Goal: Task Accomplishment & Management: Manage account settings

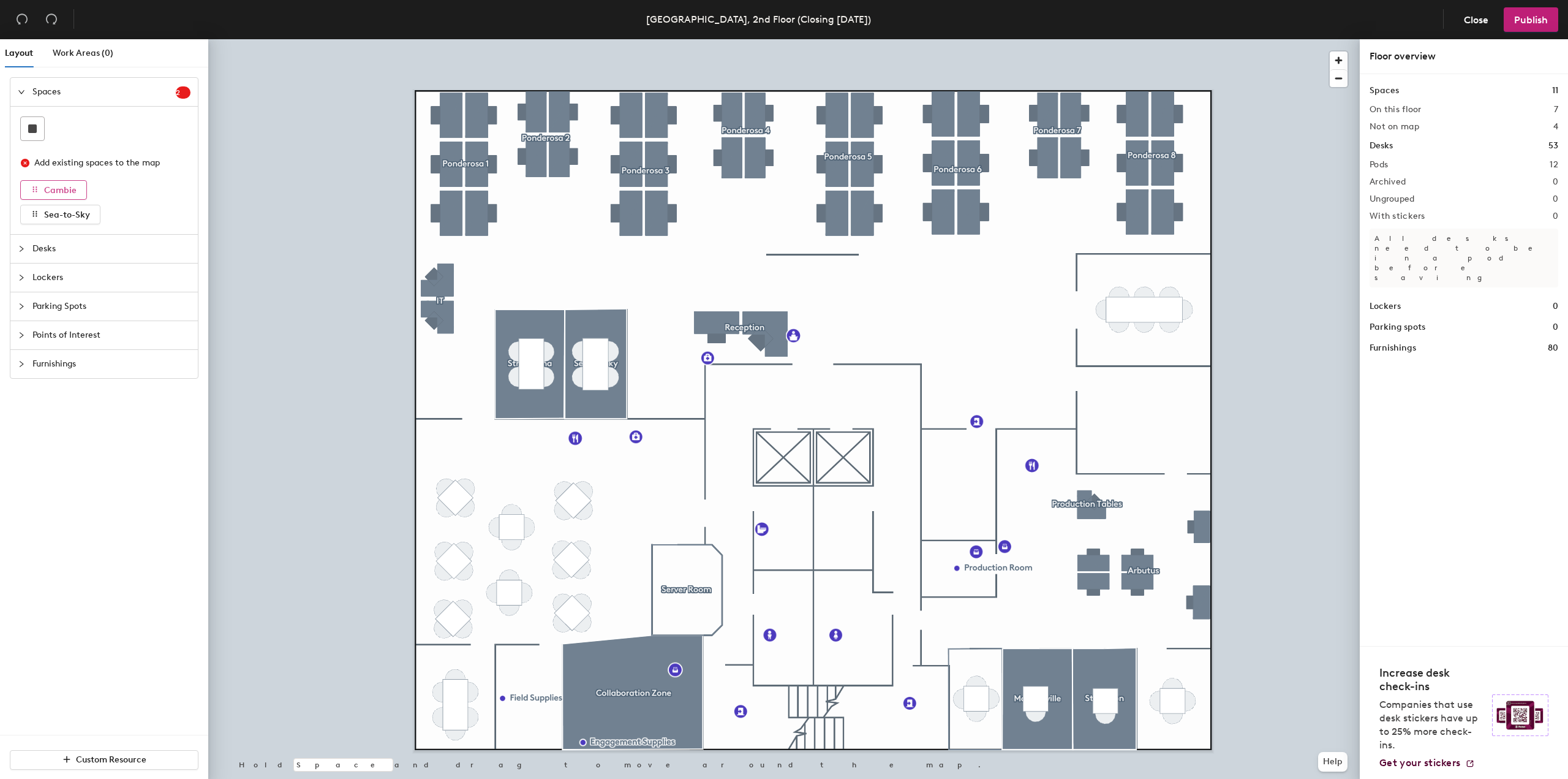
click at [54, 188] on span "Cambie" at bounding box center [61, 190] width 33 height 10
drag, startPoint x: 54, startPoint y: 188, endPoint x: 41, endPoint y: 178, distance: 16.4
click at [41, 178] on div "Add existing spaces to the map Cambie Sea-to-Sky" at bounding box center [104, 187] width 168 height 74
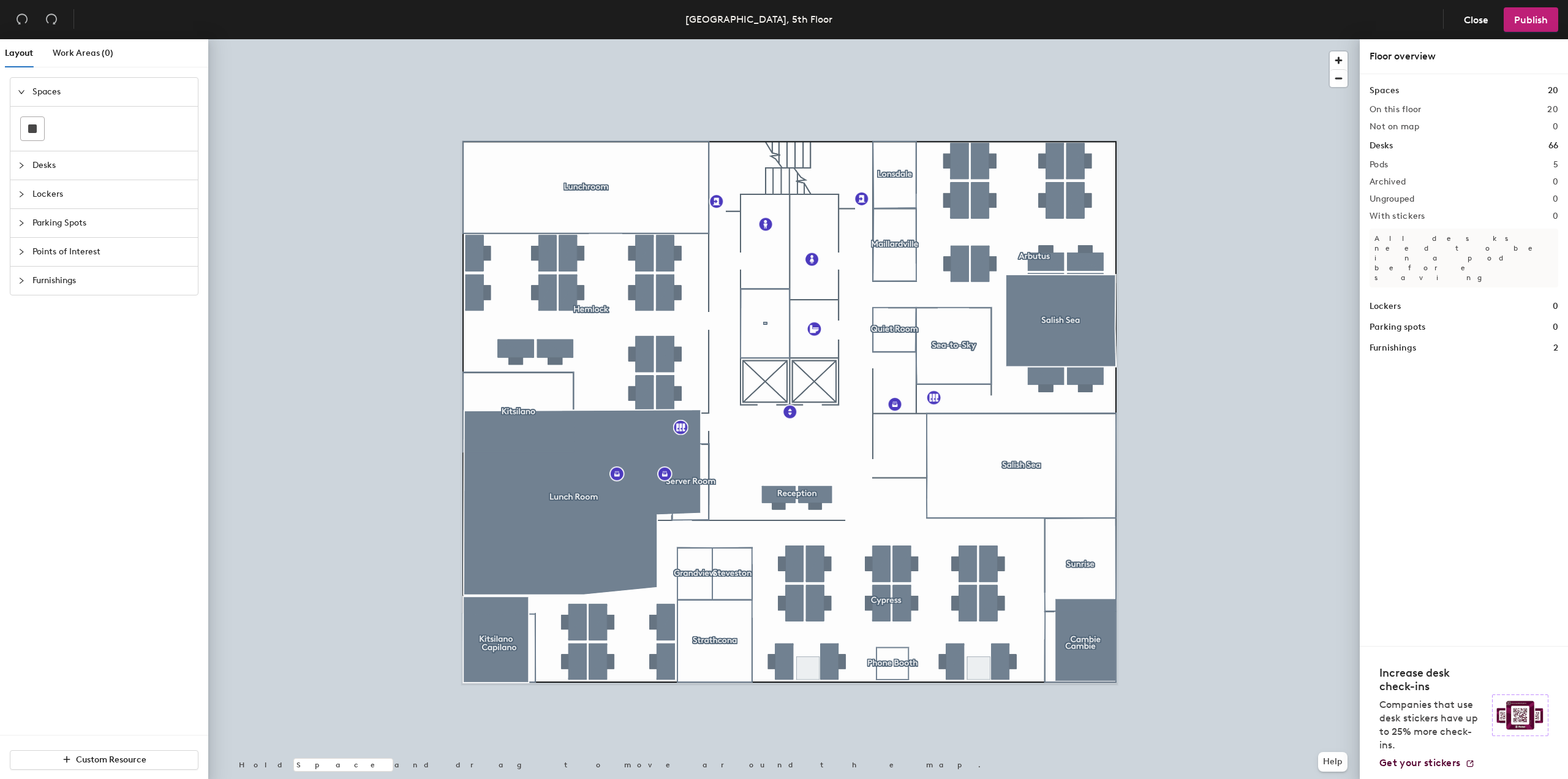
click at [26, 93] on div at bounding box center [25, 92] width 15 height 14
click at [68, 51] on span "Work Areas (0)" at bounding box center [83, 53] width 61 height 10
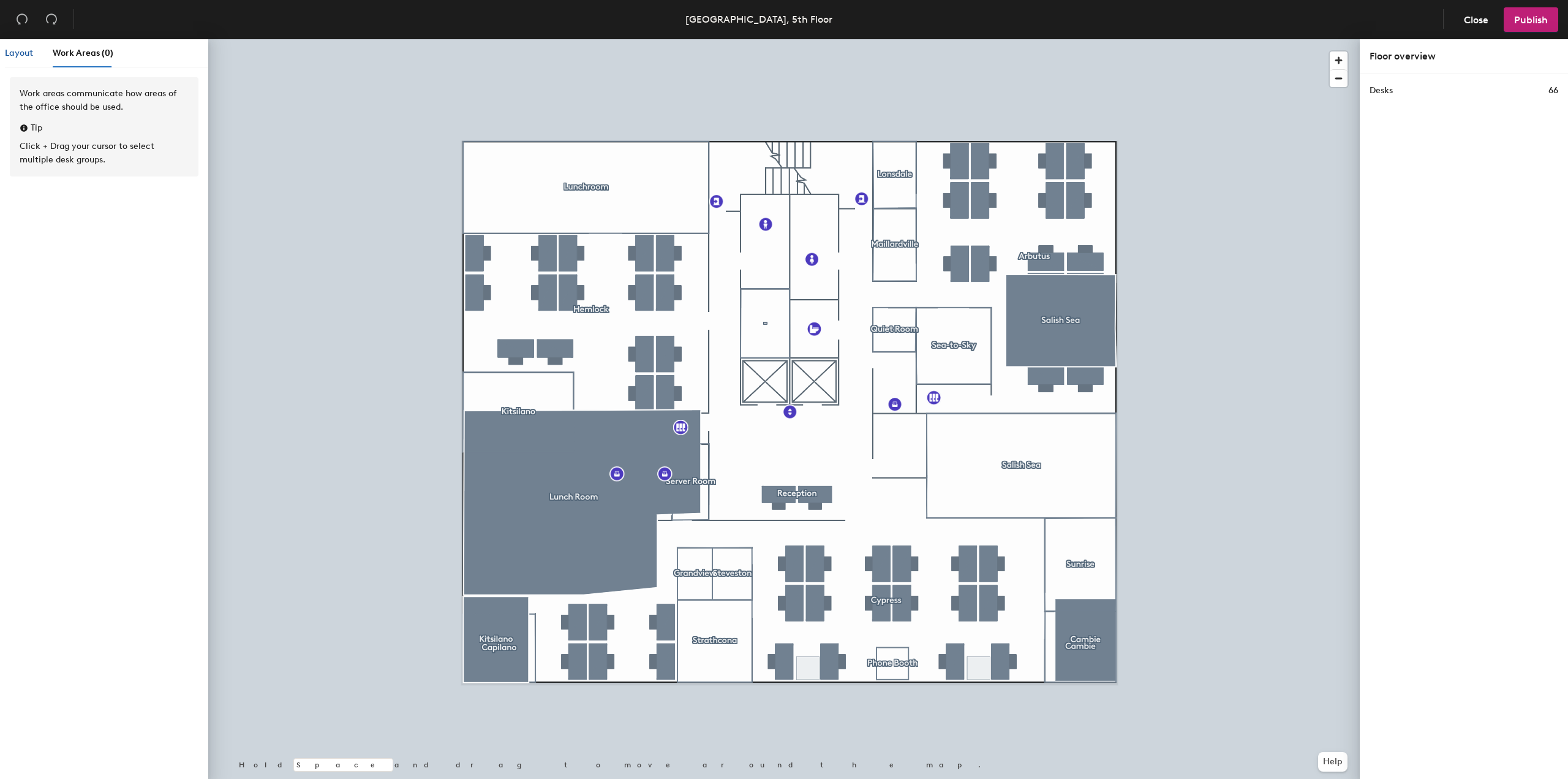
click at [27, 49] on span "Layout" at bounding box center [19, 53] width 28 height 10
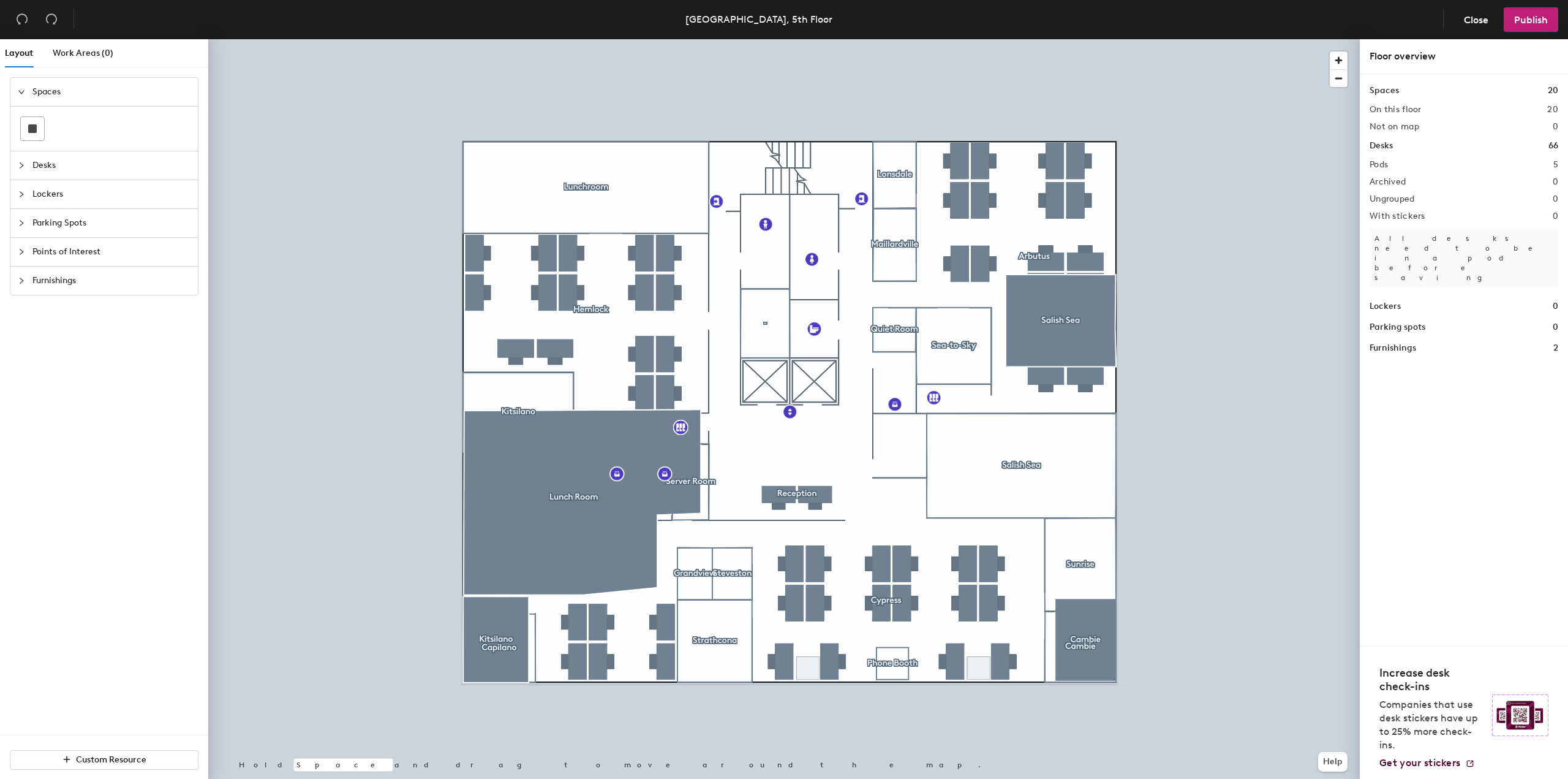
click at [15, 165] on div "Desks" at bounding box center [104, 165] width 187 height 28
click at [22, 121] on icon "expanded" at bounding box center [21, 121] width 6 height 3
click at [25, 147] on div at bounding box center [25, 150] width 15 height 14
click at [21, 218] on div at bounding box center [25, 223] width 15 height 14
click at [16, 253] on div "Points of Interest" at bounding box center [104, 252] width 187 height 28
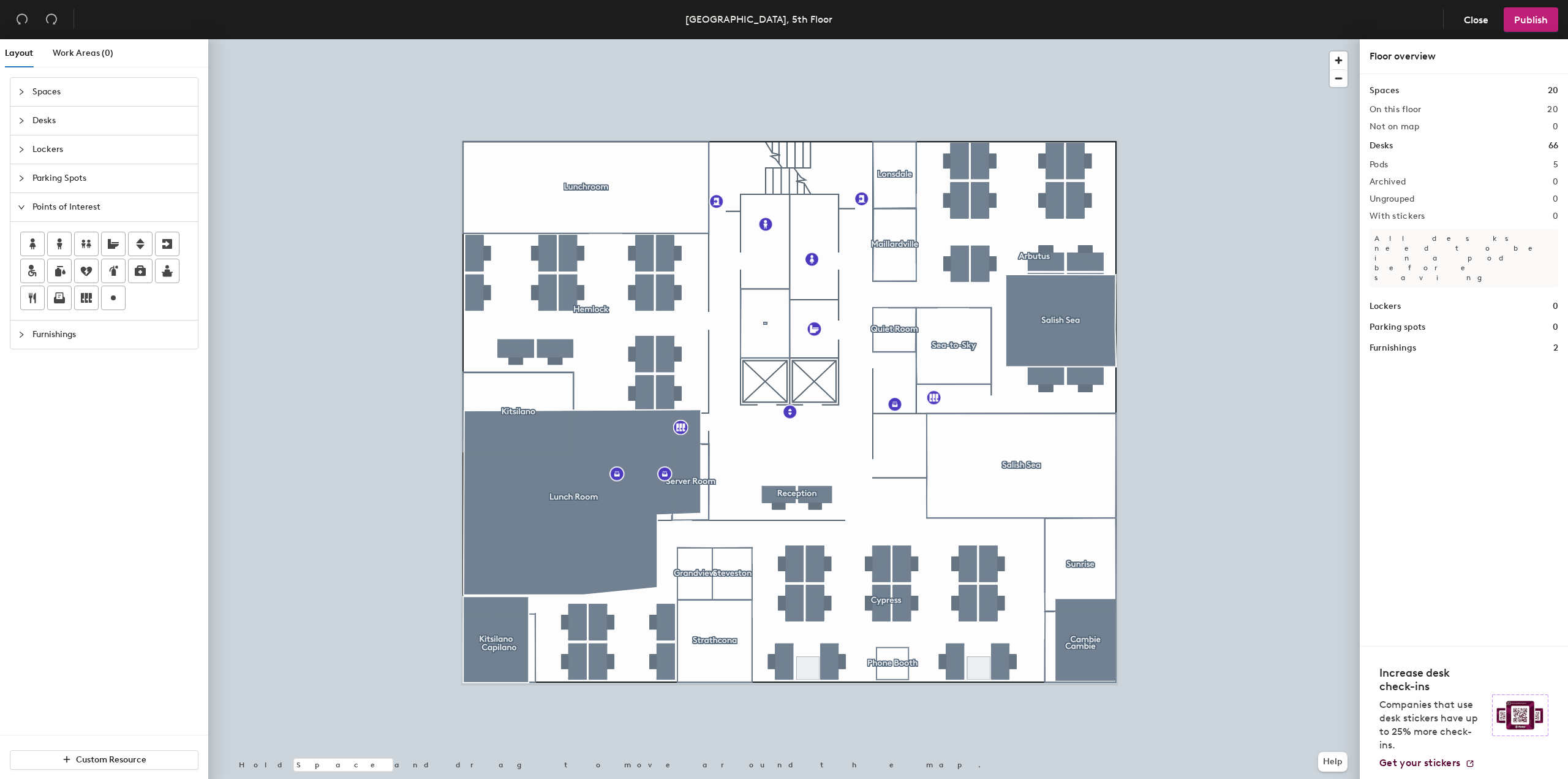
click at [23, 335] on icon "collapsed" at bounding box center [21, 334] width 8 height 8
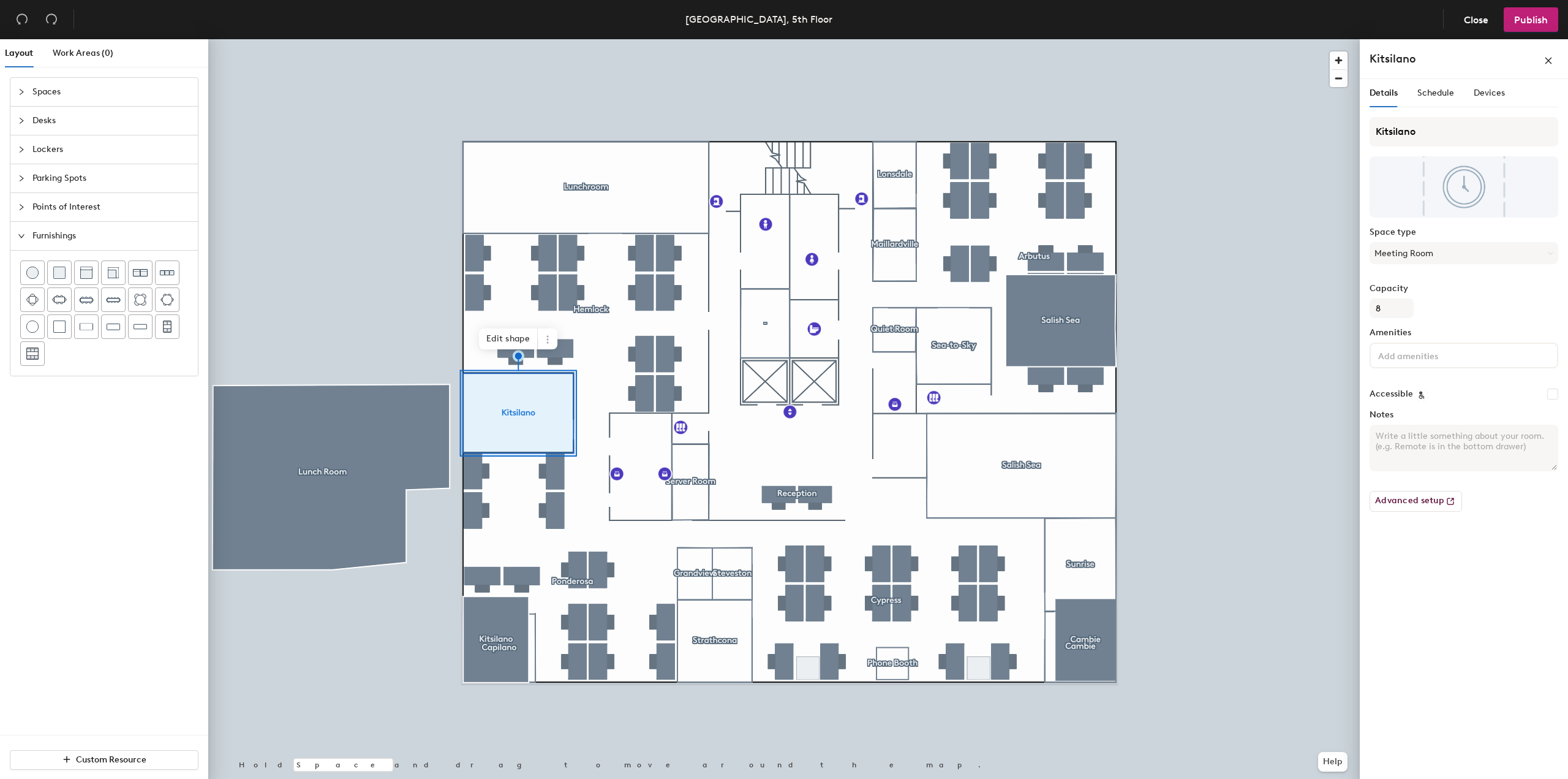
click at [377, 39] on div at bounding box center [783, 39] width 1151 height 0
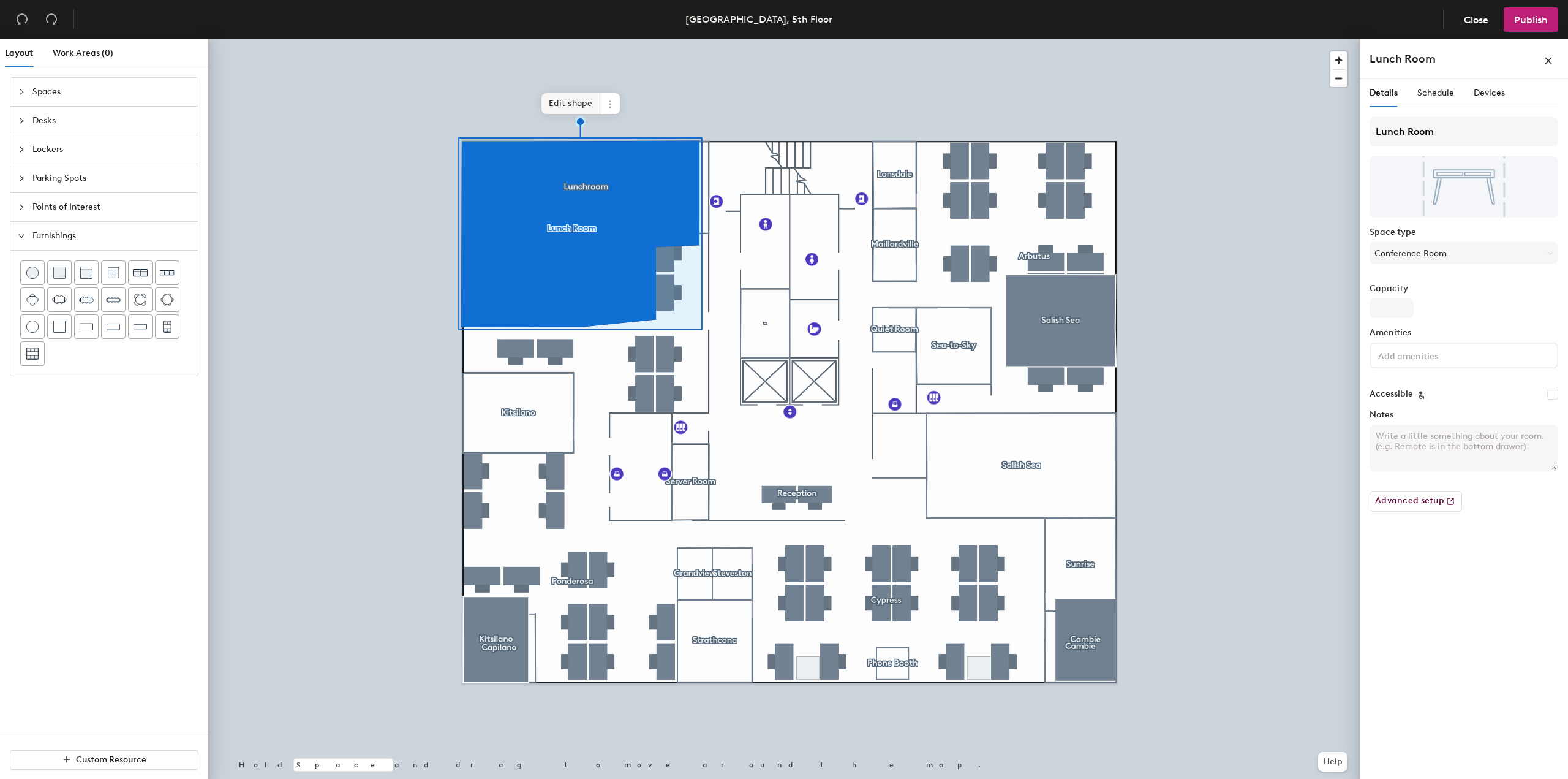
click at [577, 104] on span "Edit shape" at bounding box center [571, 104] width 59 height 21
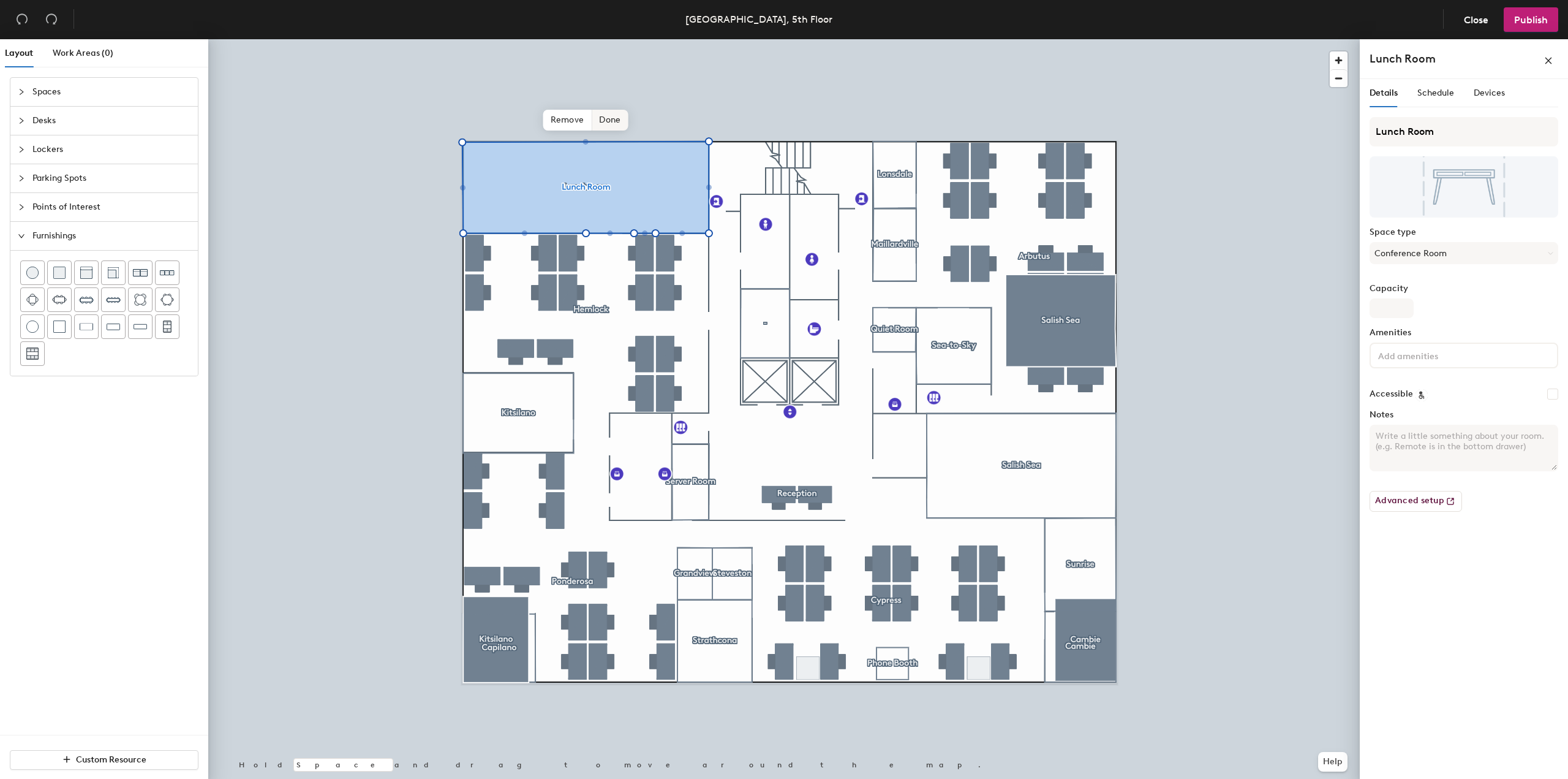
click at [619, 122] on span "Done" at bounding box center [609, 120] width 36 height 21
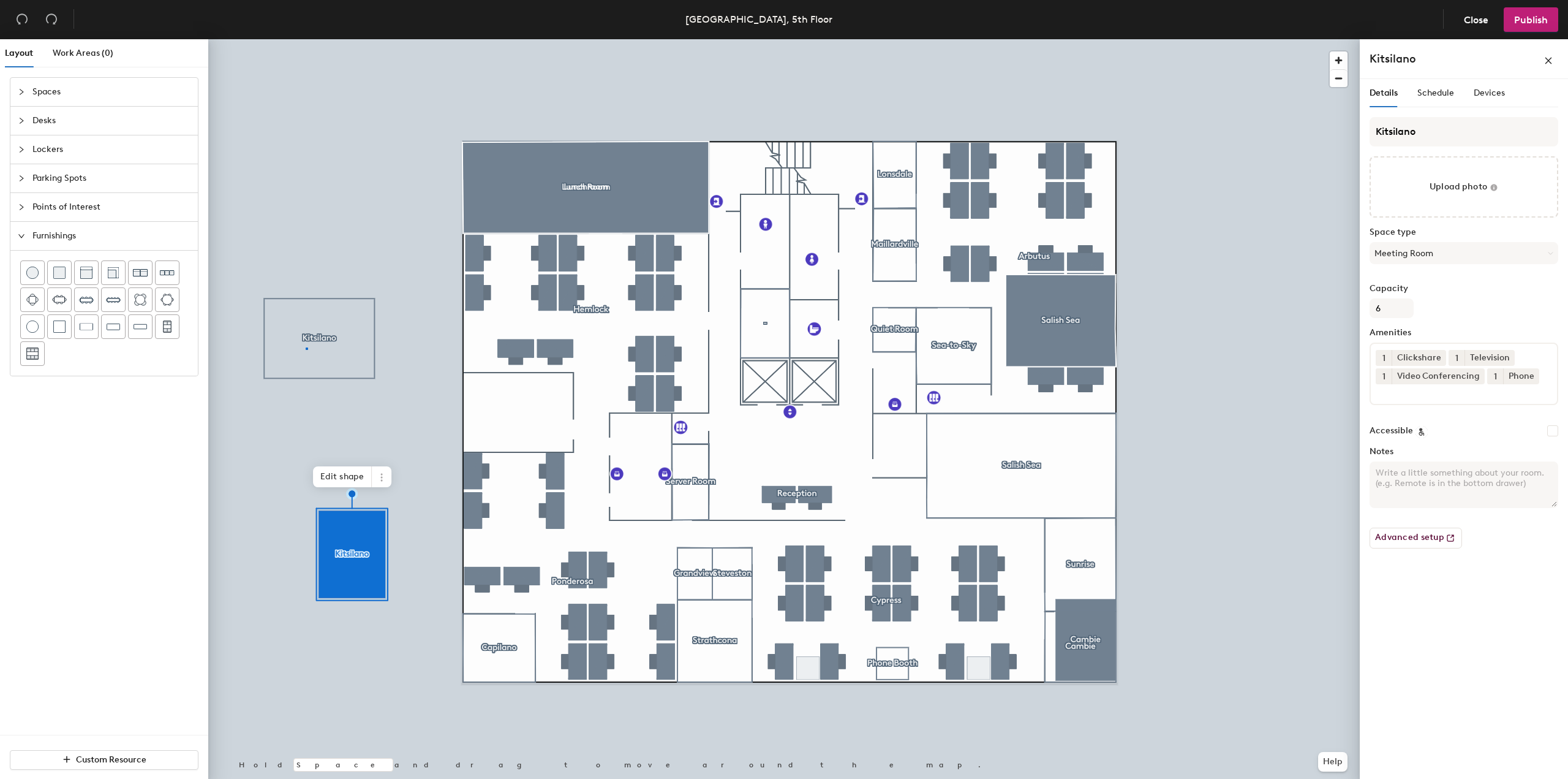
click at [306, 39] on div at bounding box center [783, 39] width 1151 height 0
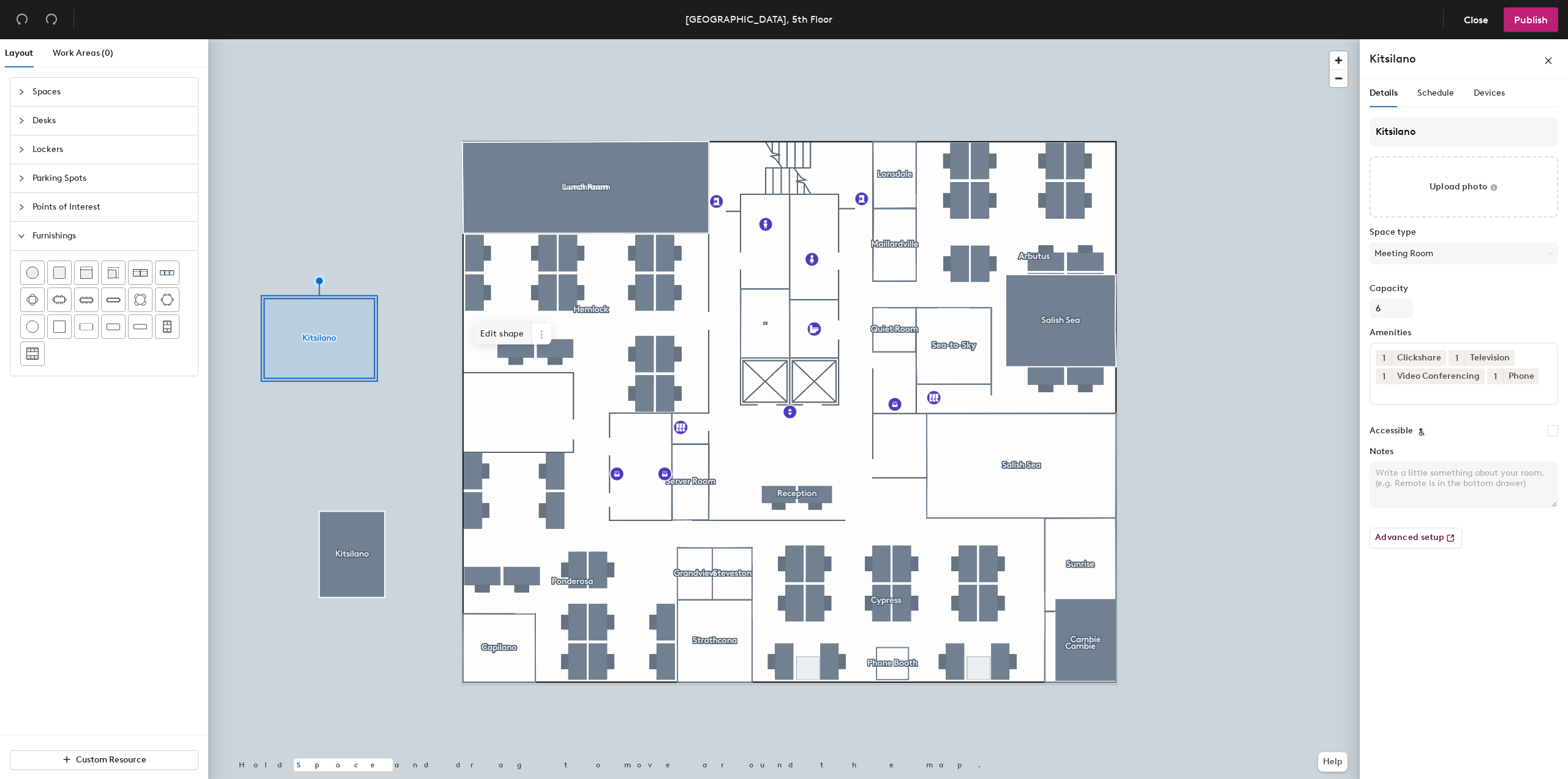
click at [497, 333] on span "Edit shape" at bounding box center [502, 334] width 59 height 21
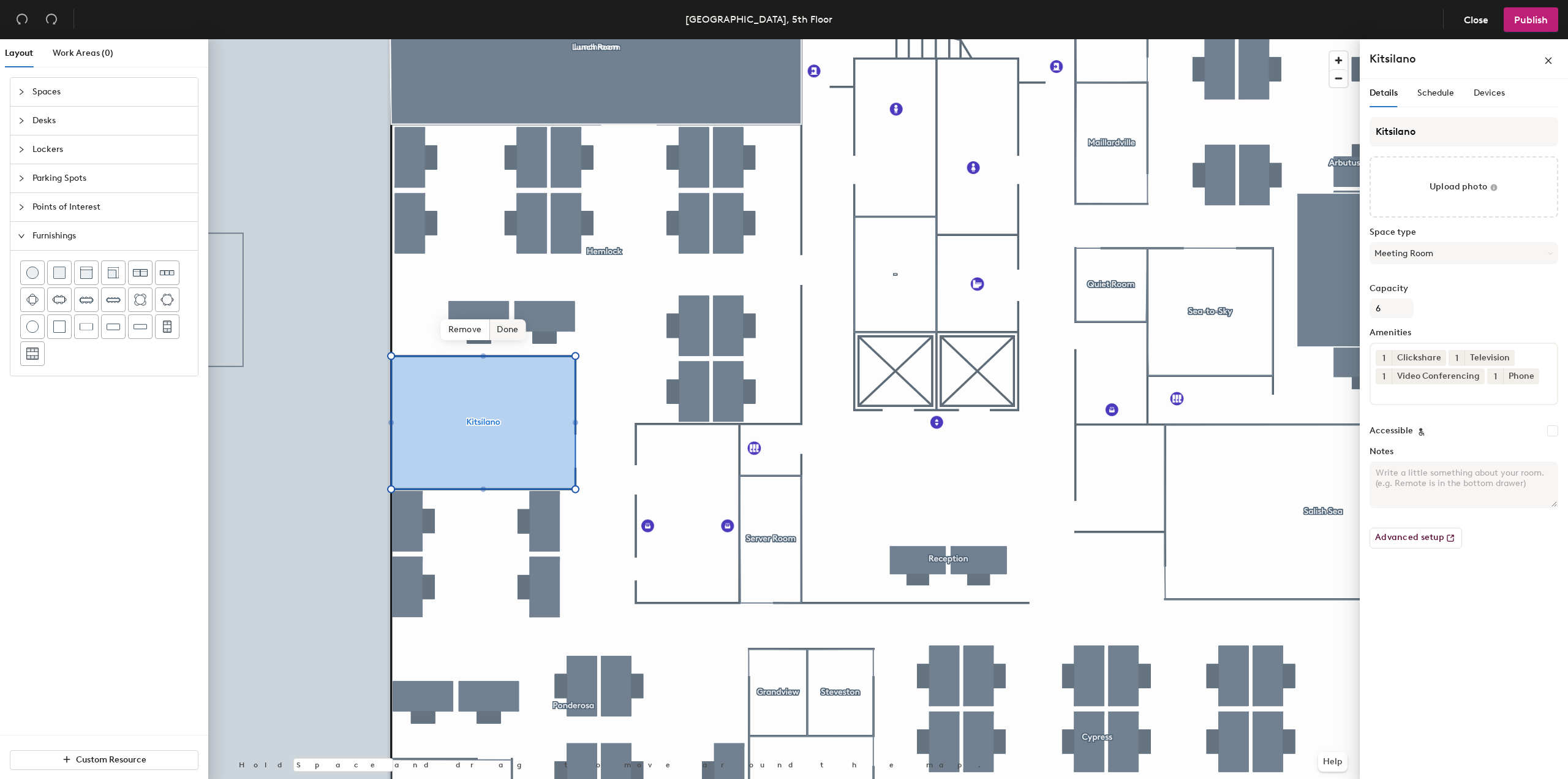
click at [508, 330] on span "Done" at bounding box center [508, 330] width 36 height 21
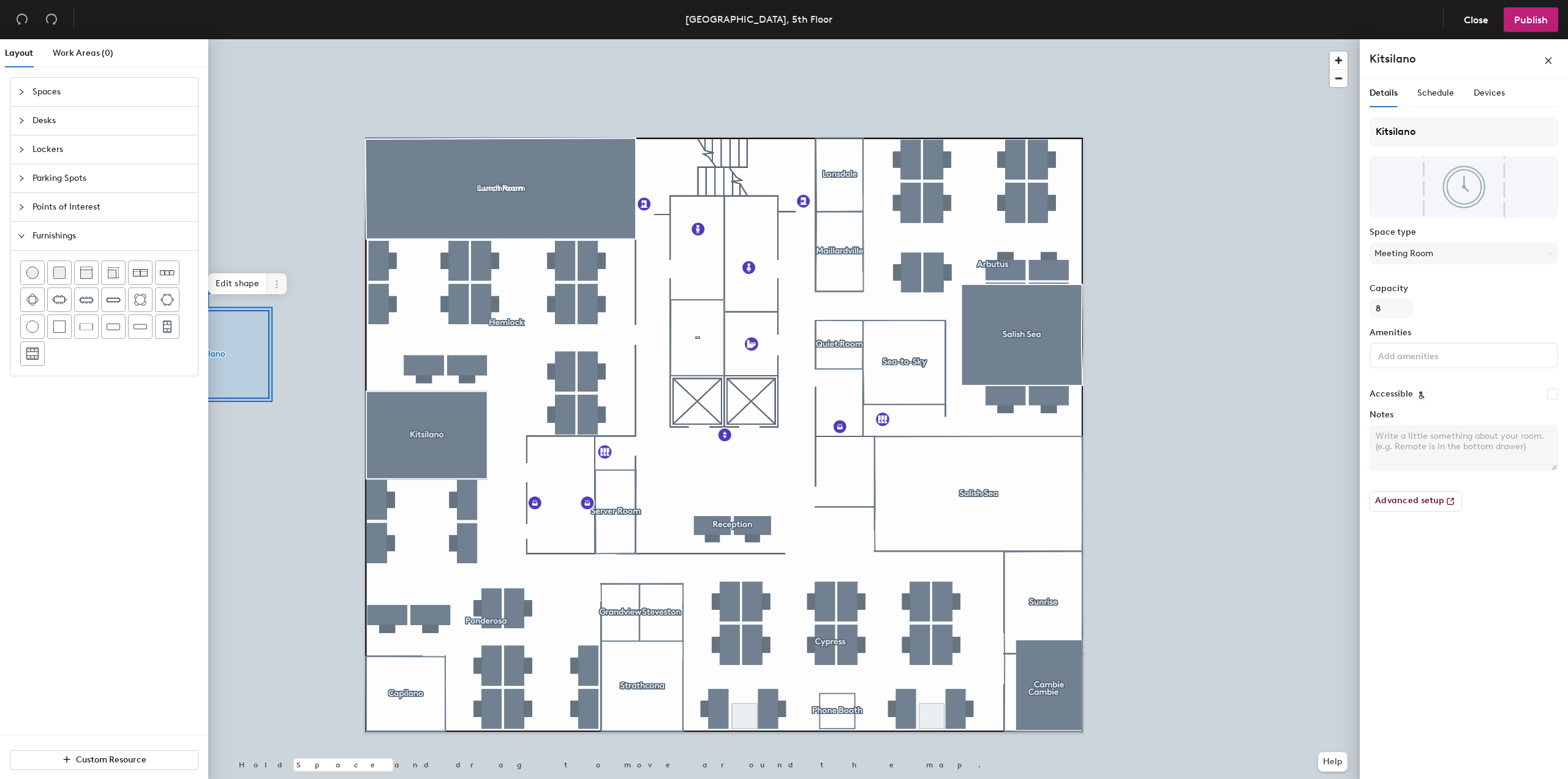
click at [283, 285] on span at bounding box center [276, 283] width 20 height 21
click at [302, 318] on span "Remove from map" at bounding box center [320, 312] width 109 height 21
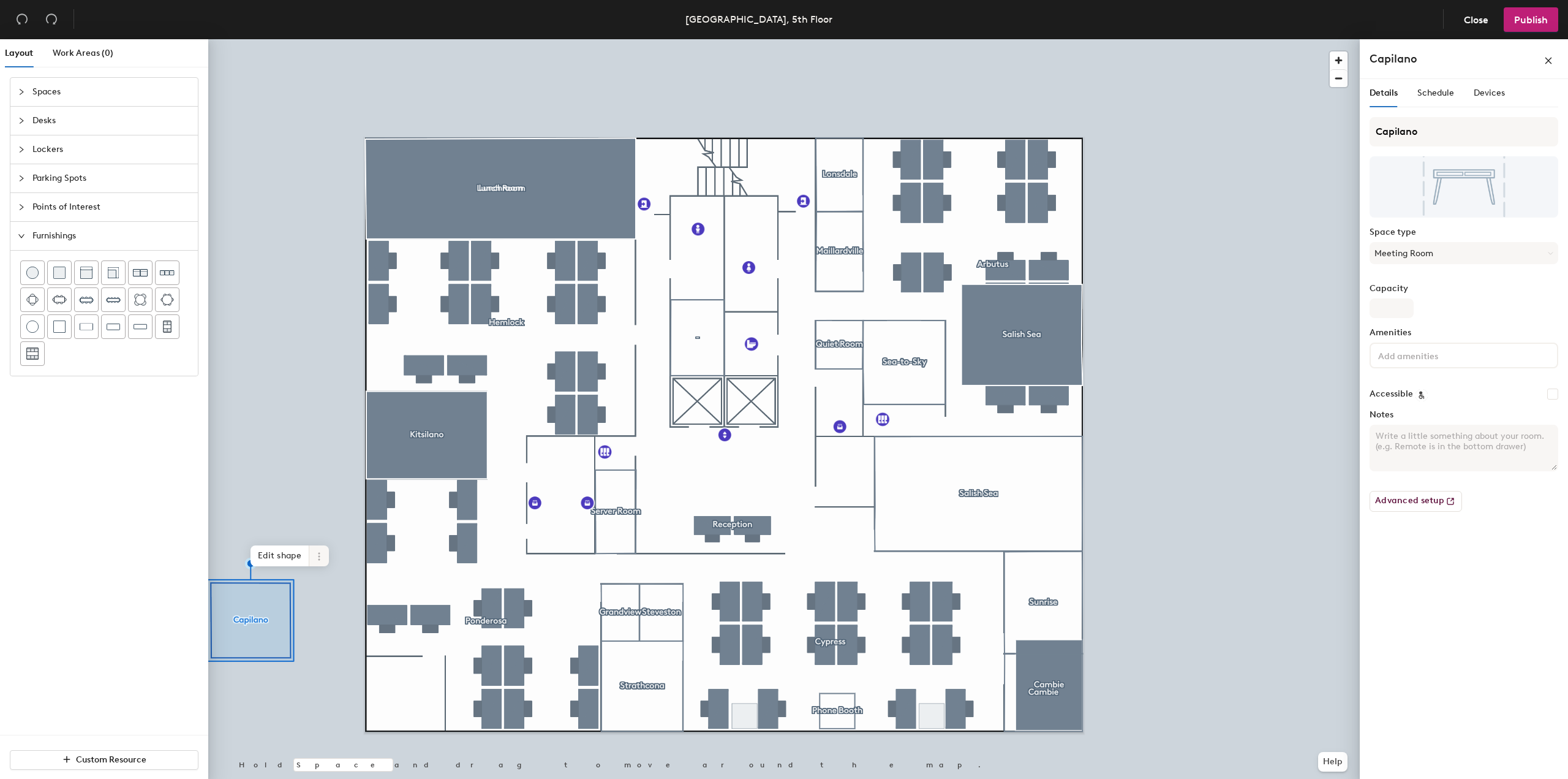
click at [322, 555] on icon at bounding box center [318, 556] width 9 height 9
click at [329, 574] on span "Remove from map" at bounding box center [324, 574] width 109 height 21
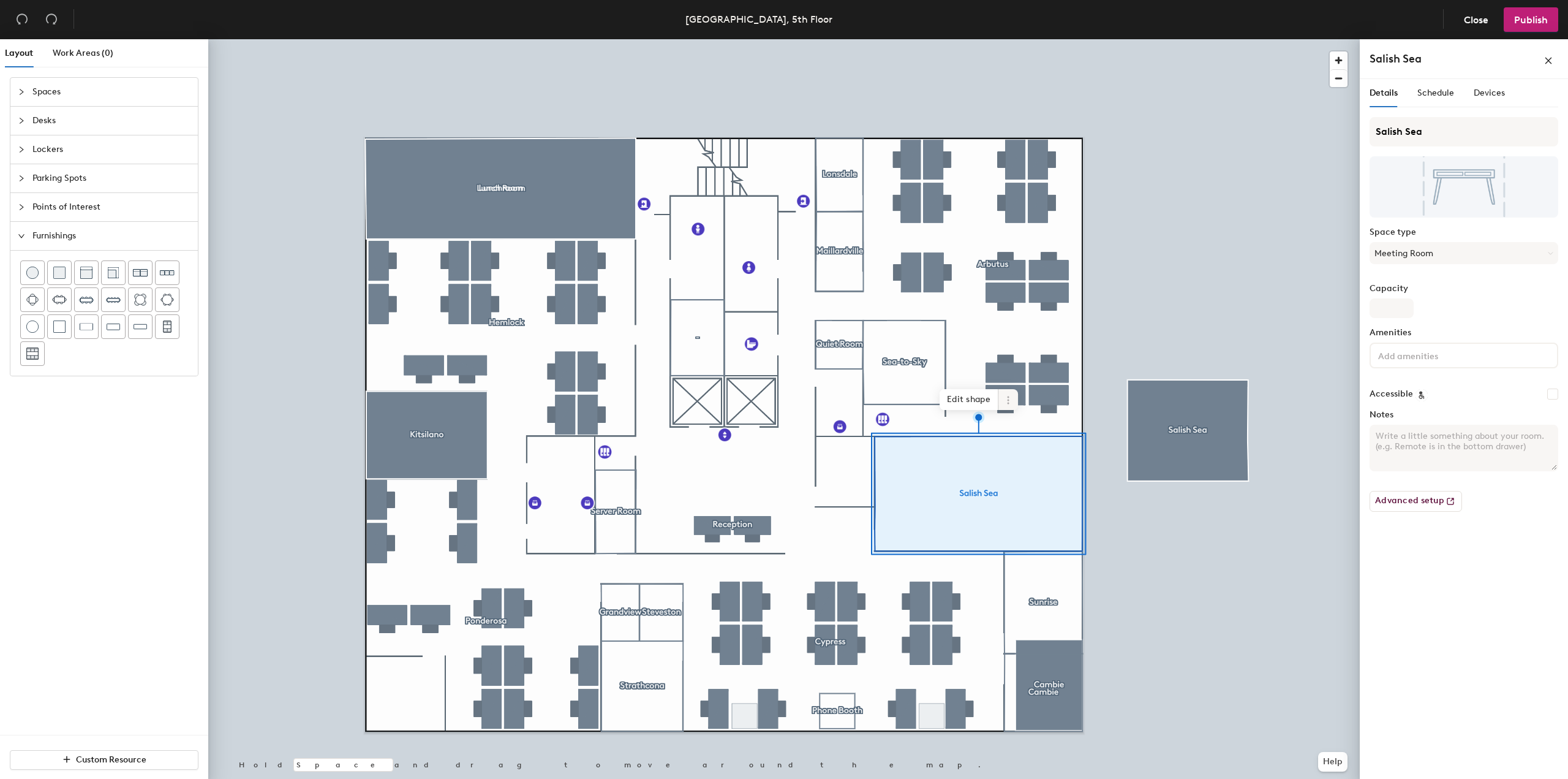
click at [1007, 401] on icon at bounding box center [1007, 400] width 9 height 9
click at [1050, 433] on span "Remove from map" at bounding box center [1052, 428] width 109 height 21
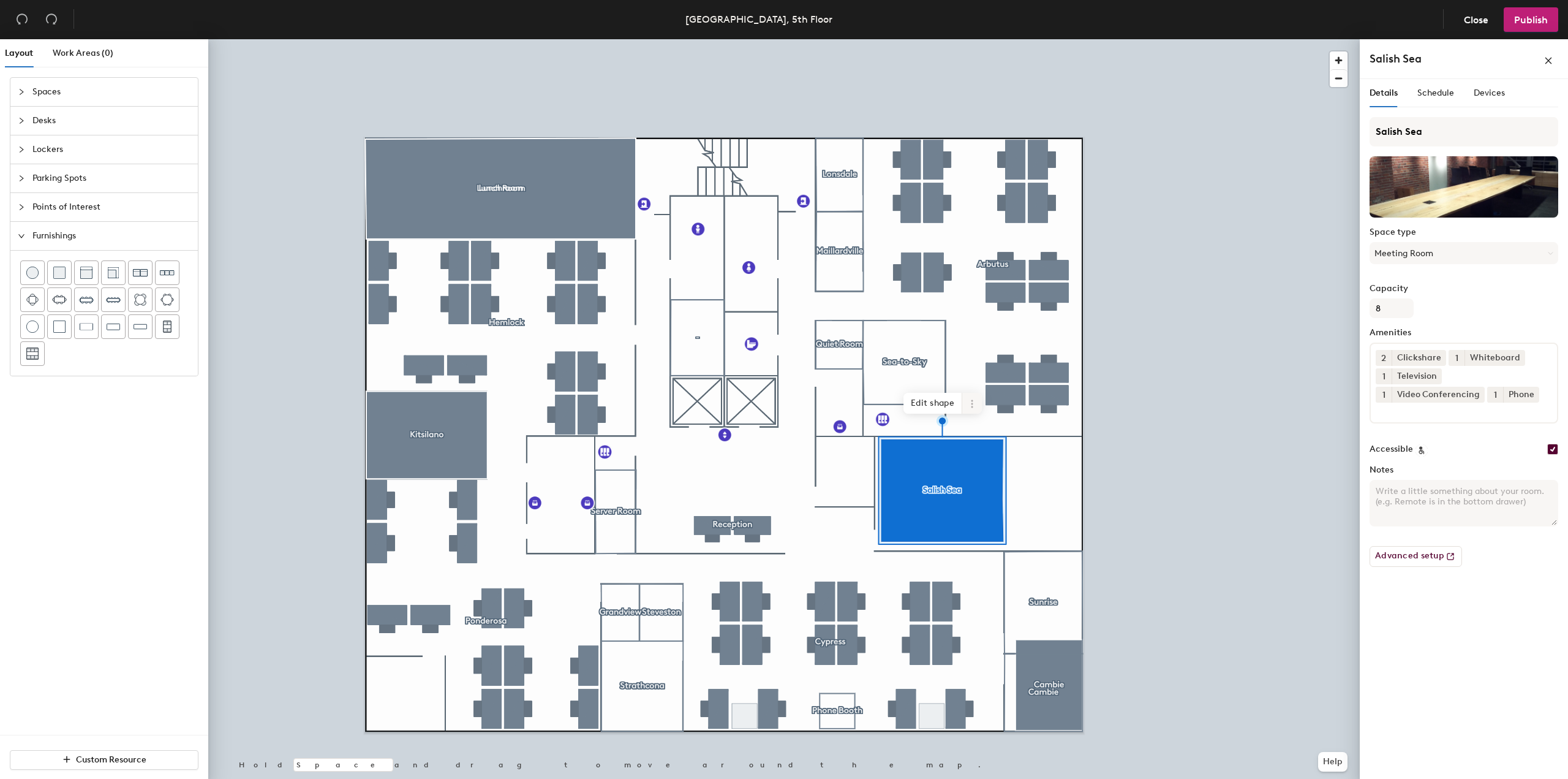
drag, startPoint x: 936, startPoint y: 405, endPoint x: 928, endPoint y: 416, distance: 13.6
click at [936, 404] on span "Edit shape" at bounding box center [933, 403] width 59 height 21
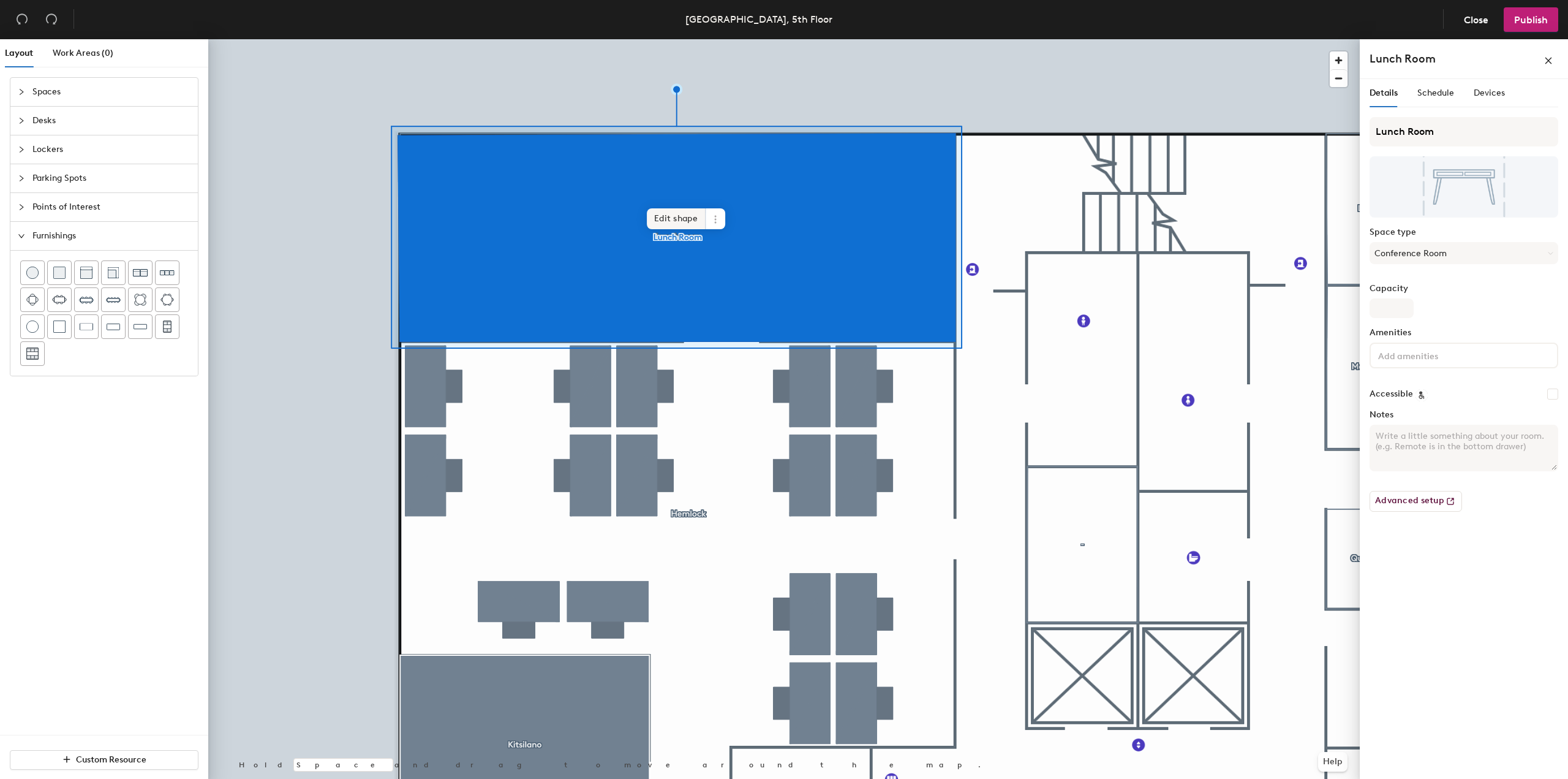
click at [700, 217] on span "Edit shape" at bounding box center [676, 218] width 59 height 21
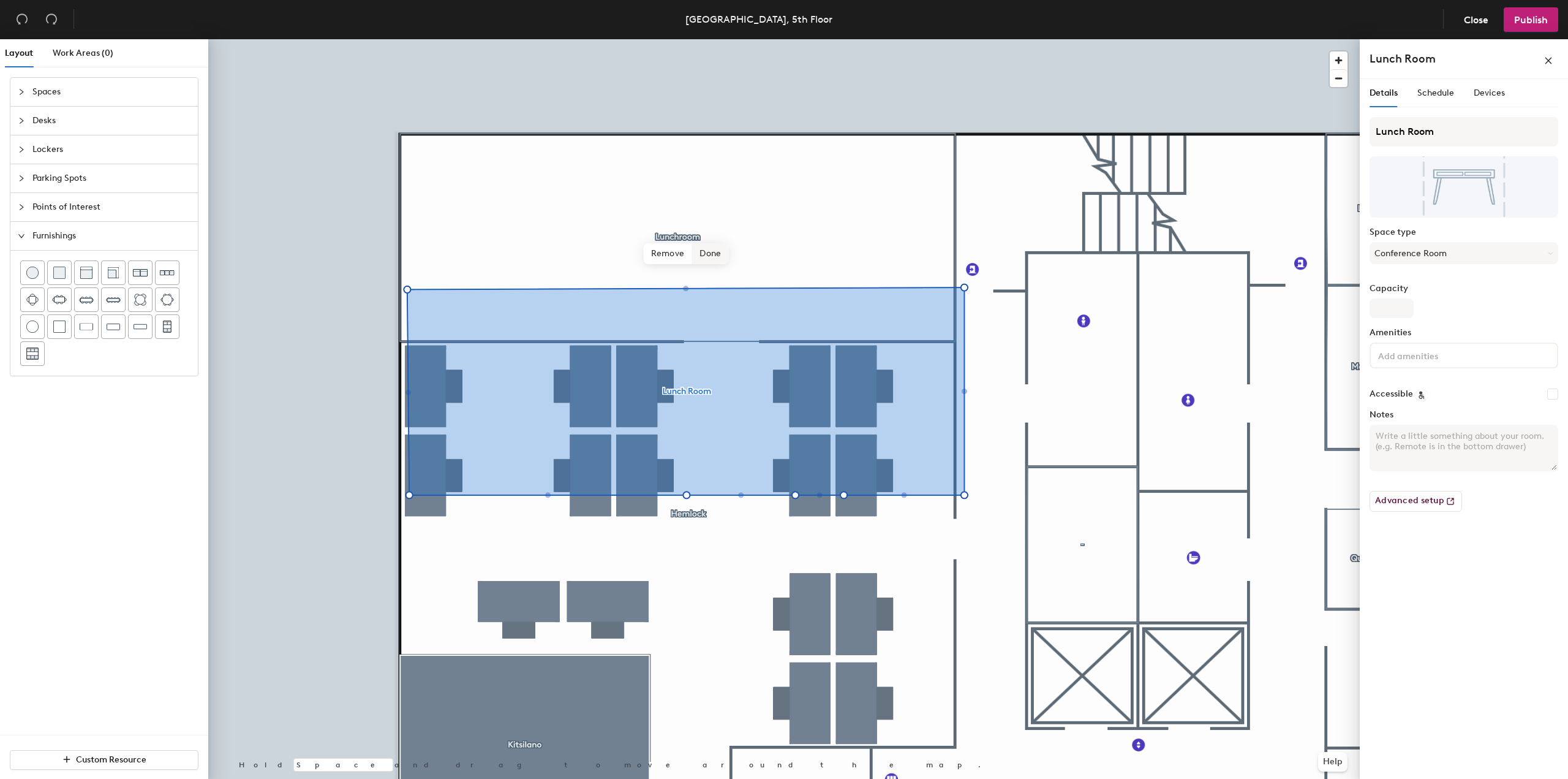
click at [709, 254] on span "Done" at bounding box center [710, 253] width 36 height 21
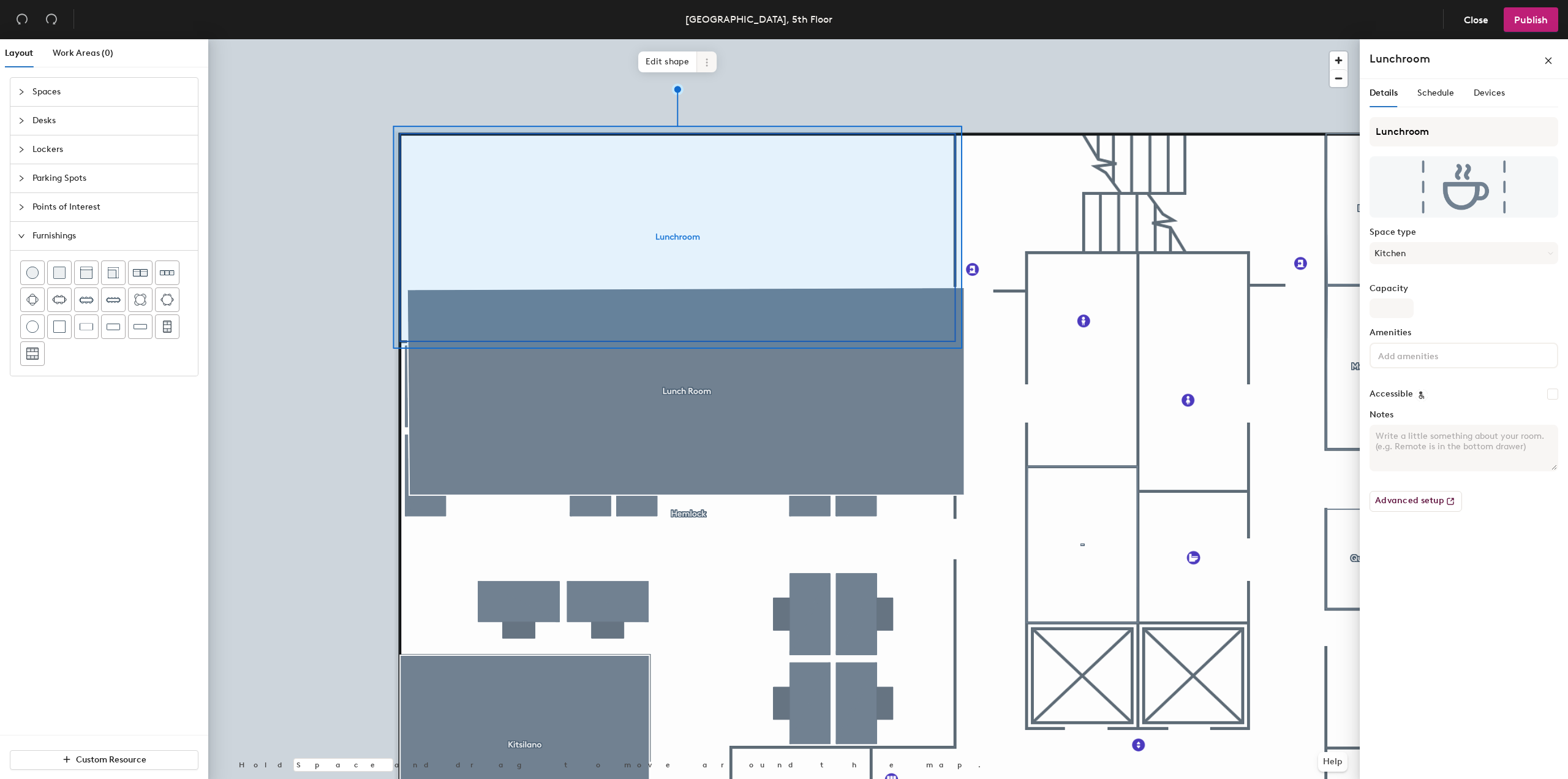
click at [708, 60] on icon at bounding box center [706, 62] width 9 height 9
click at [734, 92] on span "Remove from map" at bounding box center [751, 91] width 109 height 21
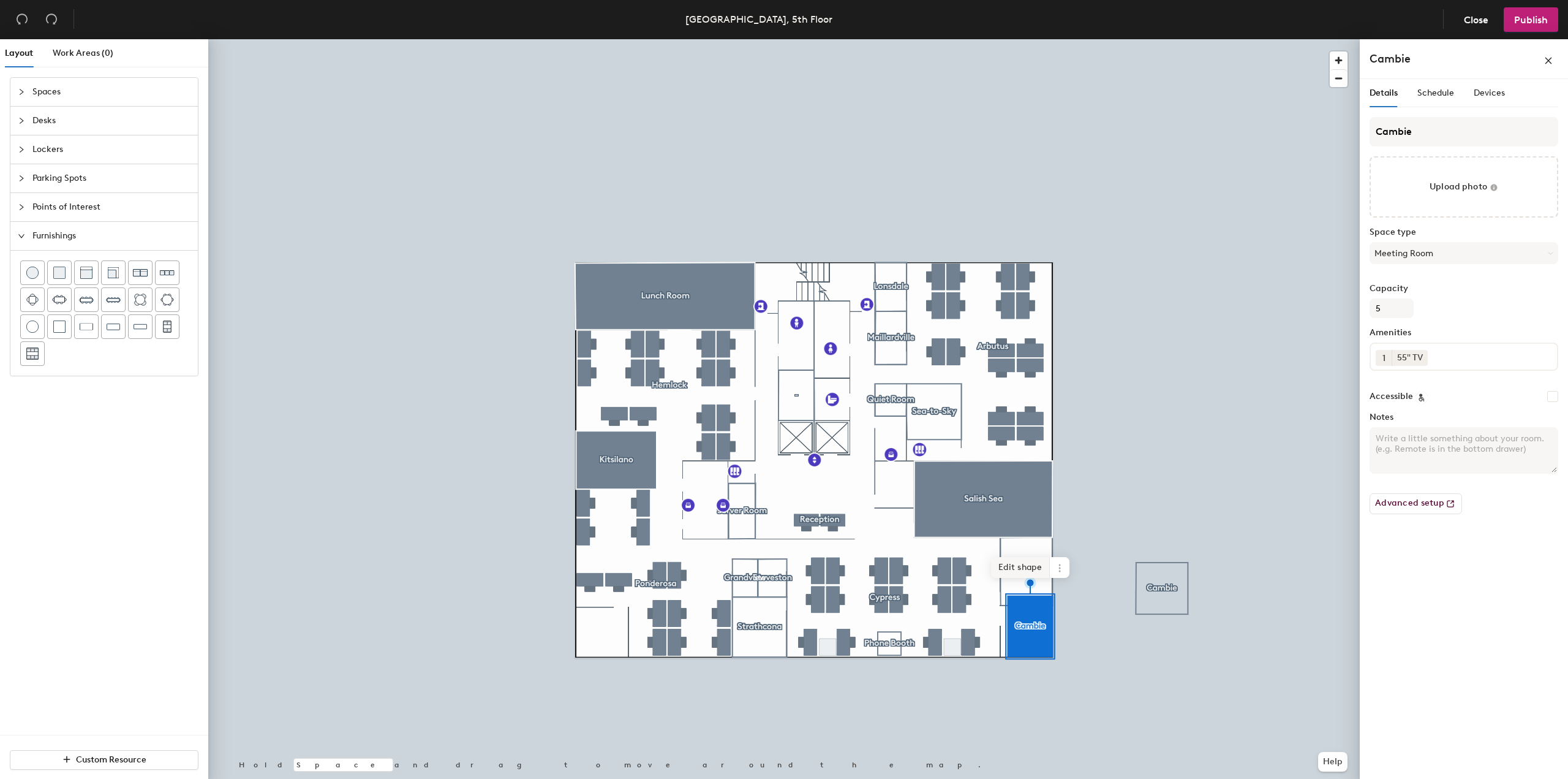
click at [1006, 562] on span "Edit shape" at bounding box center [1020, 568] width 59 height 21
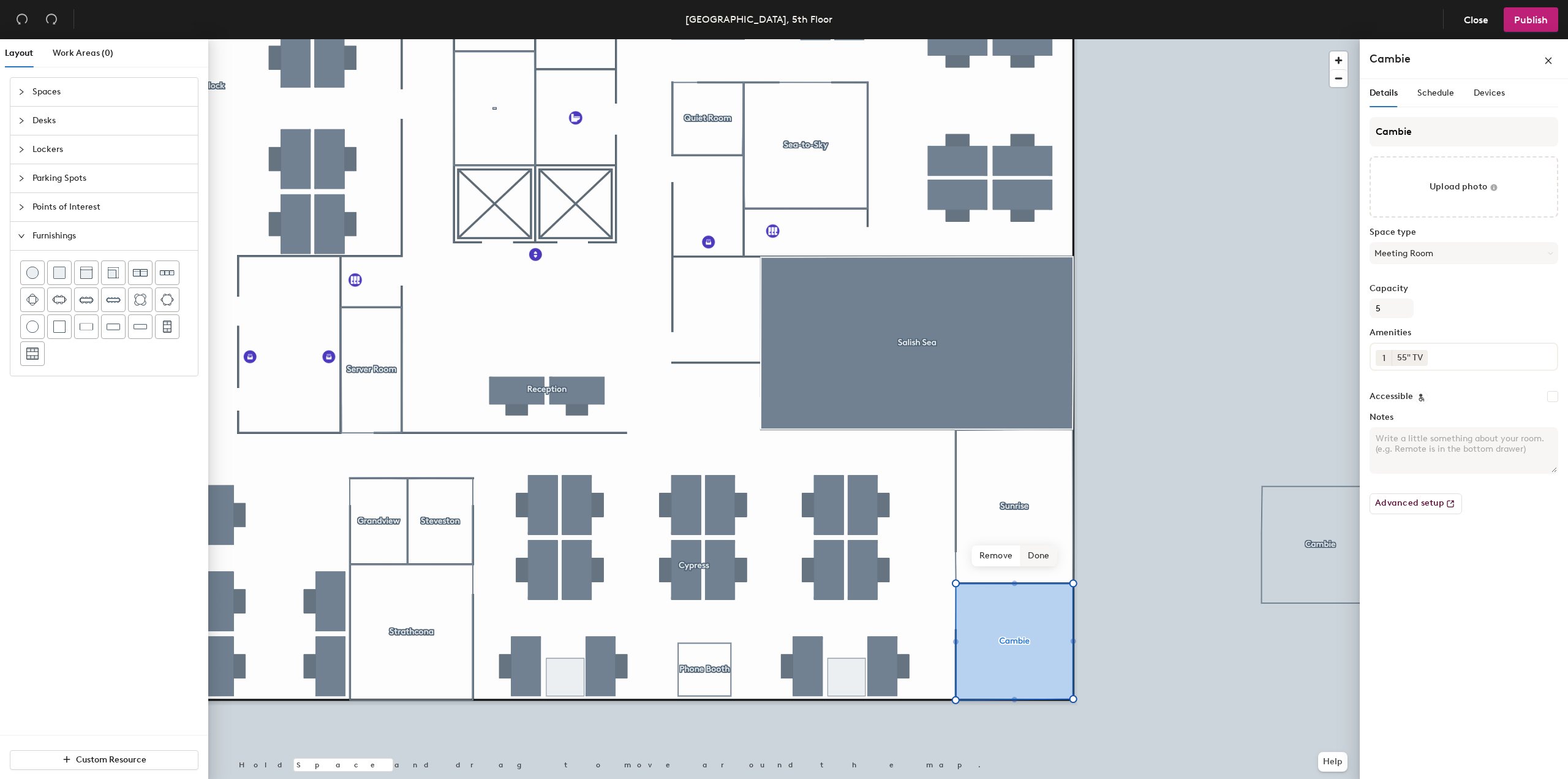
click at [1027, 563] on span "Done" at bounding box center [1038, 556] width 36 height 21
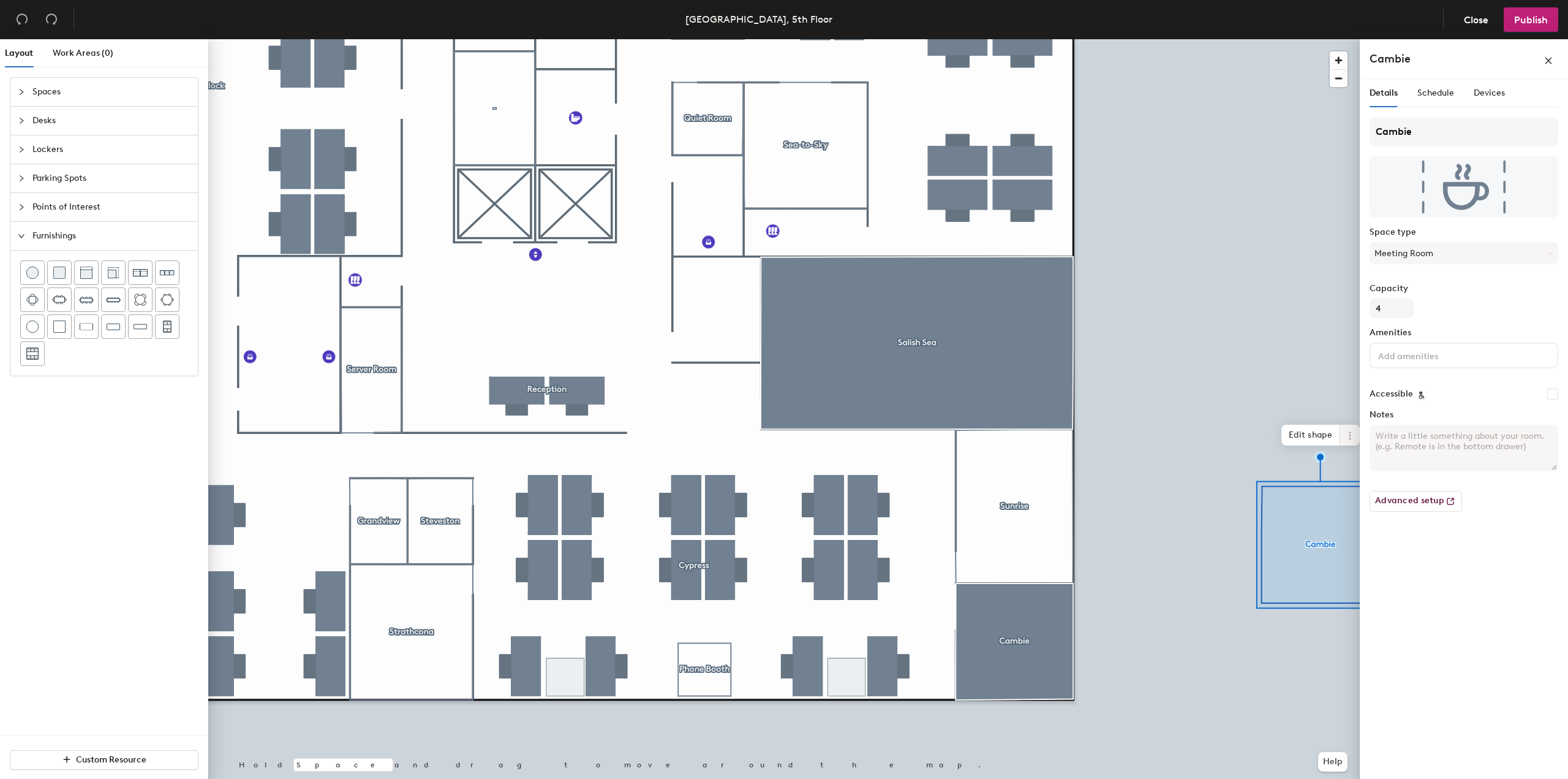
click at [1350, 437] on icon at bounding box center [1350, 435] width 9 height 9
click at [1352, 470] on span "Remove from map" at bounding box center [1393, 464] width 109 height 21
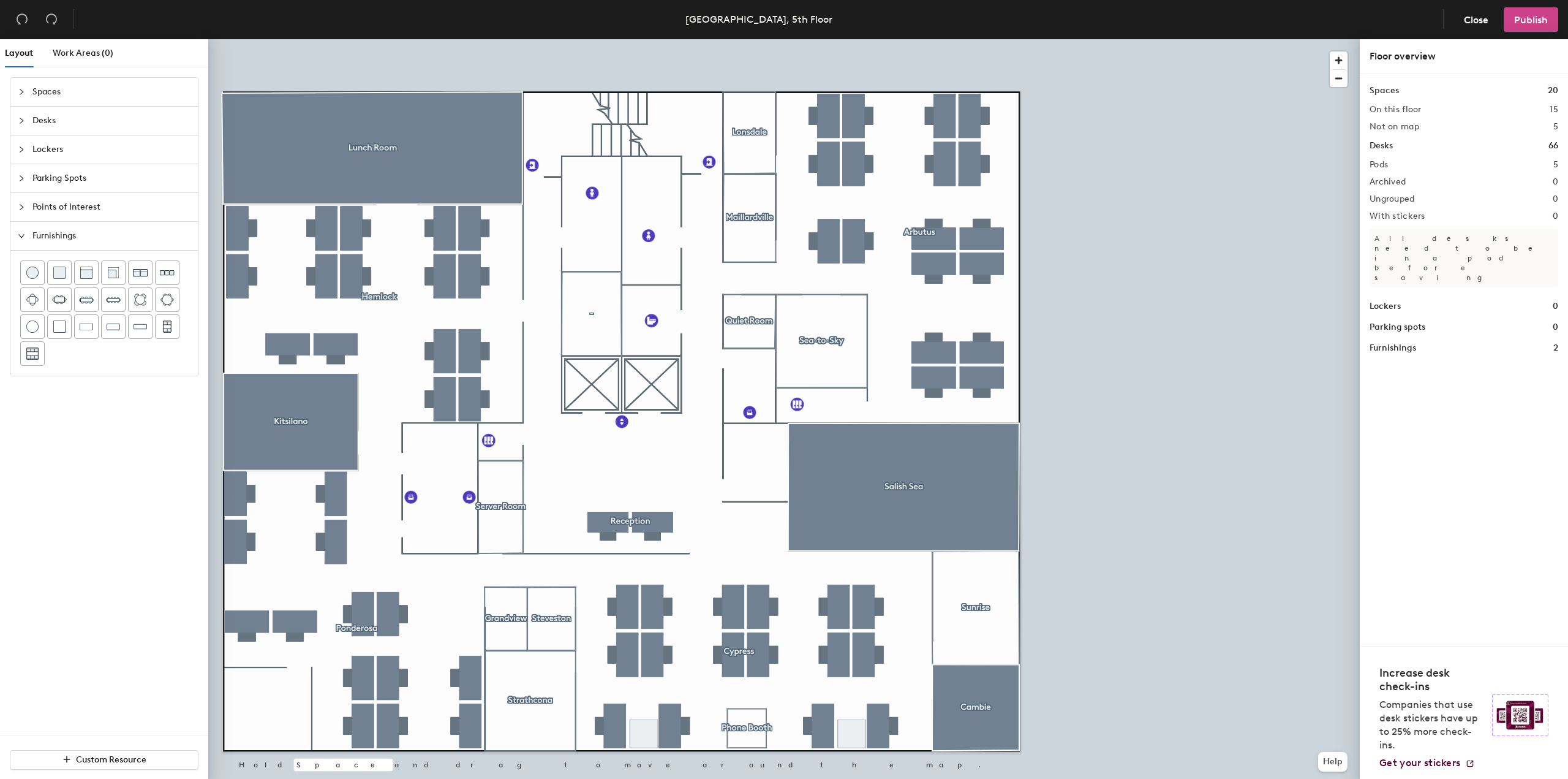
click at [1529, 12] on button "Publish" at bounding box center [1531, 20] width 55 height 25
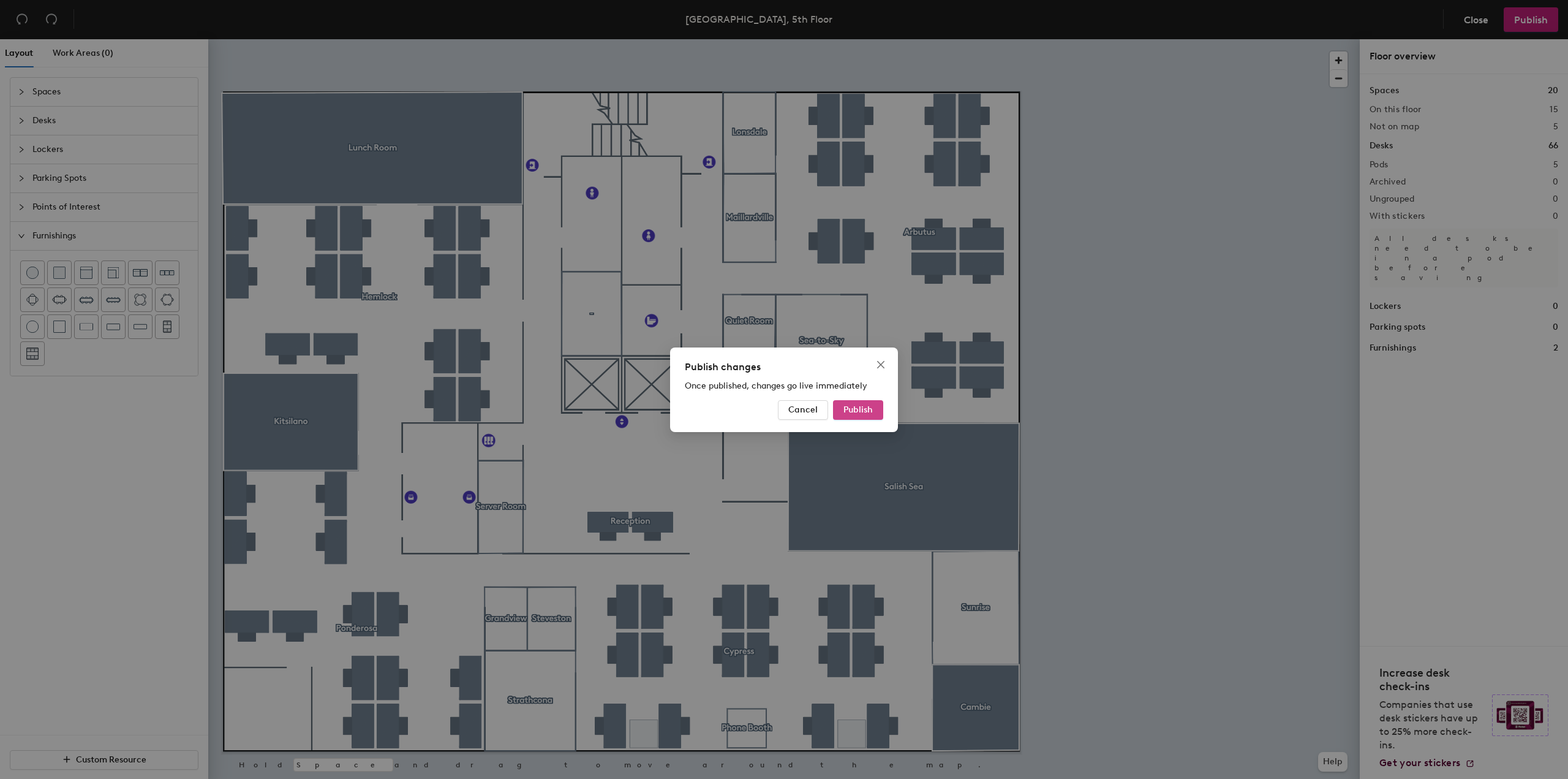
click at [846, 419] on button "Publish" at bounding box center [858, 409] width 50 height 20
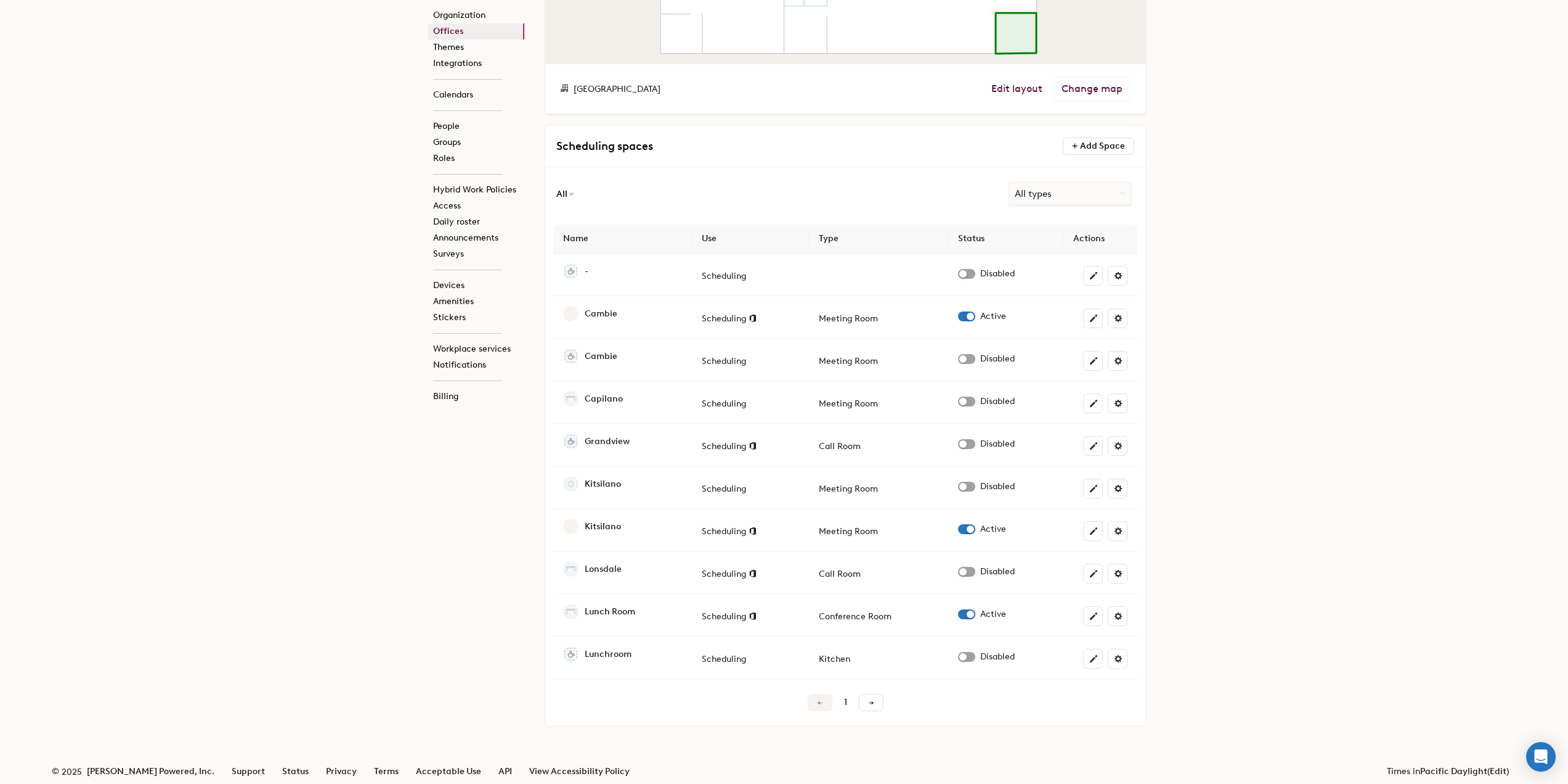
scroll to position [420, 0]
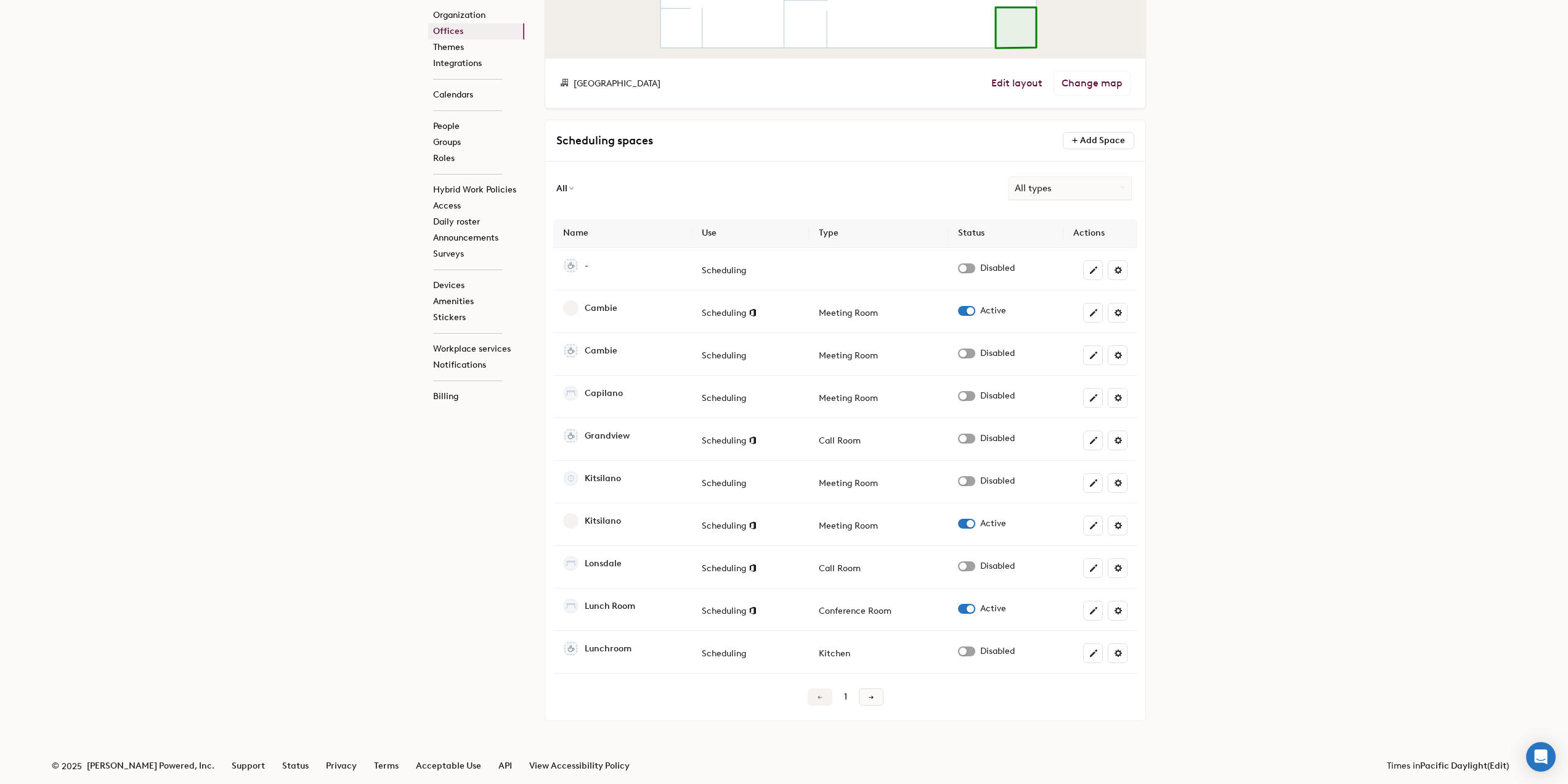
click at [871, 691] on link at bounding box center [871, 697] width 25 height 17
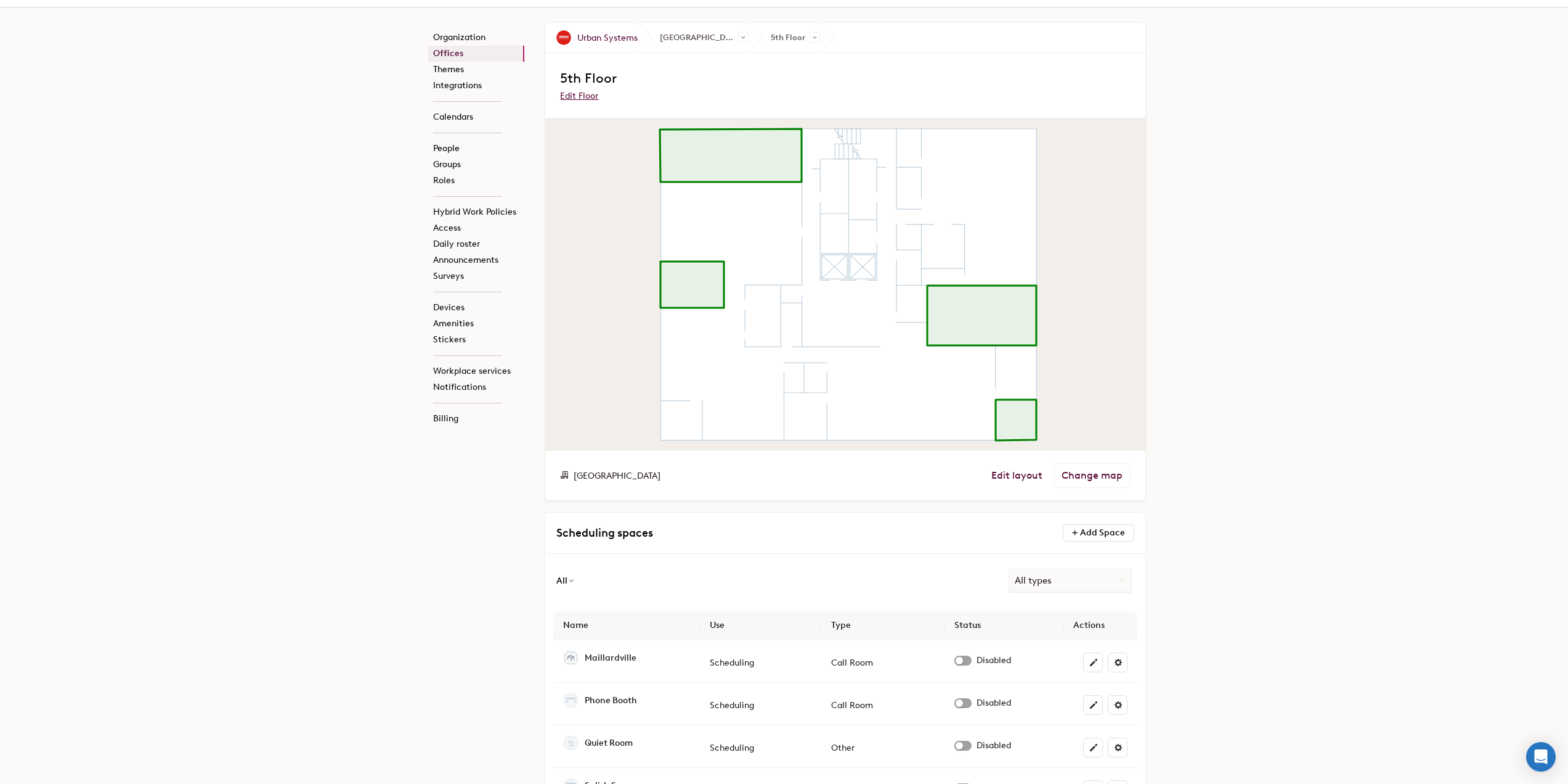
scroll to position [0, 0]
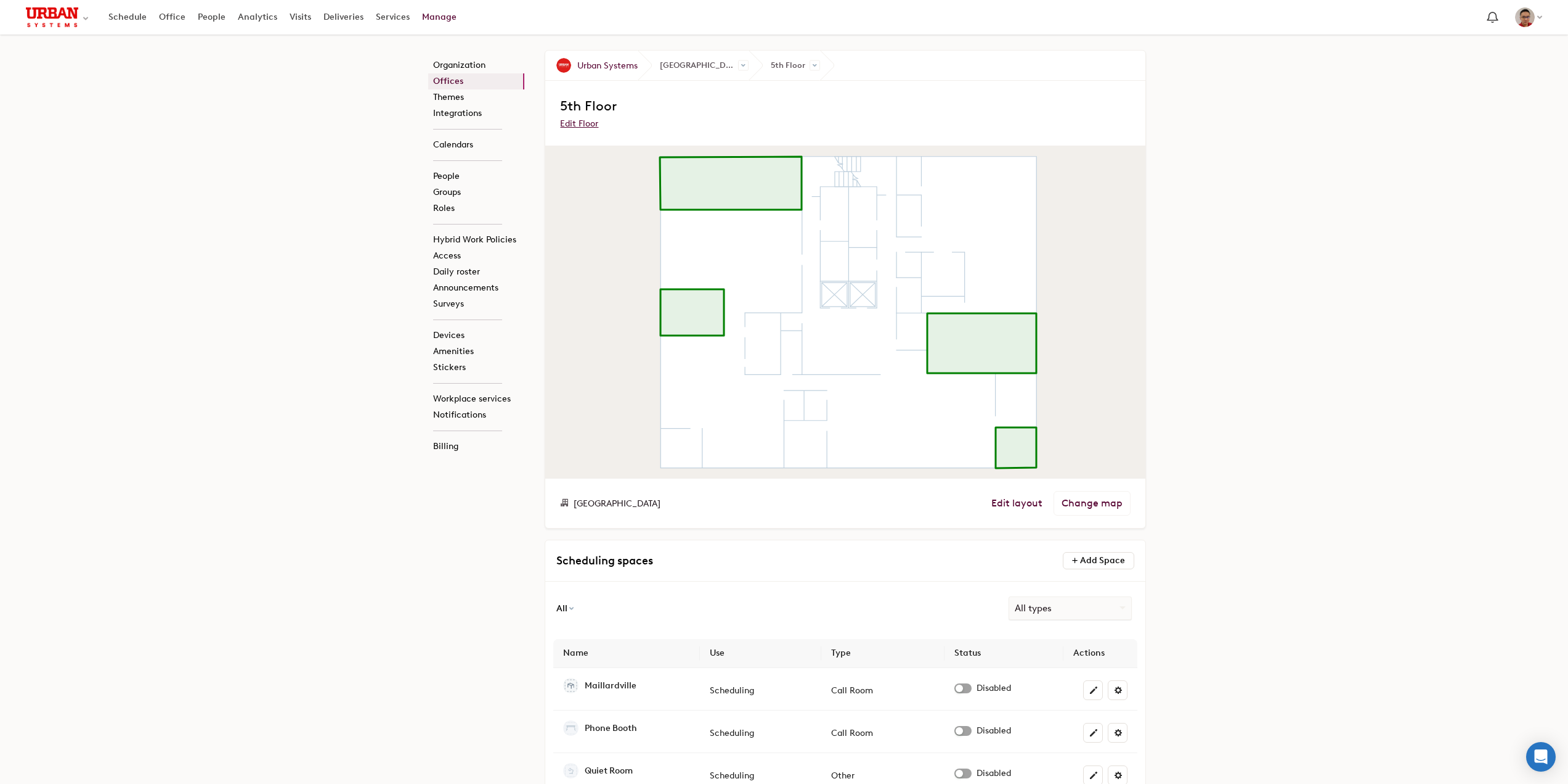
click at [433, 21] on link "Manage" at bounding box center [439, 17] width 46 height 22
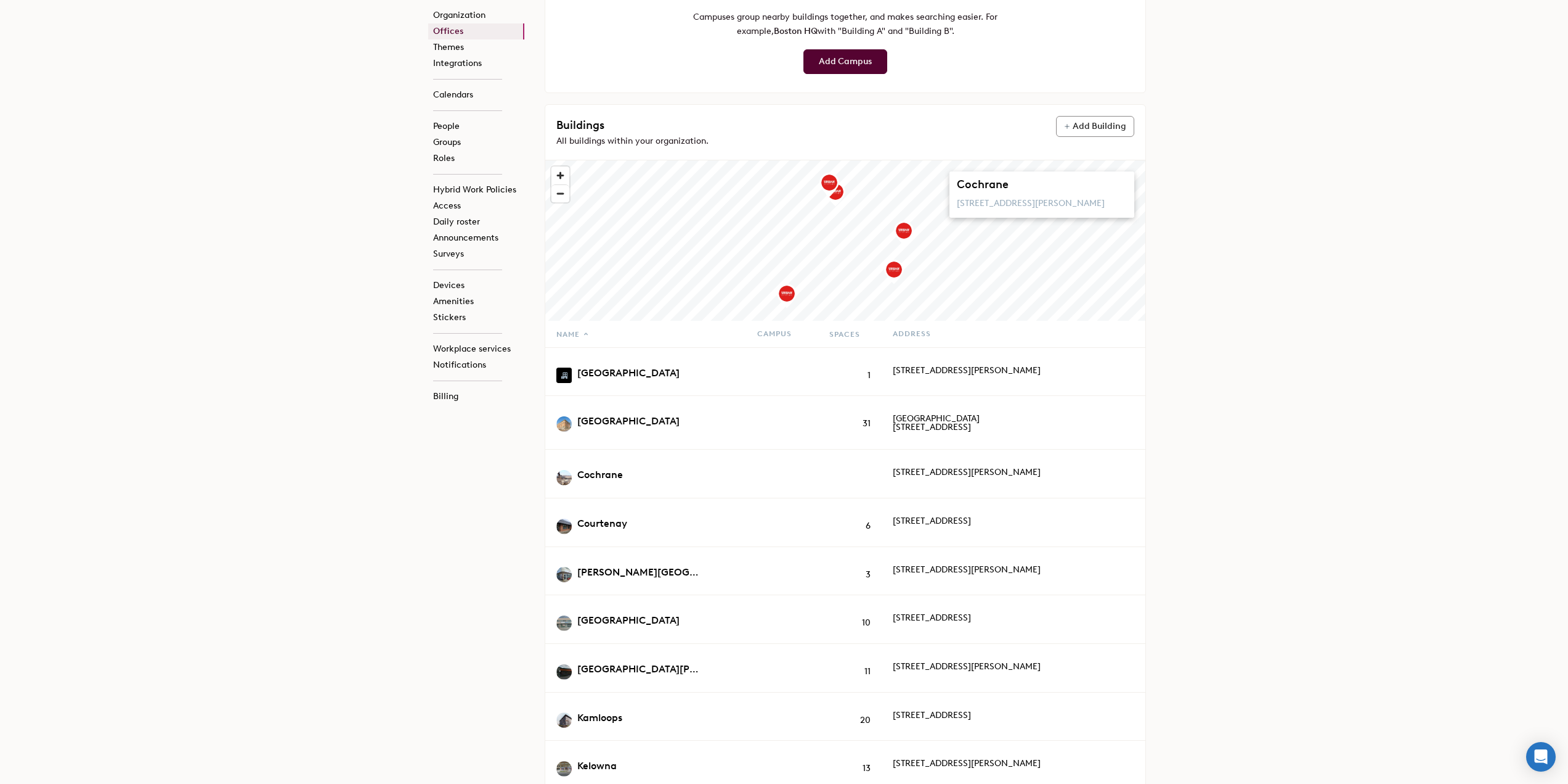
scroll to position [478, 0]
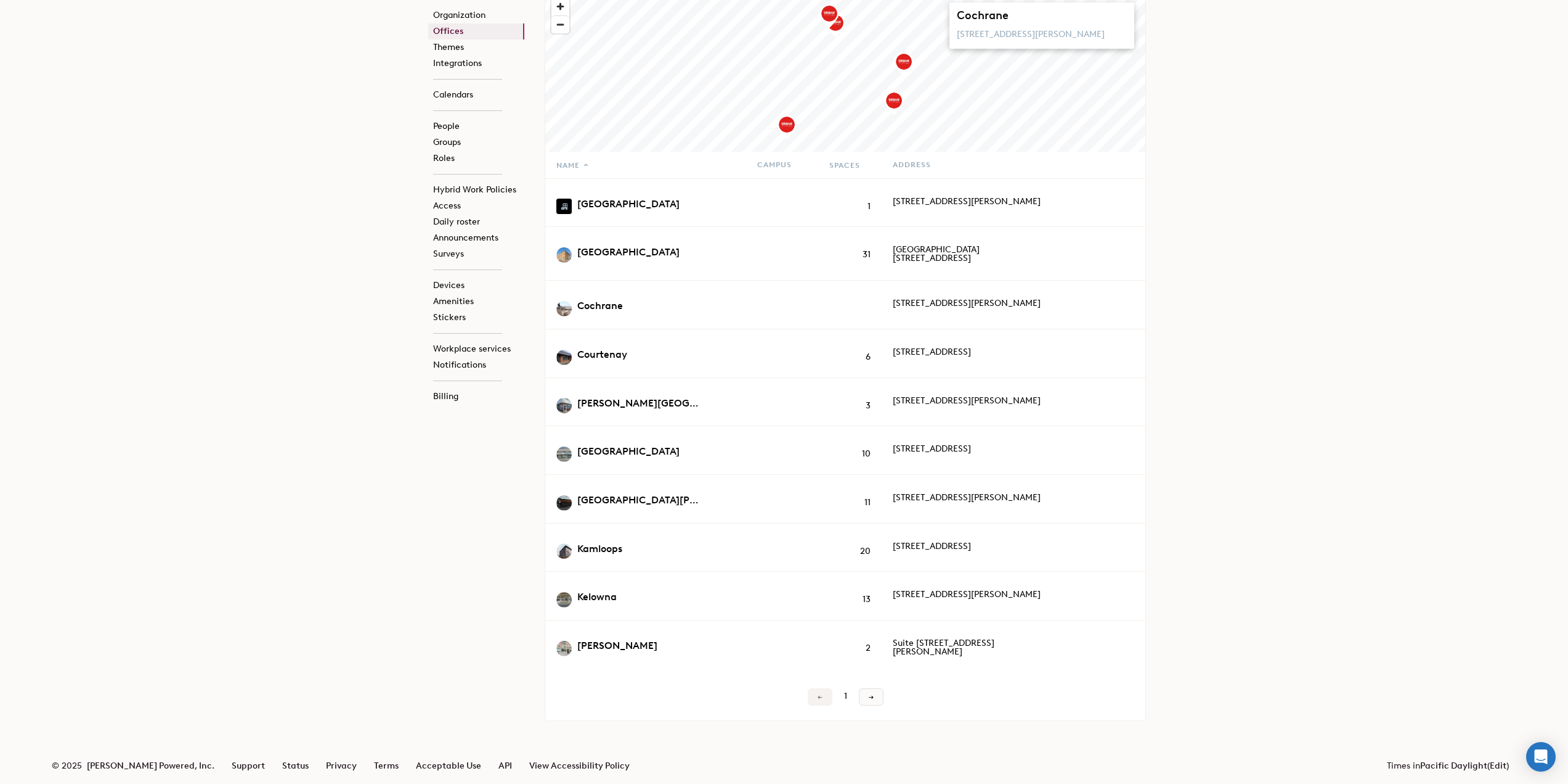
click at [864, 695] on link at bounding box center [871, 697] width 25 height 17
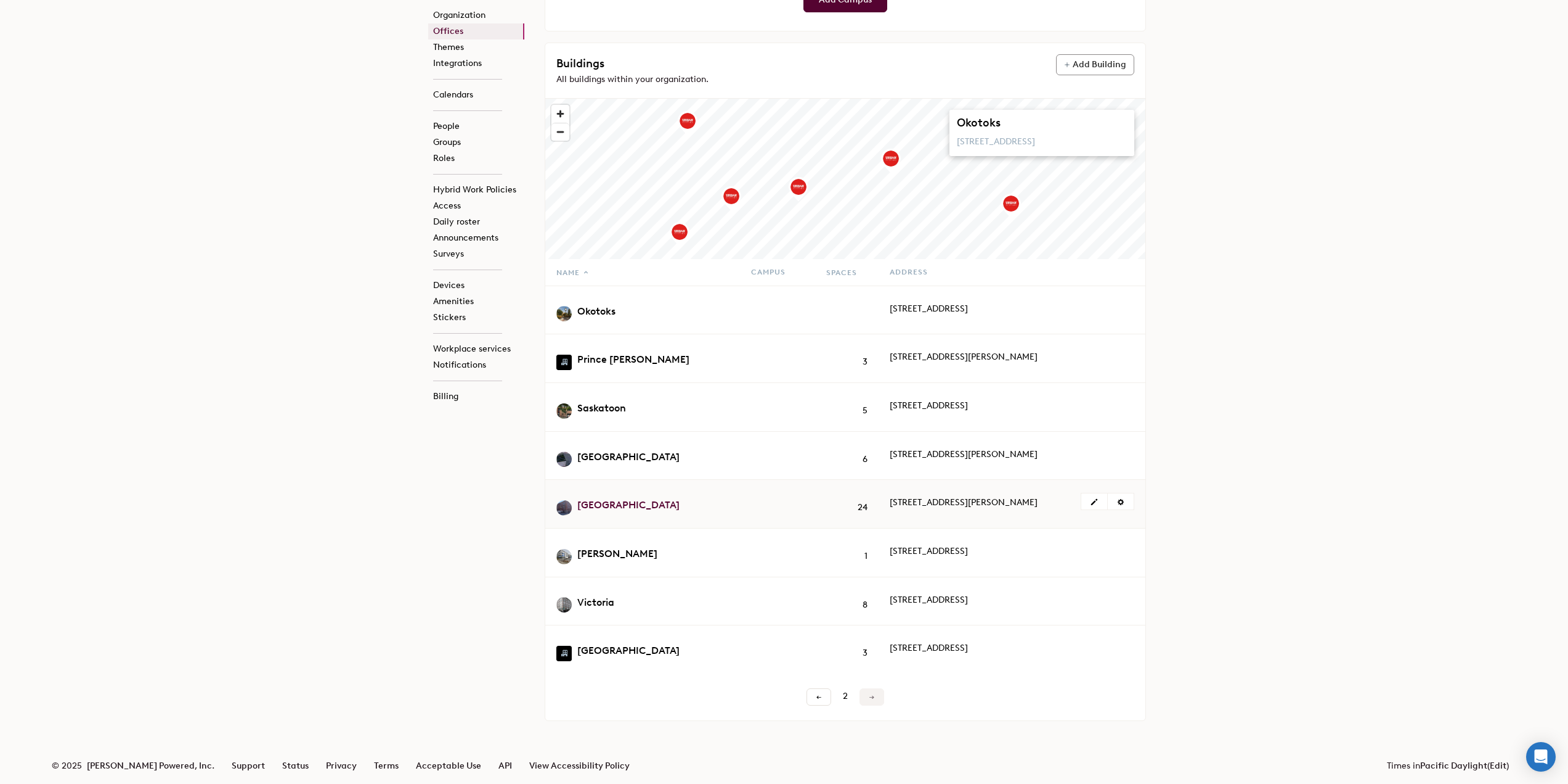
click at [588, 480] on td "Vancouver" at bounding box center [641, 504] width 194 height 49
click at [591, 500] on link "Vancouver" at bounding box center [629, 504] width 102 height 9
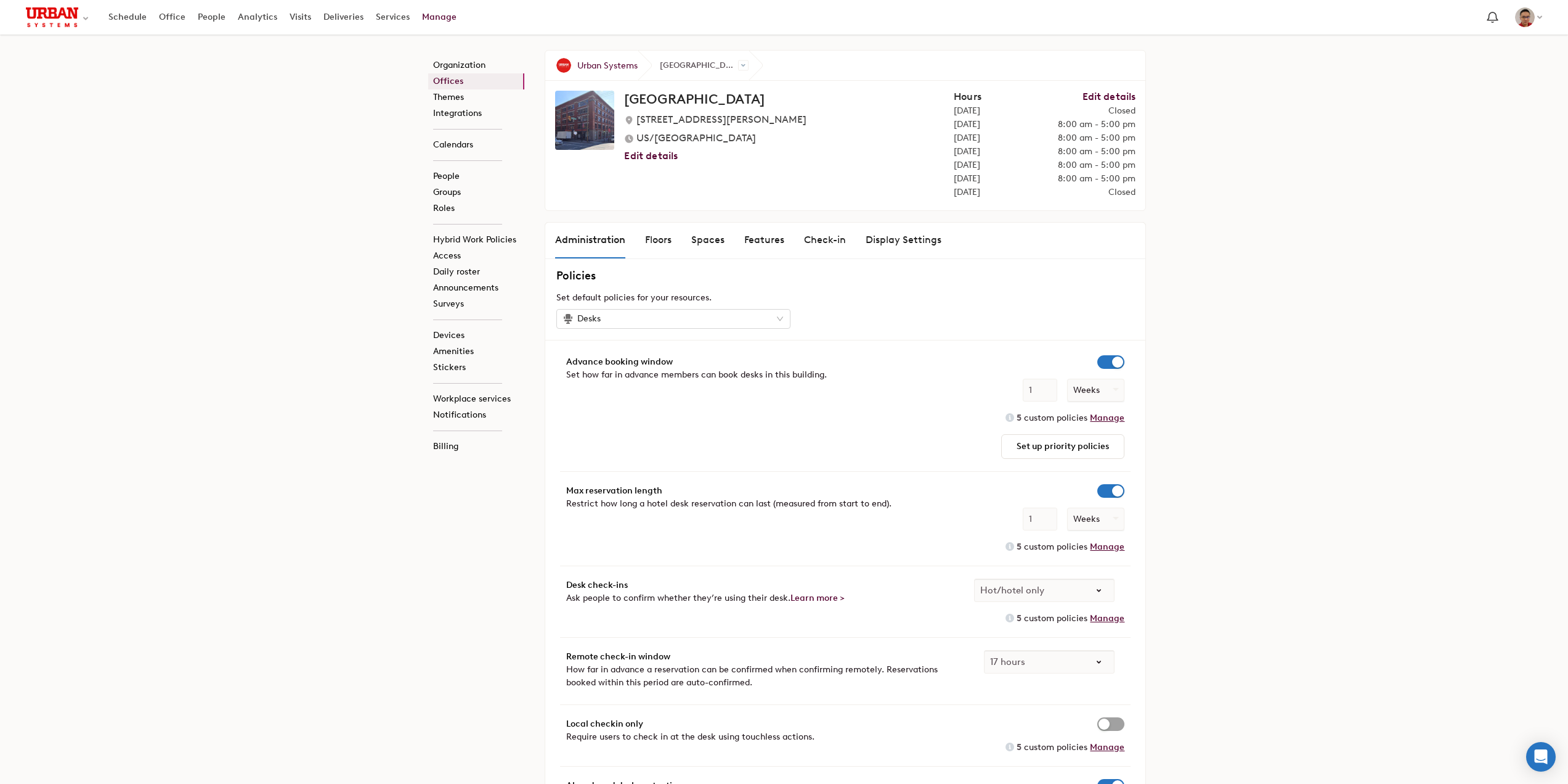
click at [688, 242] on div "Administration Floors Spaces Features Check-in Display Settings" at bounding box center [845, 240] width 600 height 36
click at [697, 241] on div "Spaces" at bounding box center [708, 240] width 34 height 15
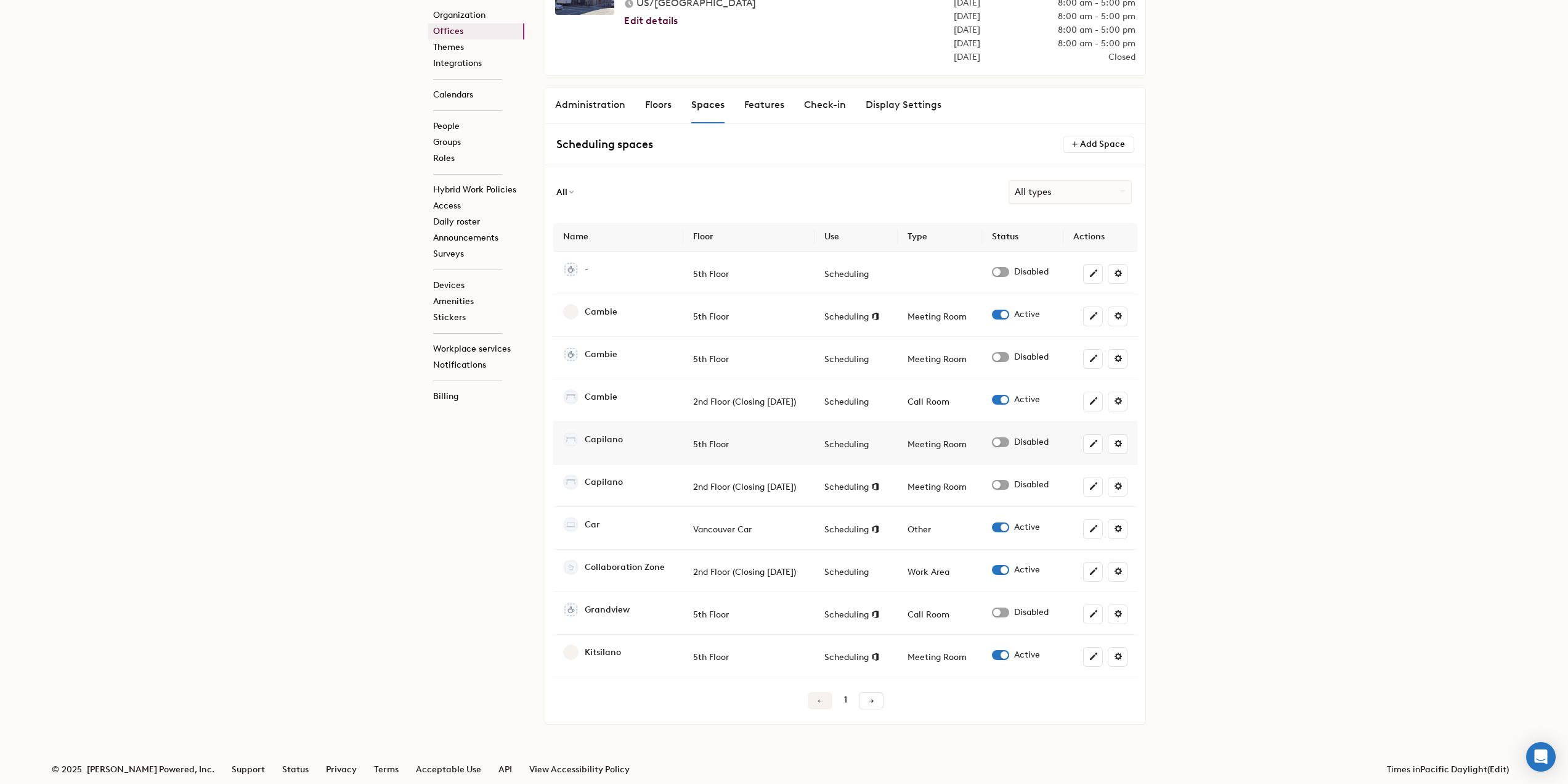
scroll to position [139, 0]
click at [1002, 396] on span "button" at bounding box center [1001, 395] width 17 height 9
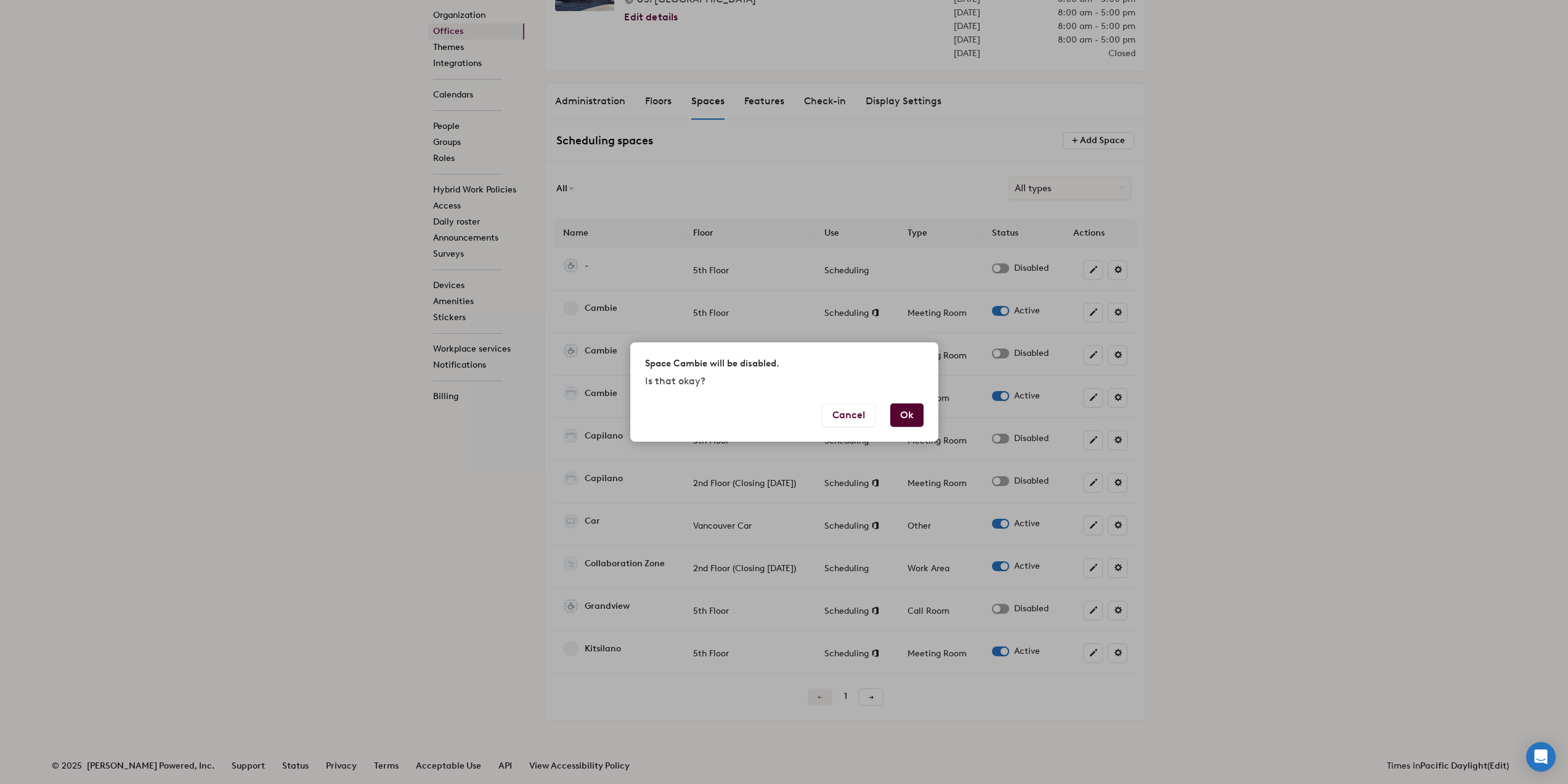
click at [919, 416] on button "Ok" at bounding box center [907, 414] width 34 height 23
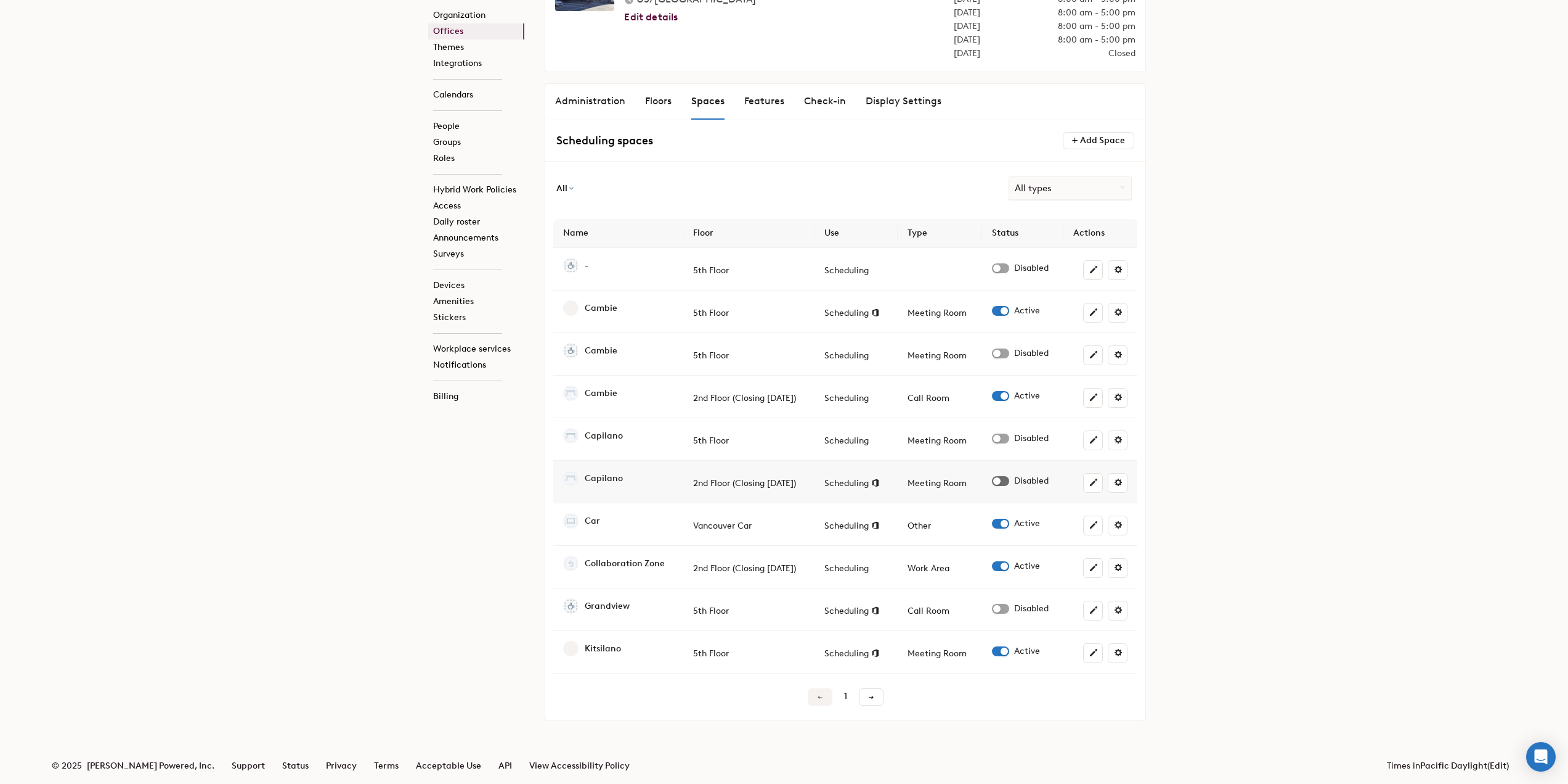
click at [1002, 482] on span "button" at bounding box center [1001, 481] width 17 height 9
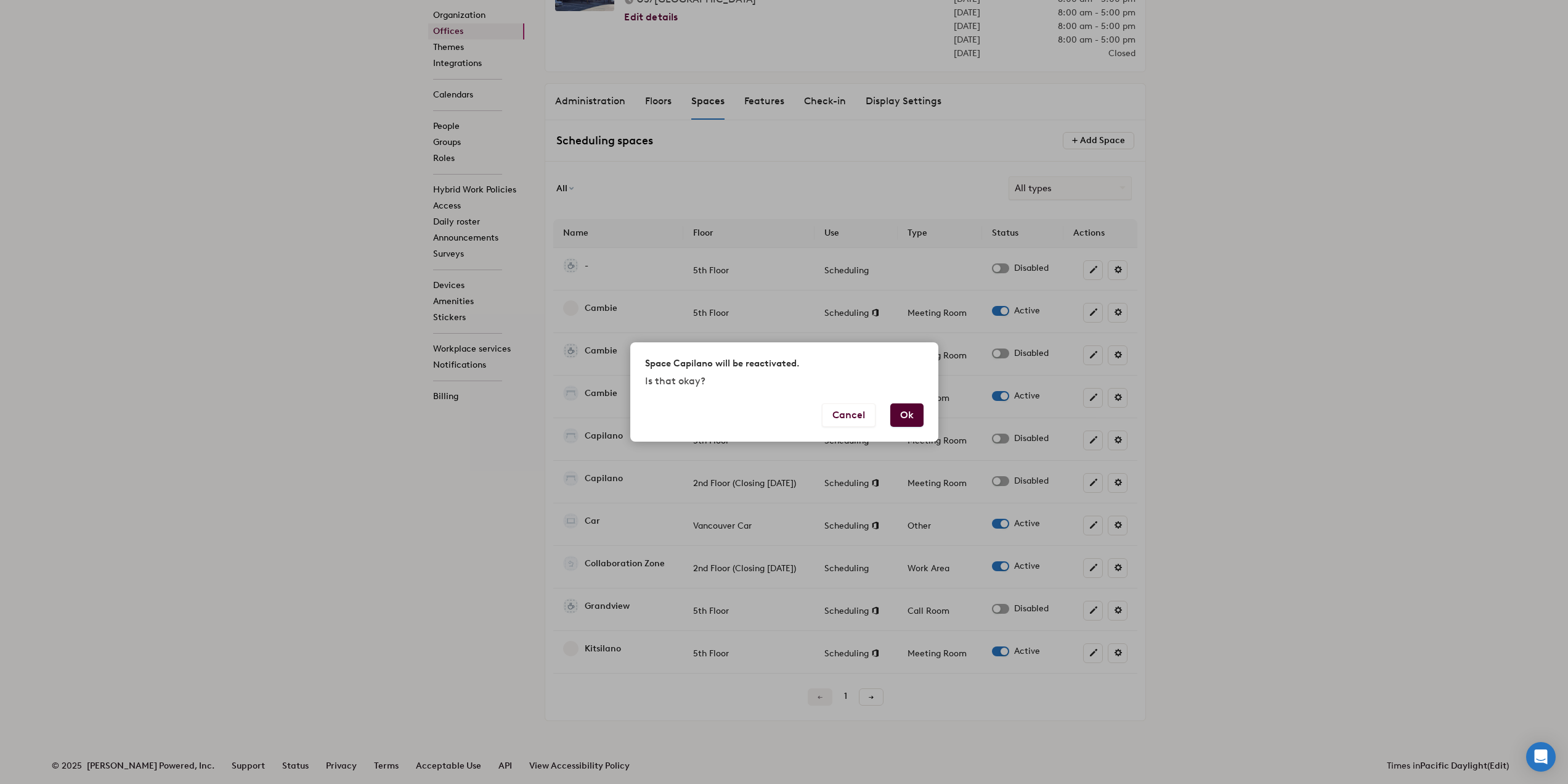
click at [924, 413] on button "Ok" at bounding box center [907, 414] width 34 height 23
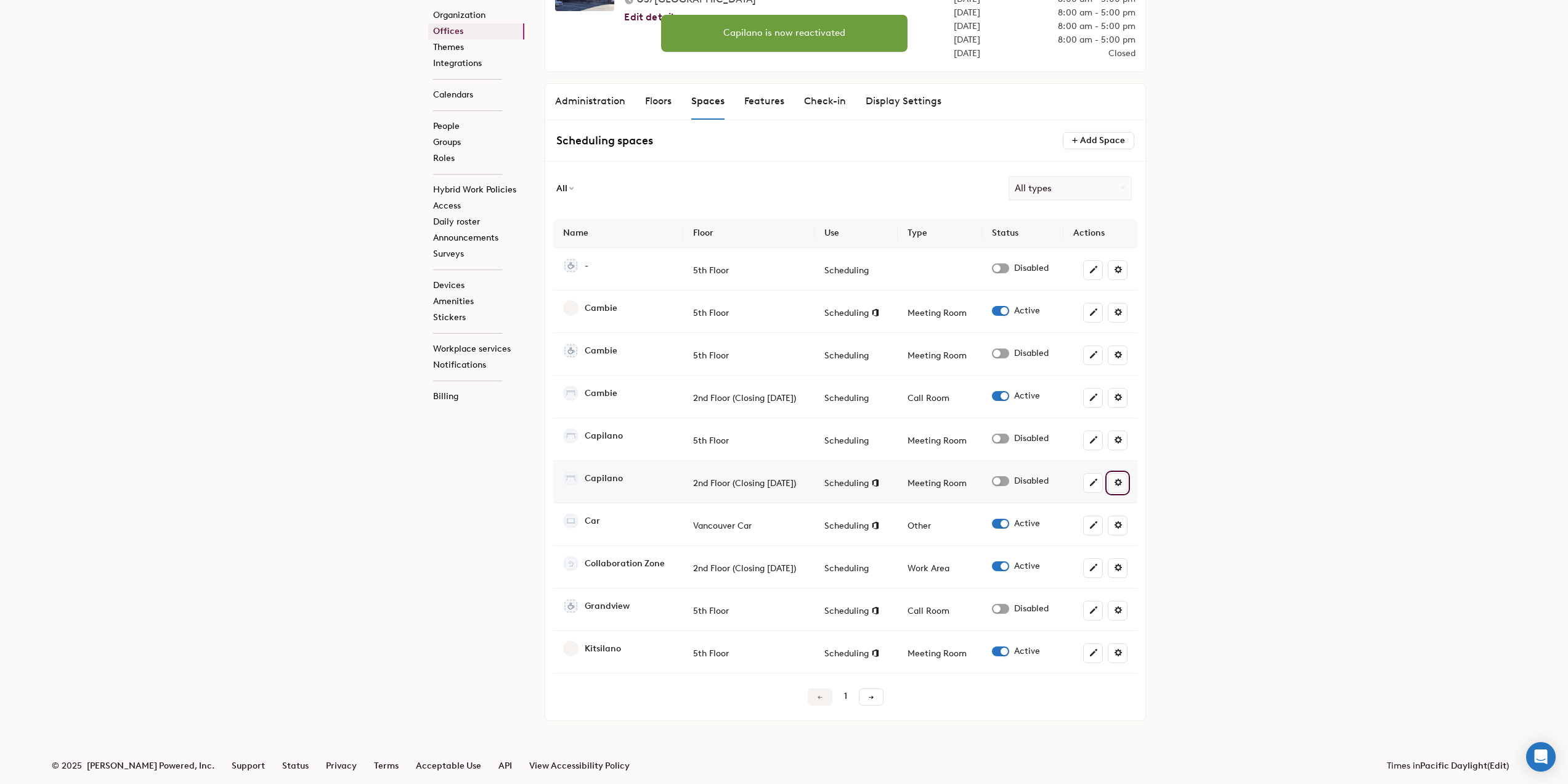
click at [1122, 484] on span at bounding box center [1118, 482] width 9 height 9
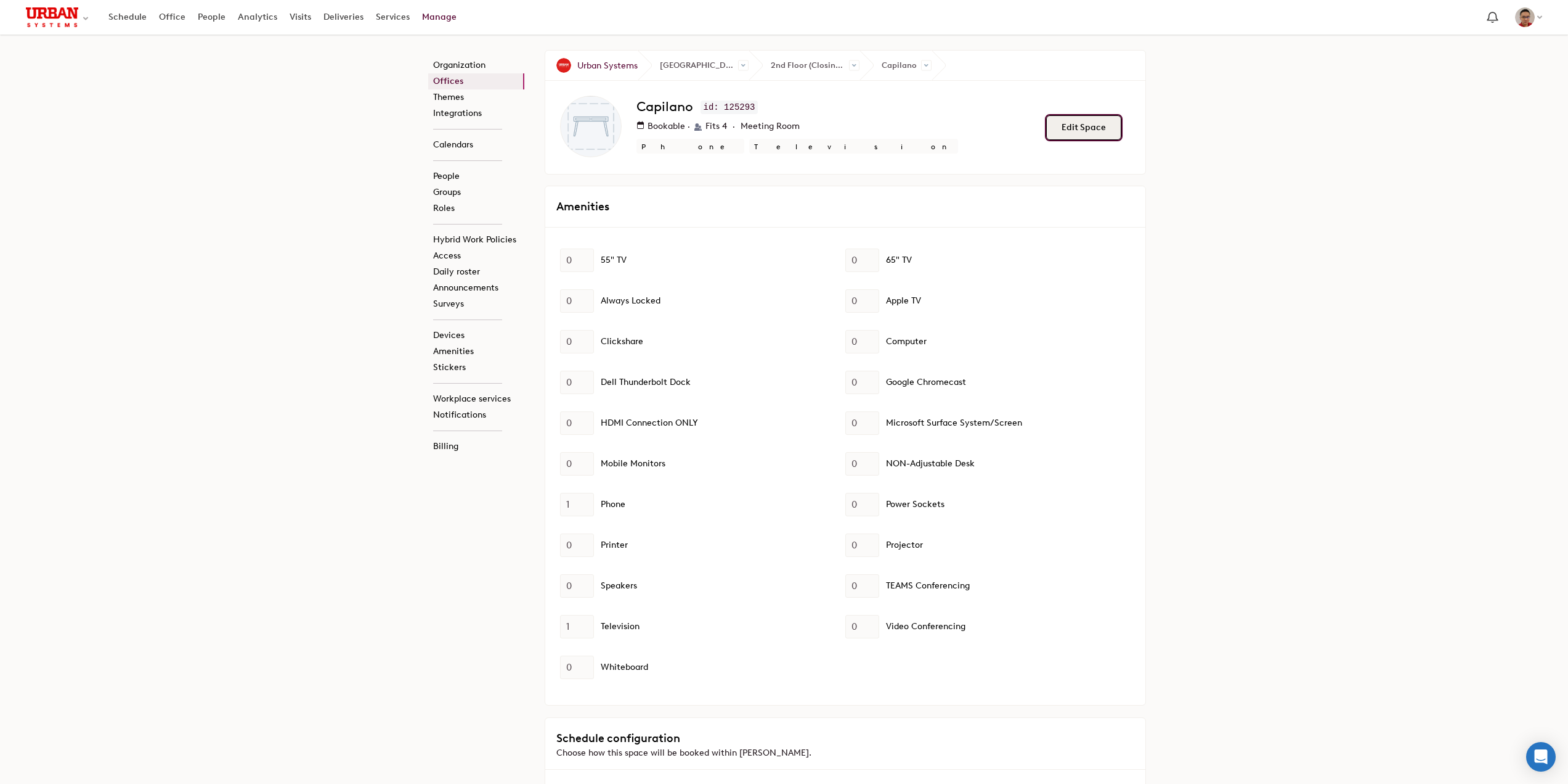
click at [1066, 138] on button "Edit Space" at bounding box center [1083, 128] width 75 height 25
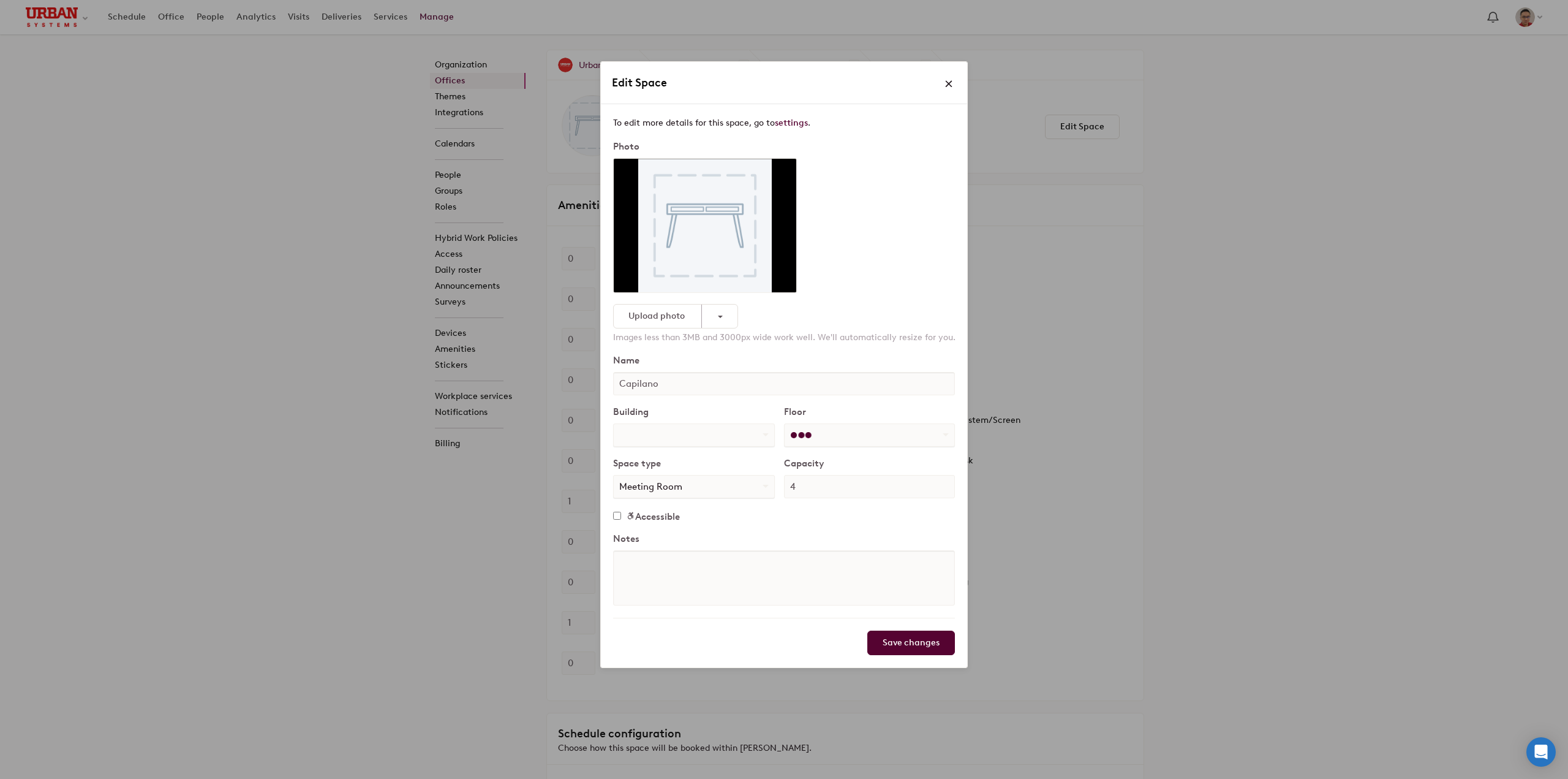
select select "number:21268"
click at [848, 435] on select "Unassigned 2nd Floor (Closing August 29) 5th Floor Cosette Parking Under Constr…" at bounding box center [870, 435] width 169 height 22
select select "number:342122"
click at [785, 424] on select "Unassigned 2nd Floor (Closing August 29) 5th Floor Cosette Parking Under Constr…" at bounding box center [870, 435] width 169 height 22
click at [912, 650] on input "Save changes" at bounding box center [911, 642] width 87 height 25
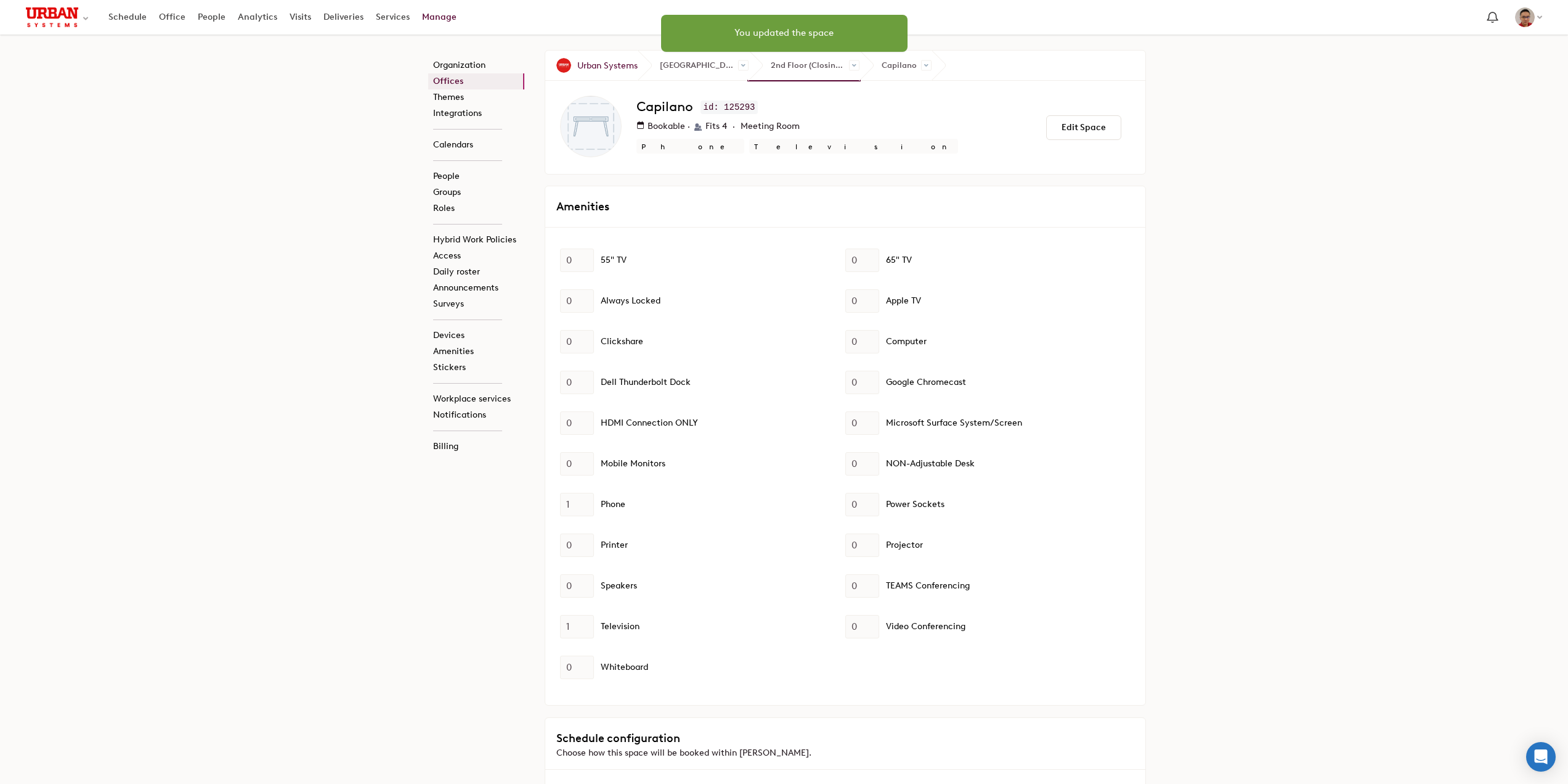
click at [781, 59] on span "2nd Floor (Closing August 29)" at bounding box center [804, 65] width 111 height 29
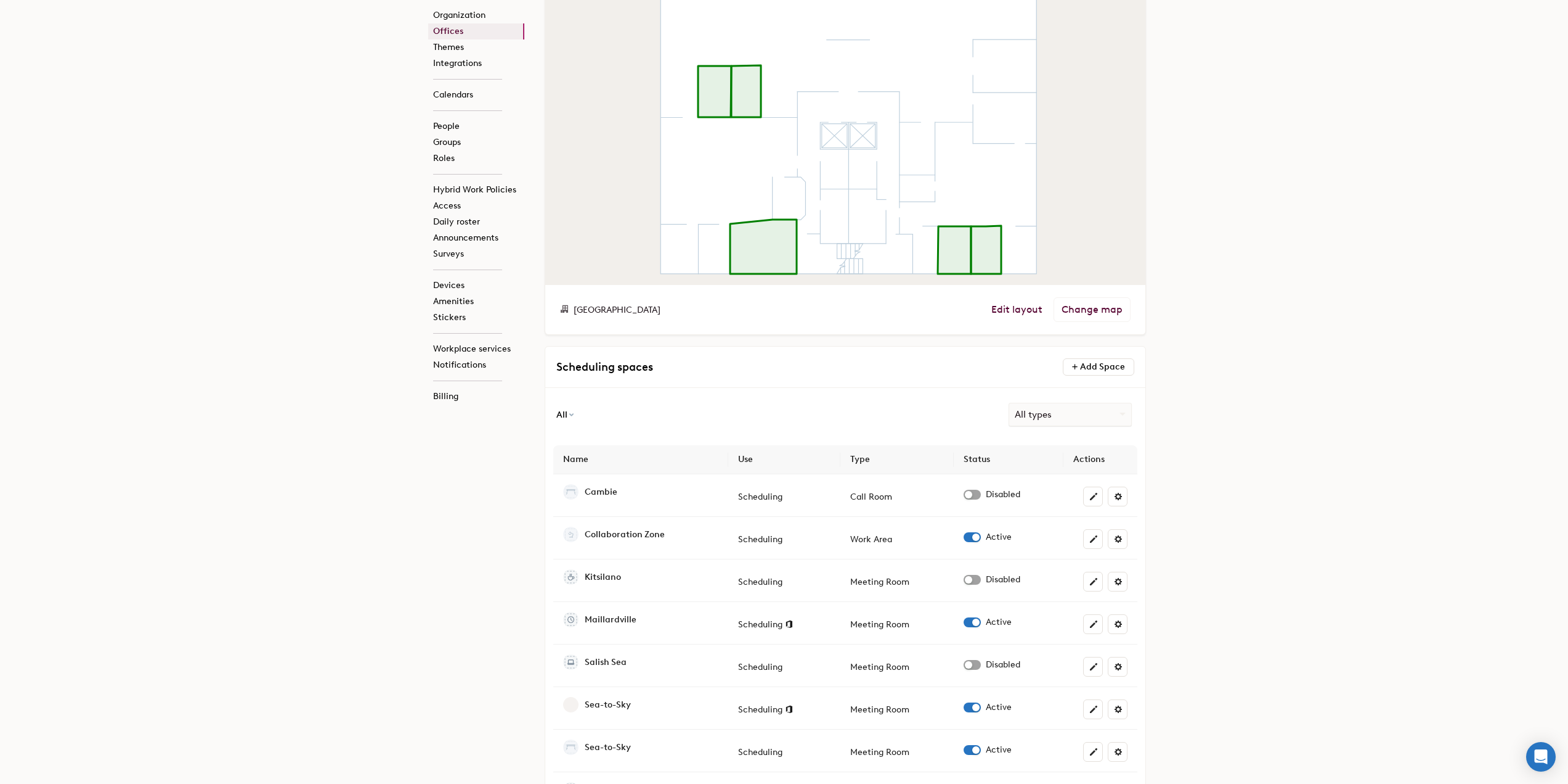
scroll to position [62, 0]
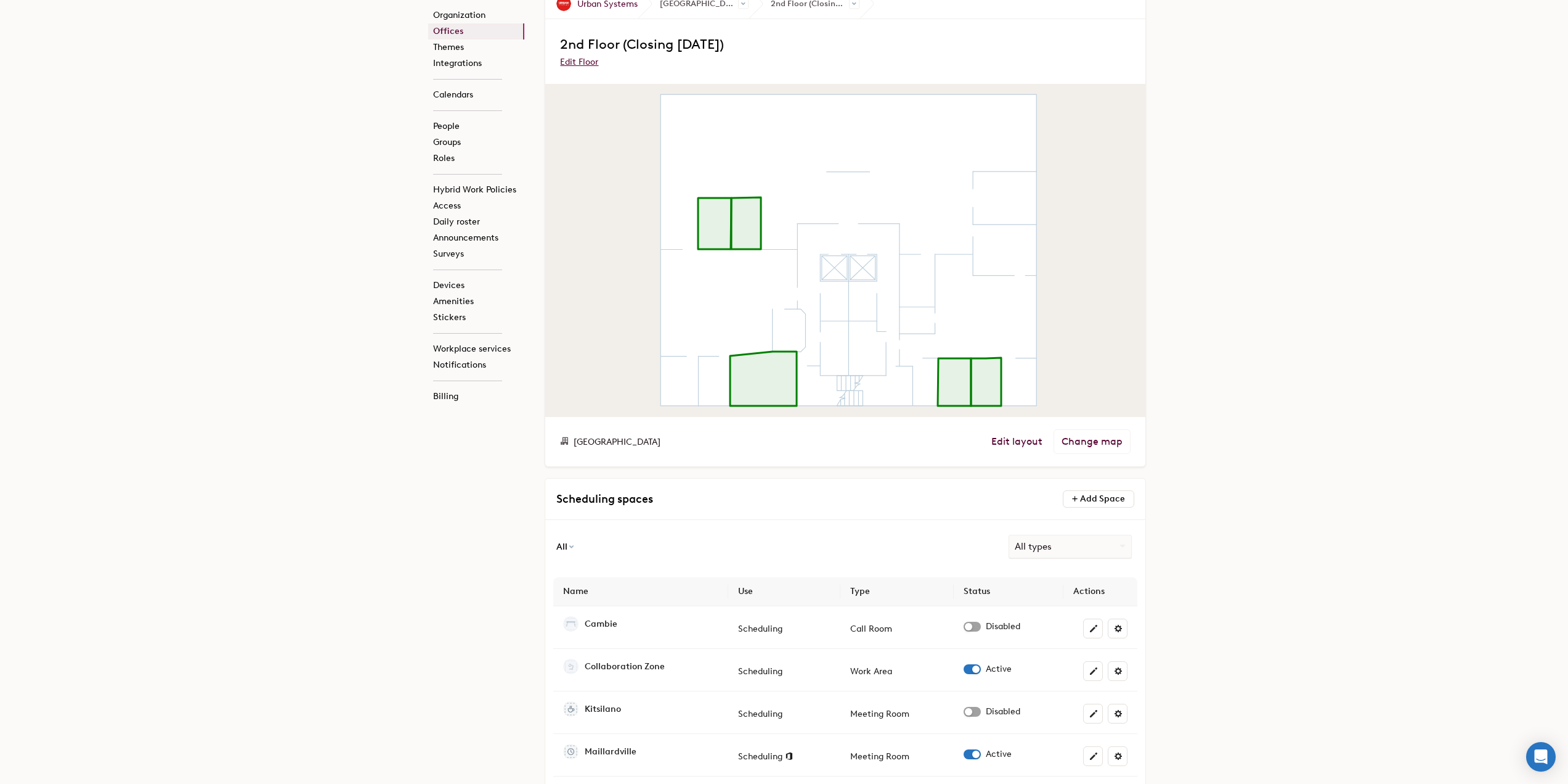
click at [725, 227] on icon at bounding box center [715, 223] width 34 height 51
click at [711, 241] on icon at bounding box center [715, 223] width 34 height 51
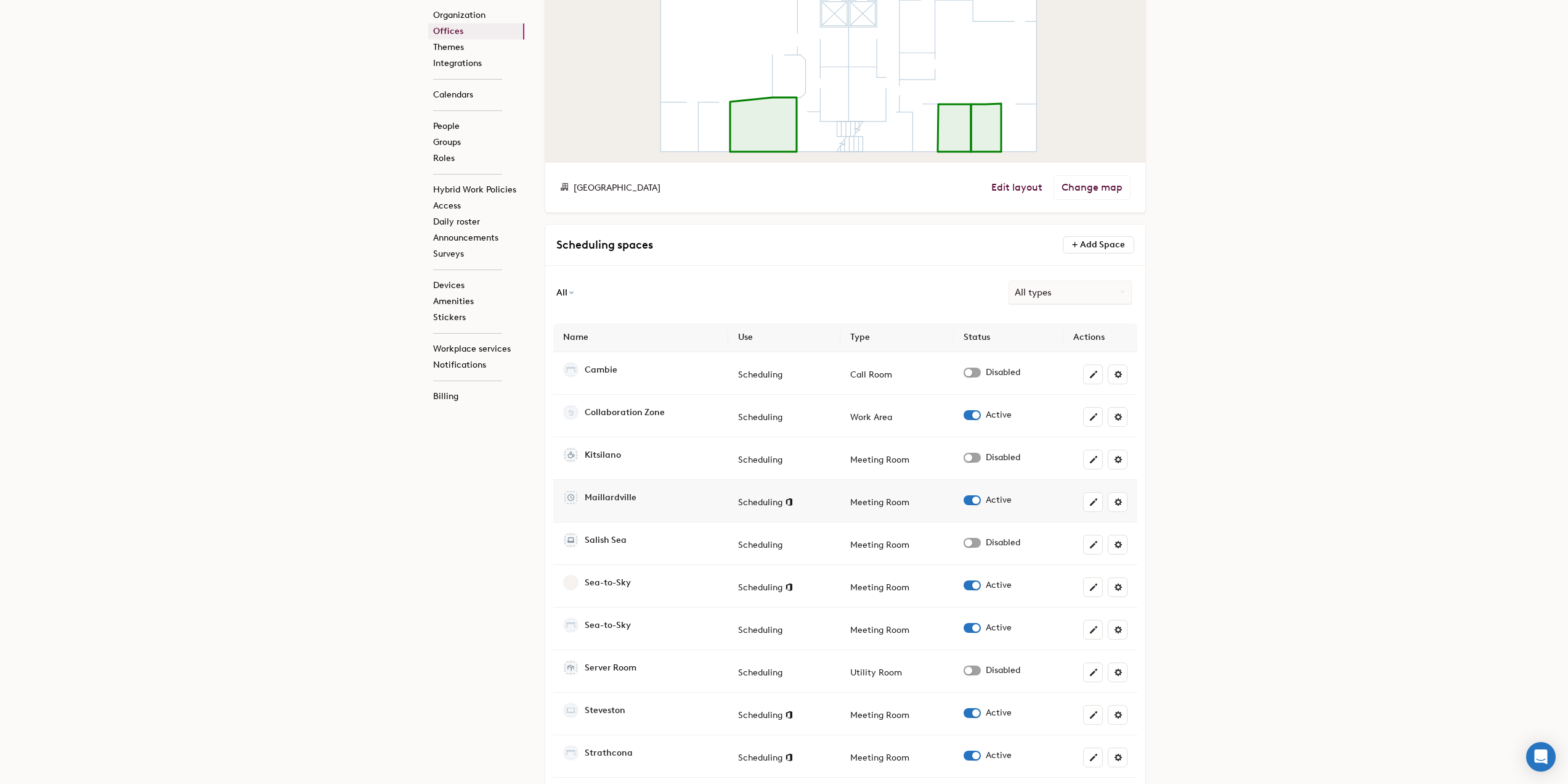
scroll to position [370, 0]
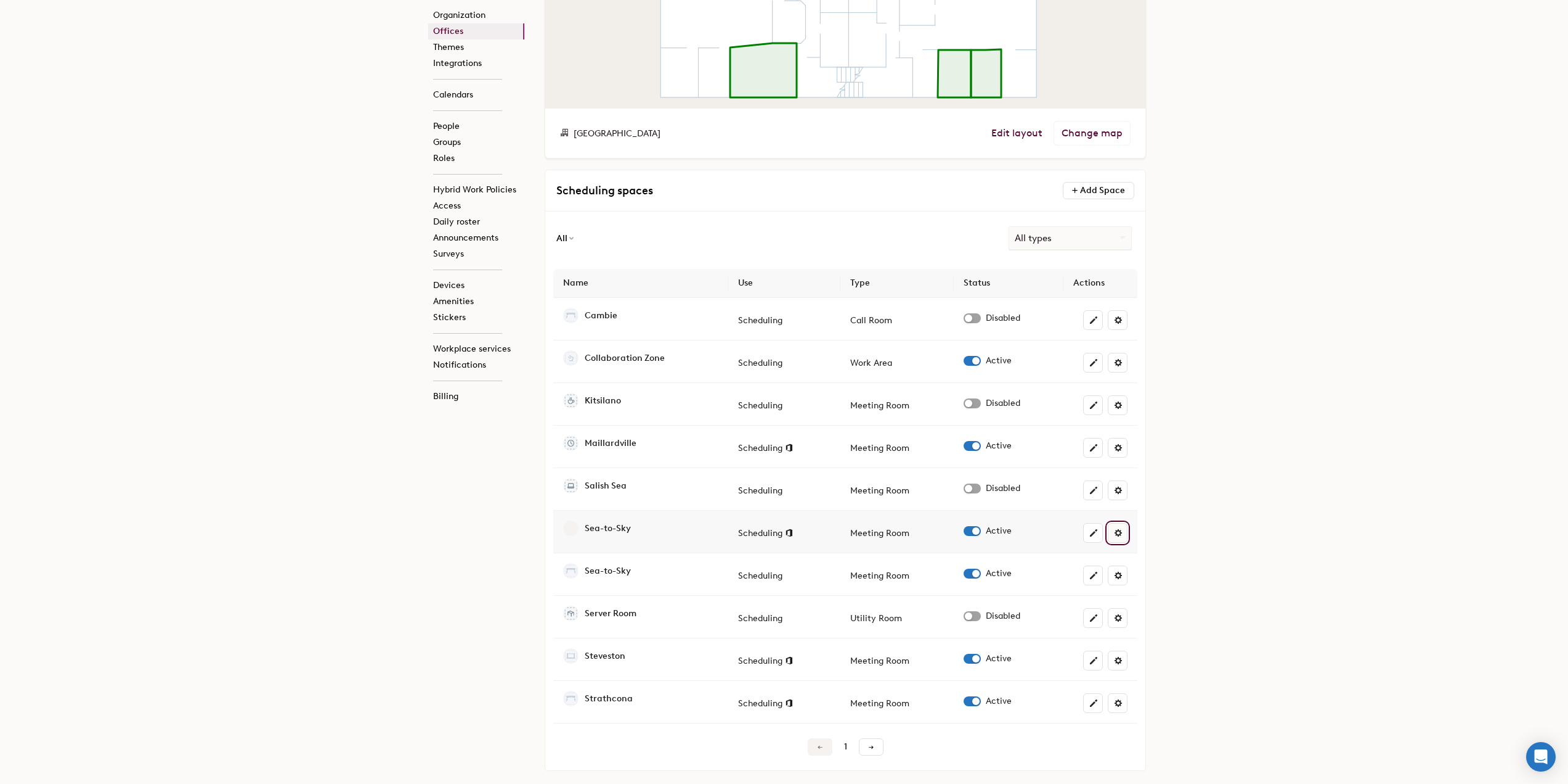
click at [1118, 533] on span at bounding box center [1118, 532] width 9 height 9
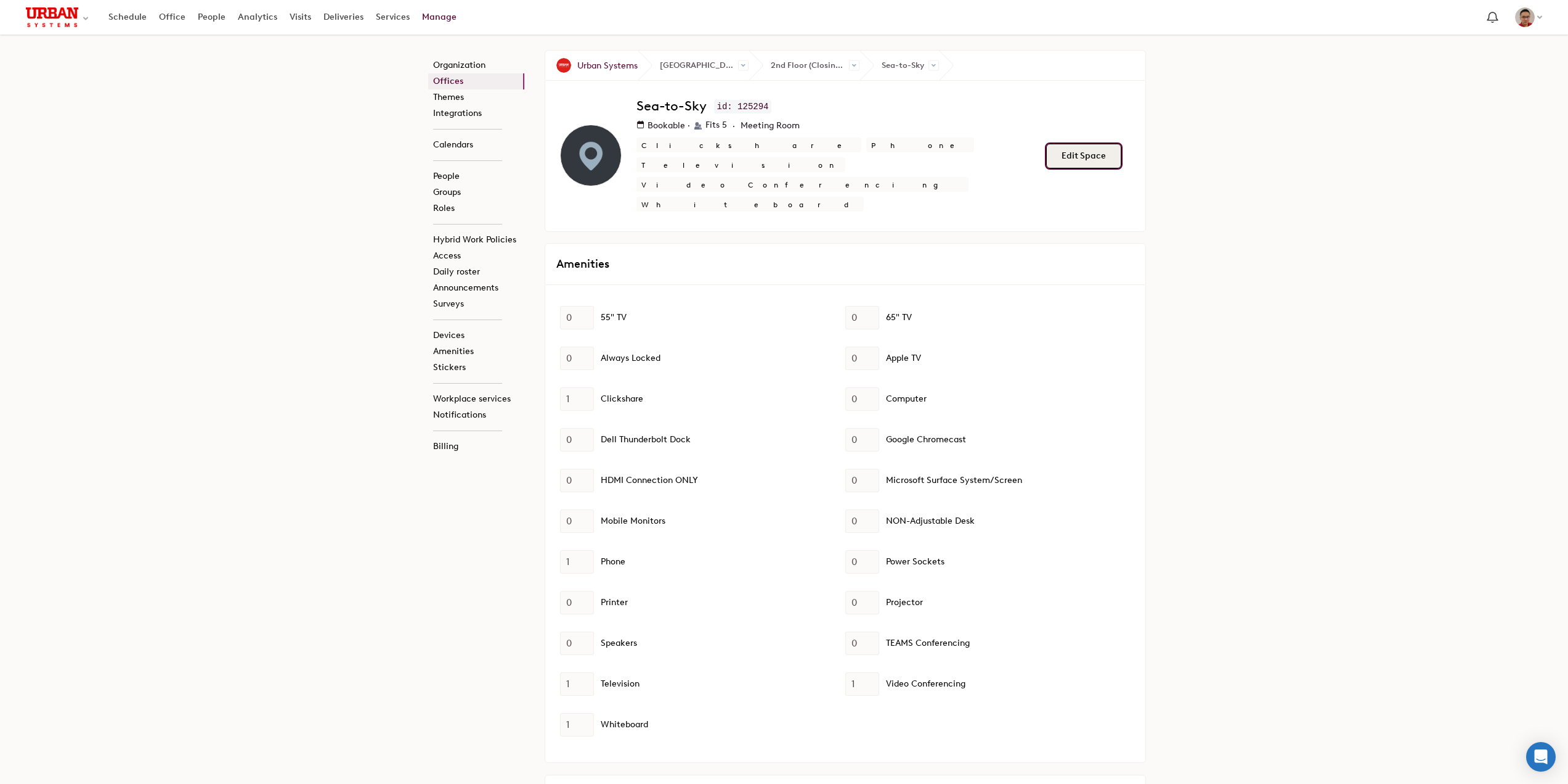
click at [1079, 144] on button "Edit Space" at bounding box center [1083, 156] width 75 height 25
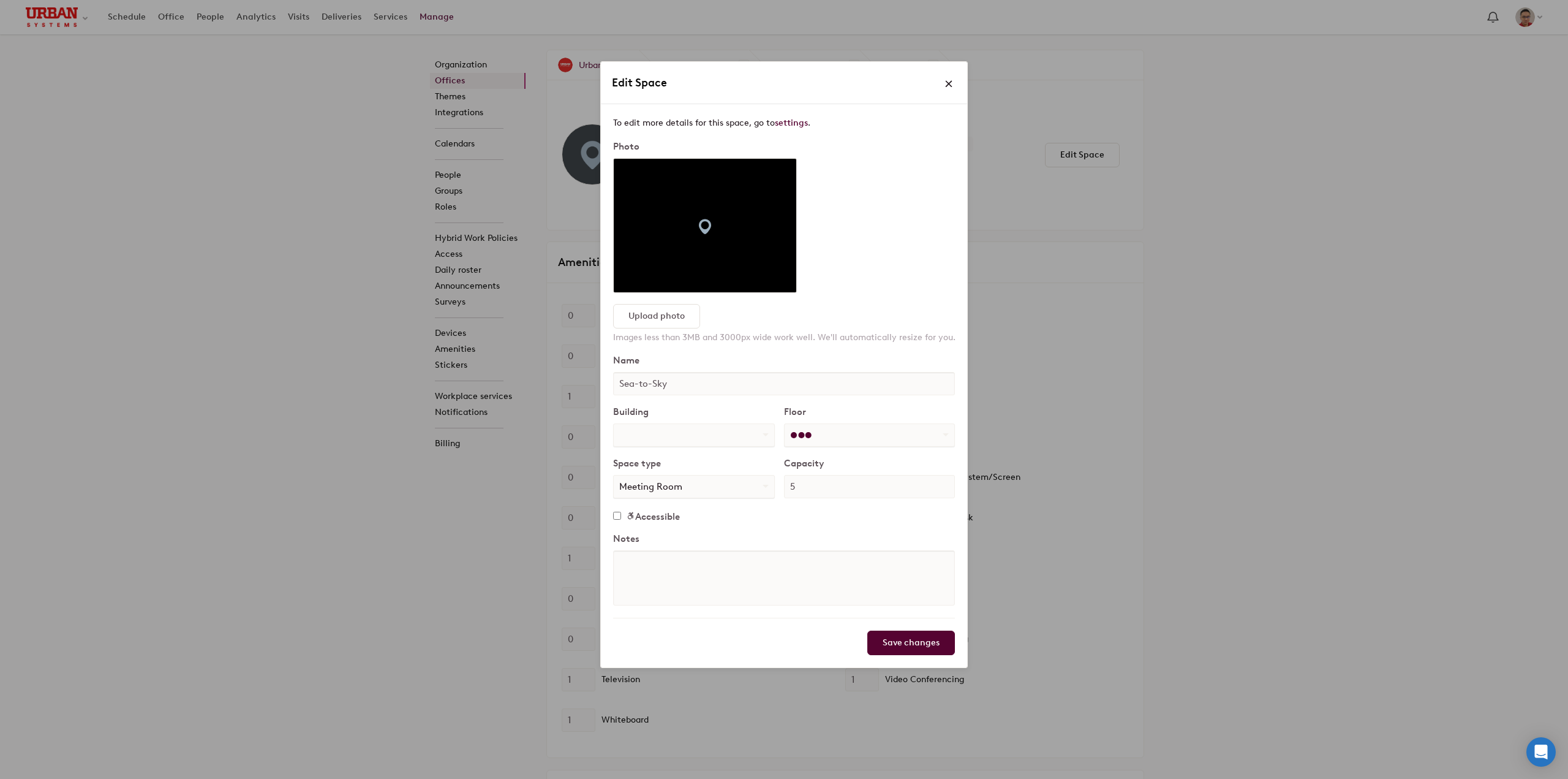
select select "number:21268"
click at [835, 437] on select "Unassigned 2nd Floor (Closing August 29) 5th Floor Cosette Parking Under Constr…" at bounding box center [870, 435] width 169 height 22
select select "number:342122"
click at [785, 424] on select "Unassigned 2nd Floor (Closing August 29) 5th Floor Cosette Parking Under Constr…" at bounding box center [870, 435] width 169 height 22
click at [915, 644] on input "Save changes" at bounding box center [911, 642] width 87 height 25
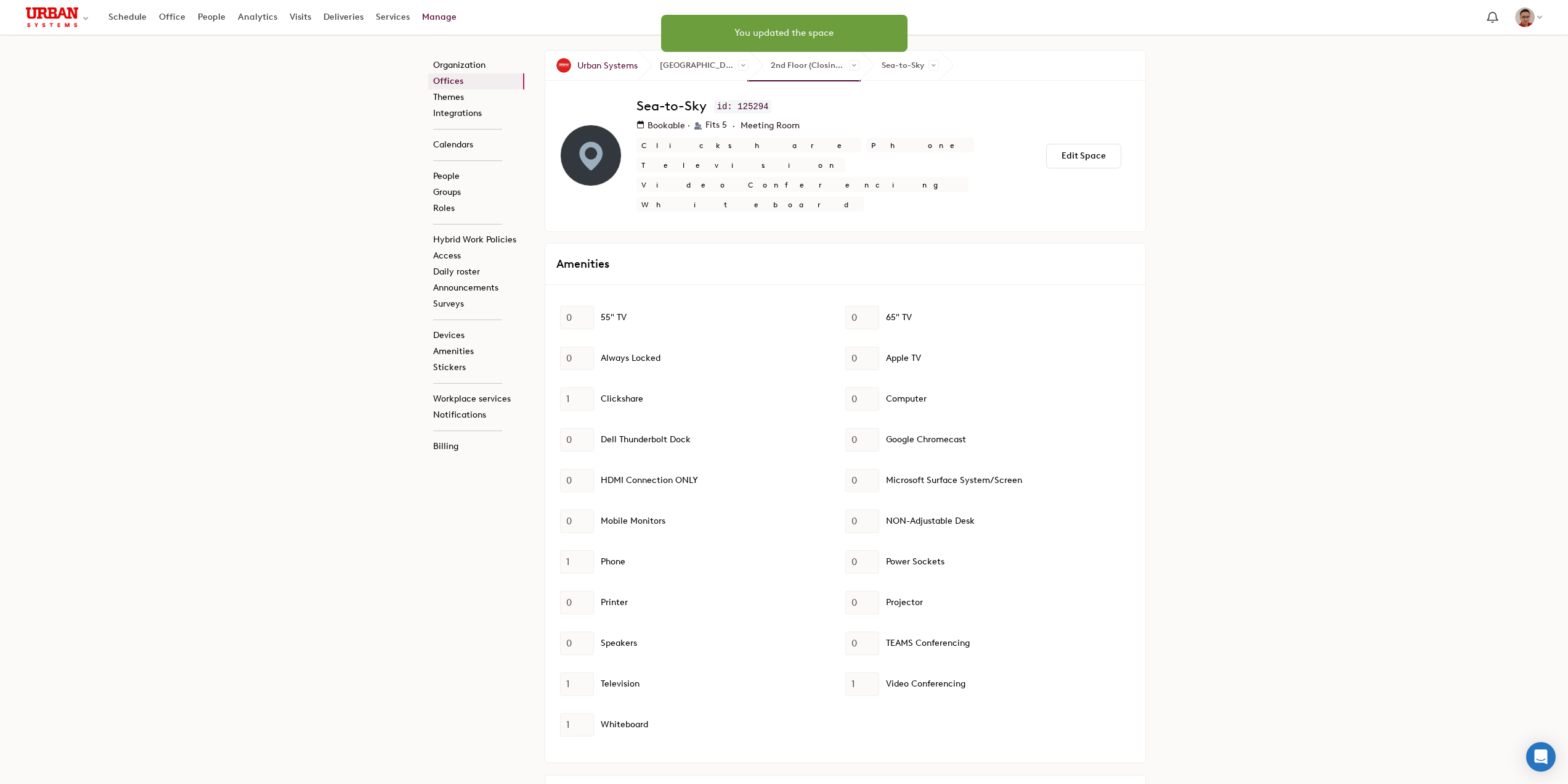
click at [773, 66] on span "2nd Floor (Closing August 29)" at bounding box center [804, 65] width 111 height 29
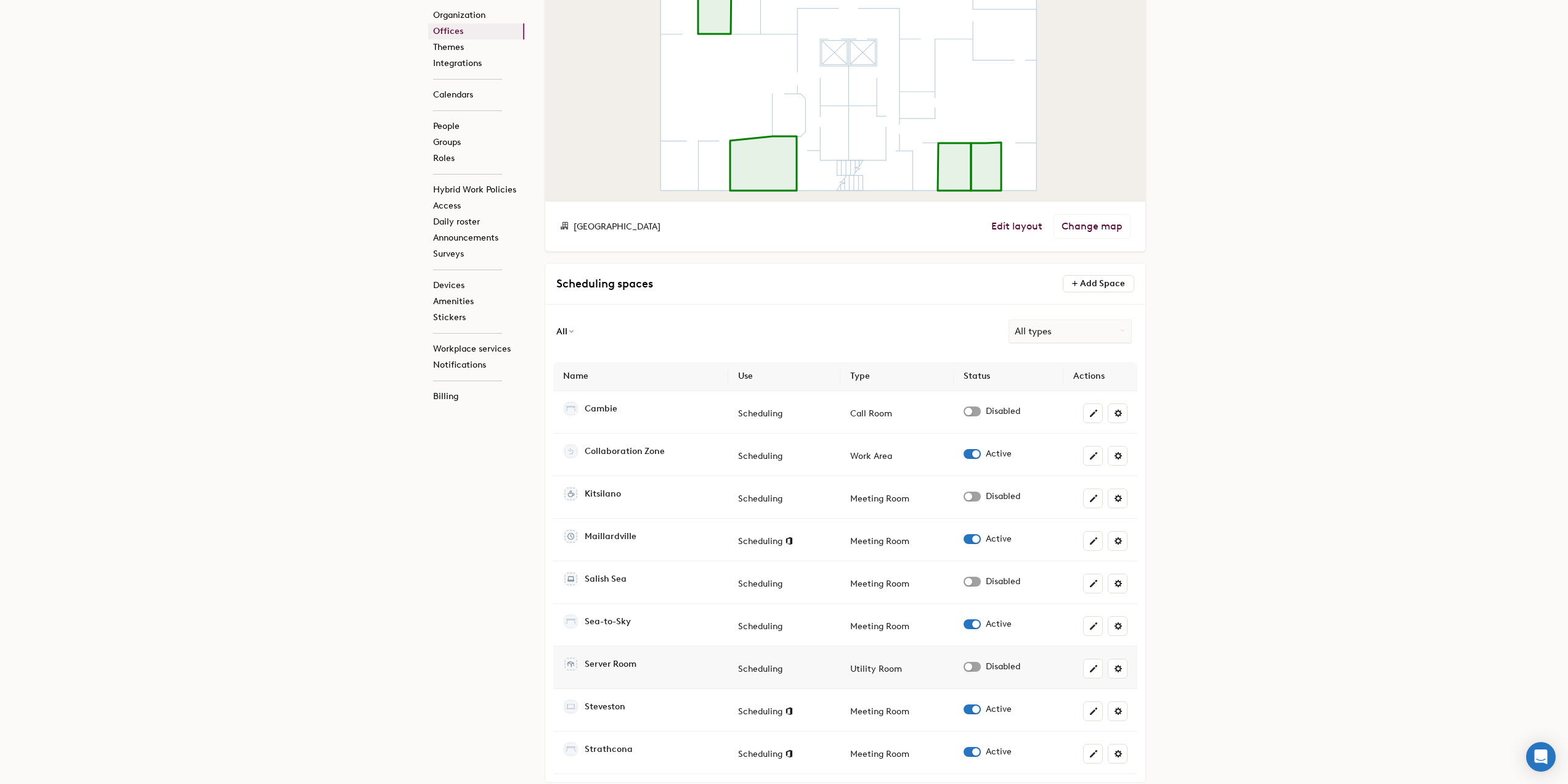
scroll to position [339, 0]
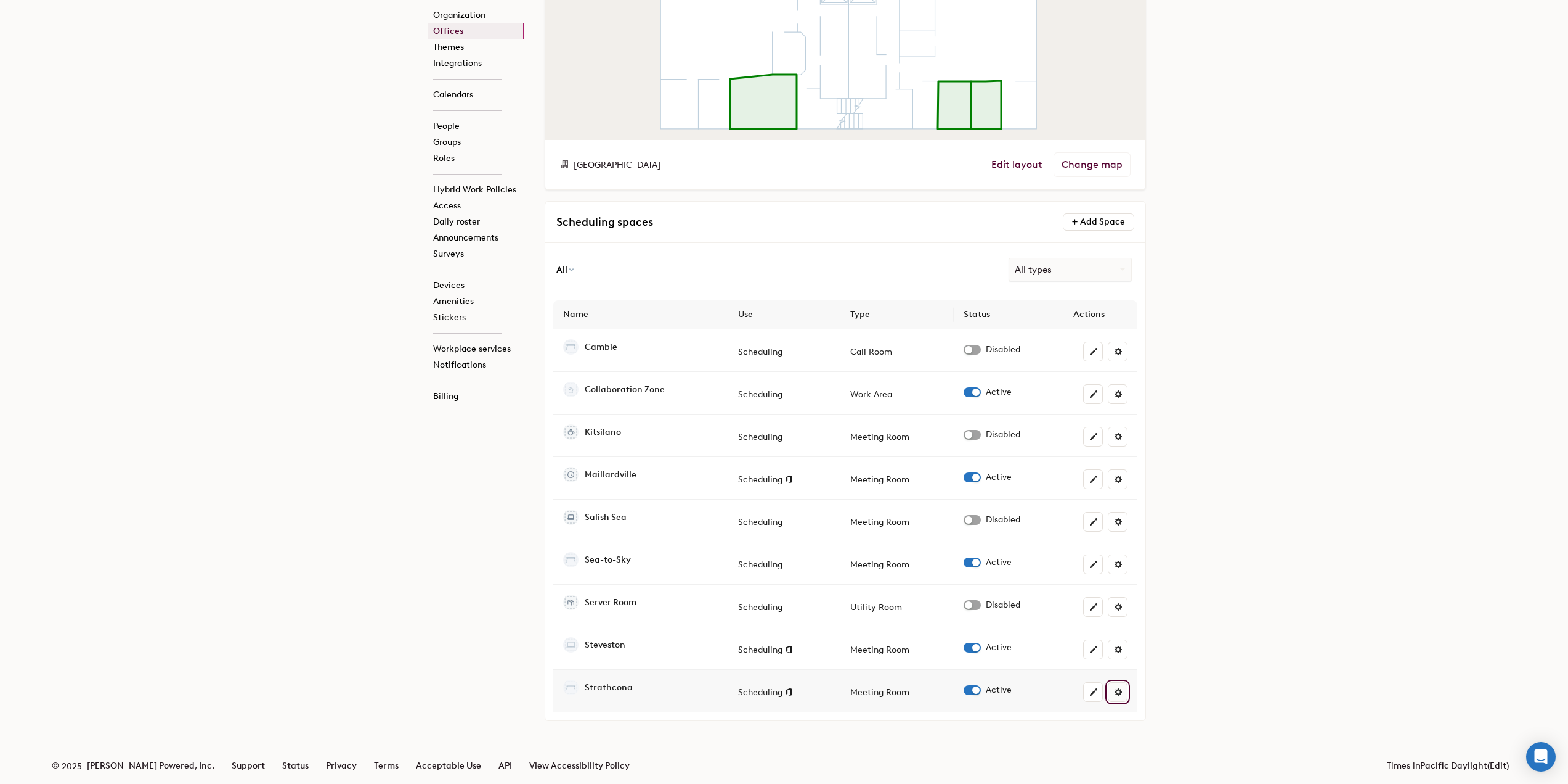
click at [1122, 693] on span at bounding box center [1118, 691] width 9 height 9
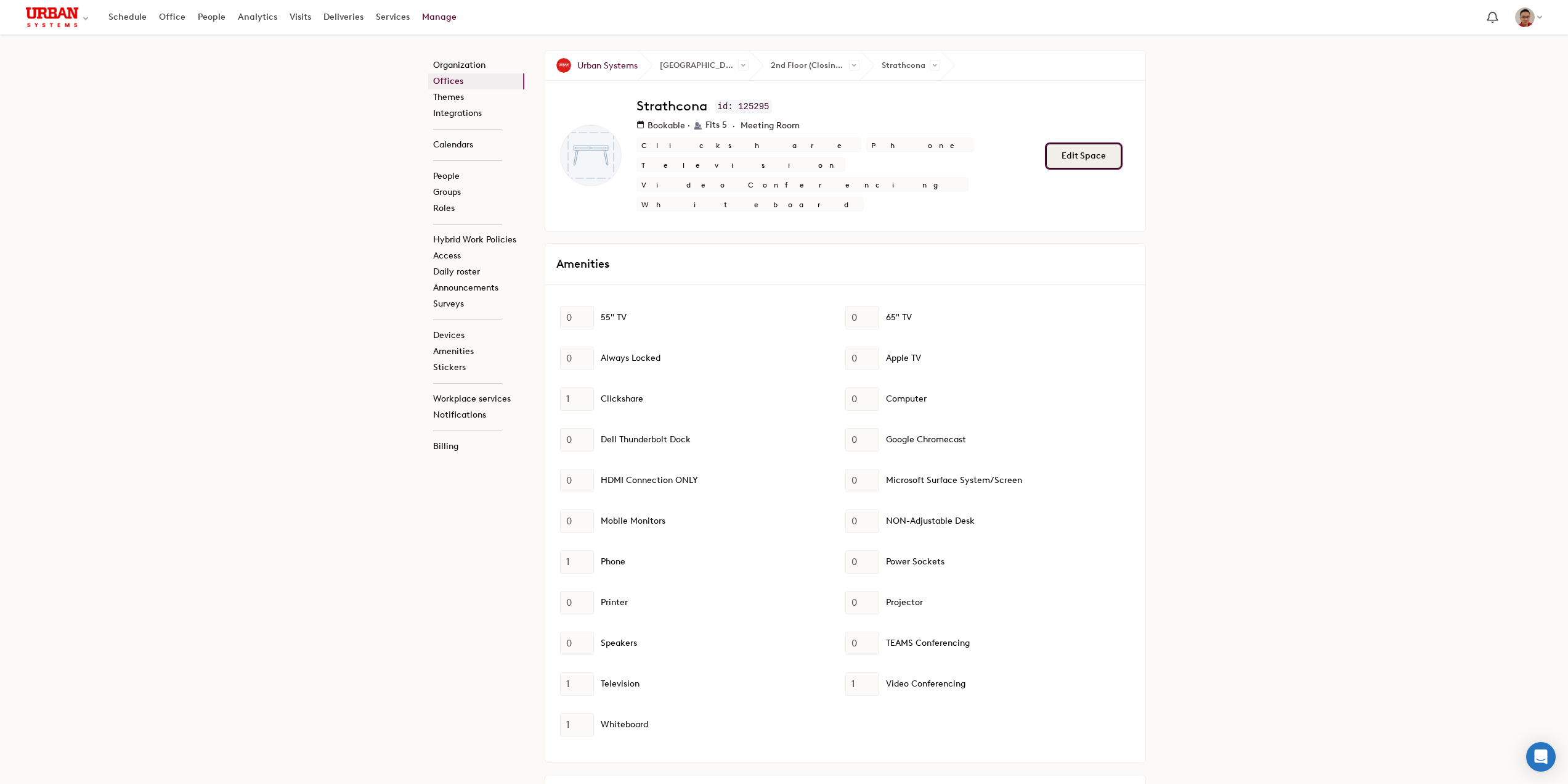
click at [1059, 144] on button "Edit Space" at bounding box center [1083, 156] width 75 height 25
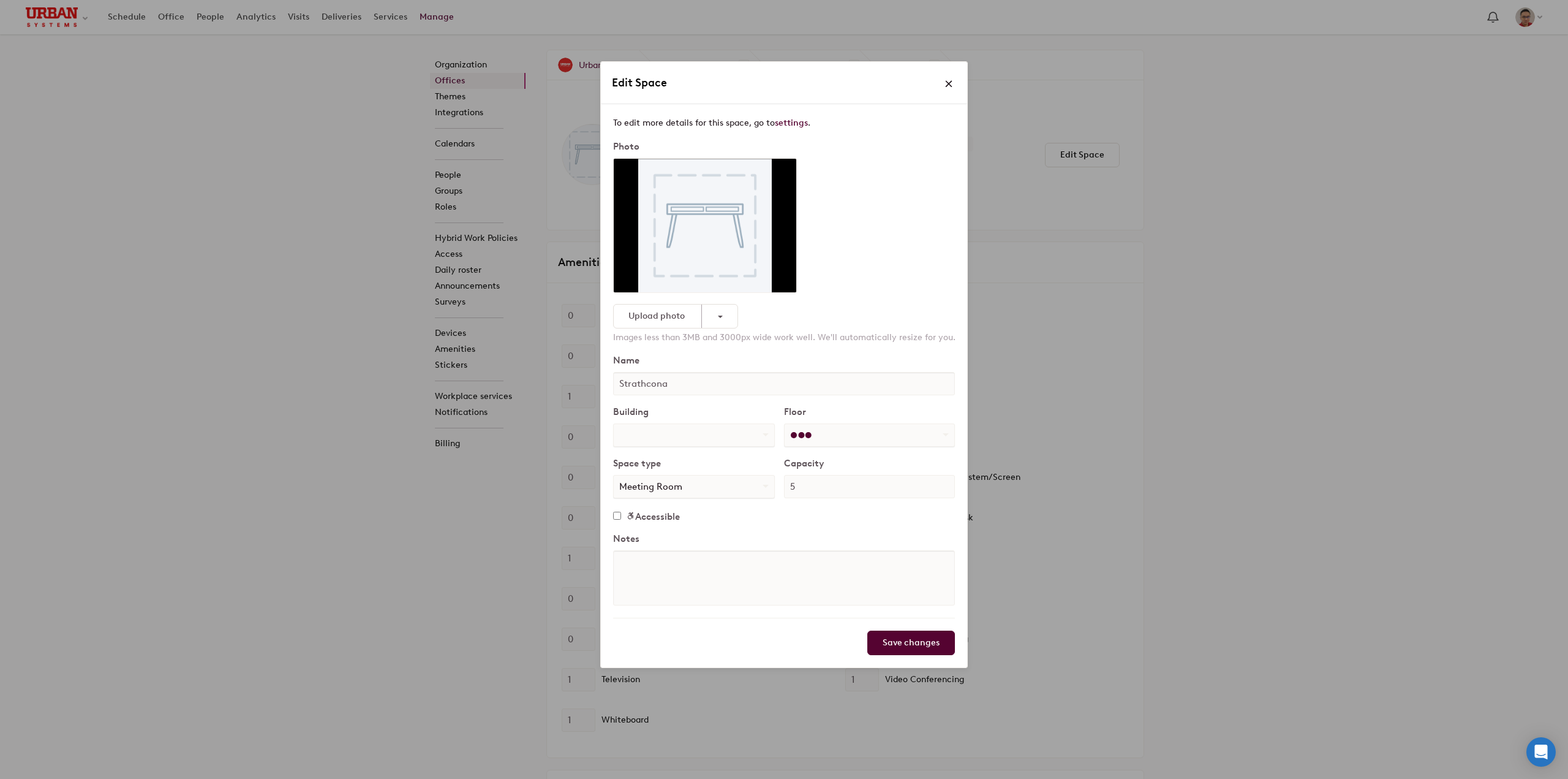
select select "number:21268"
drag, startPoint x: 846, startPoint y: 435, endPoint x: 848, endPoint y: 444, distance: 9.2
click at [846, 435] on select "Unassigned 2nd Floor (Closing August 29) 5th Floor Cosette Parking Under Constr…" at bounding box center [870, 435] width 169 height 22
select select "number:342122"
click at [785, 424] on select "Unassigned 2nd Floor (Closing August 29) 5th Floor Cosette Parking Under Constr…" at bounding box center [870, 435] width 169 height 22
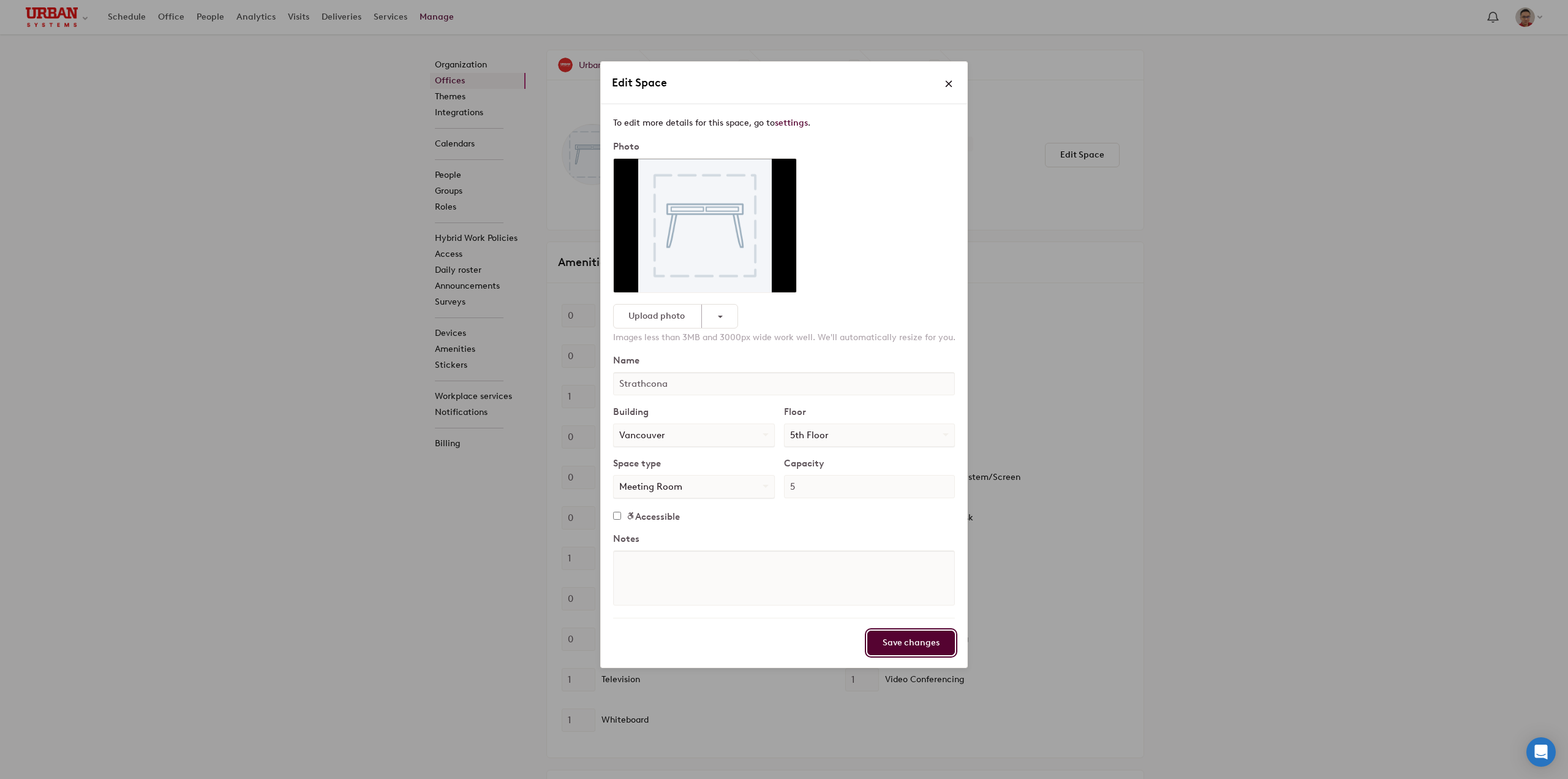
click at [908, 643] on input "Save changes" at bounding box center [911, 642] width 87 height 25
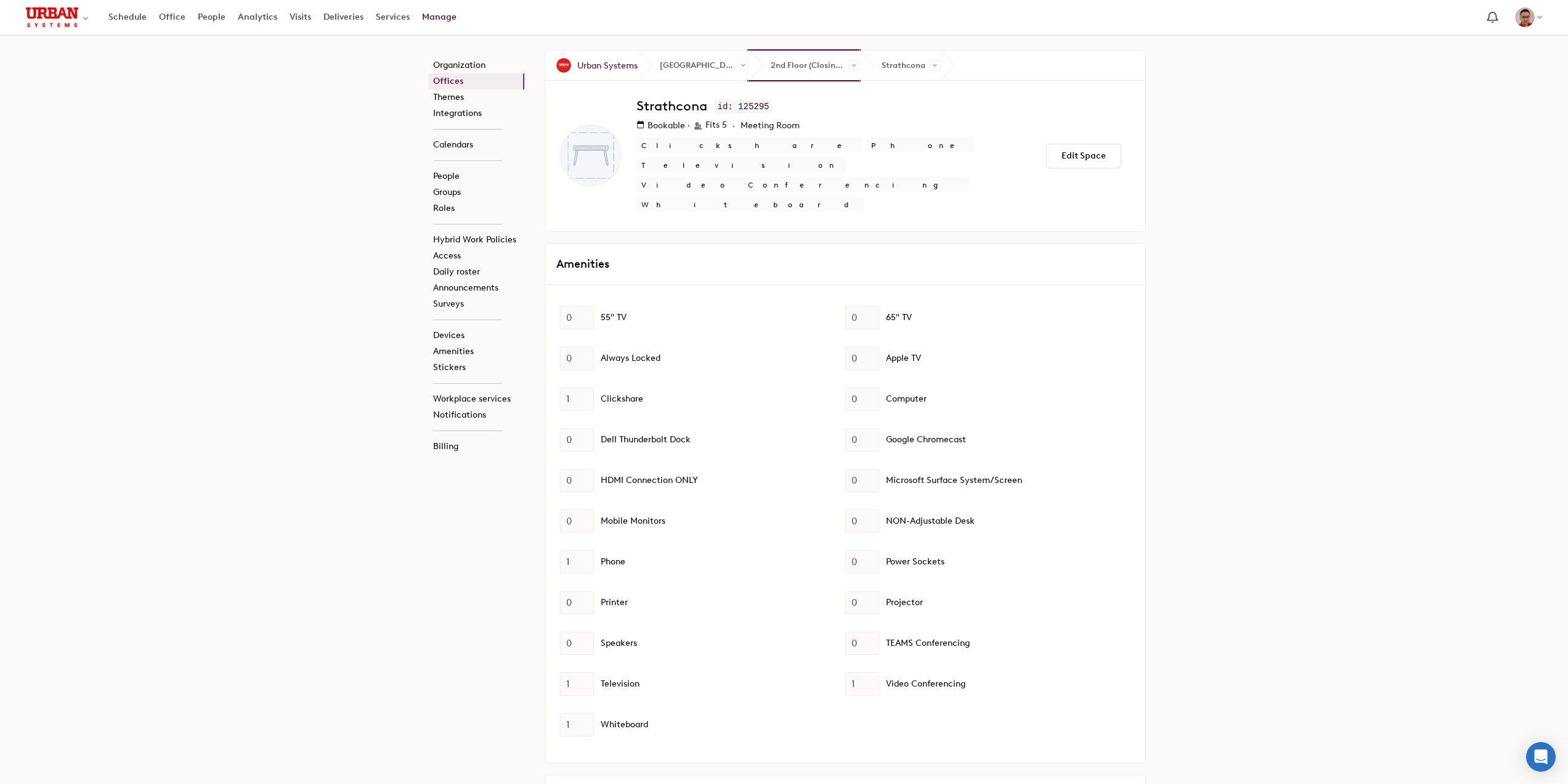
drag, startPoint x: 772, startPoint y: 67, endPoint x: 822, endPoint y: 88, distance: 54.2
click at [772, 67] on span "2nd Floor (Closing August 29)" at bounding box center [804, 65] width 111 height 29
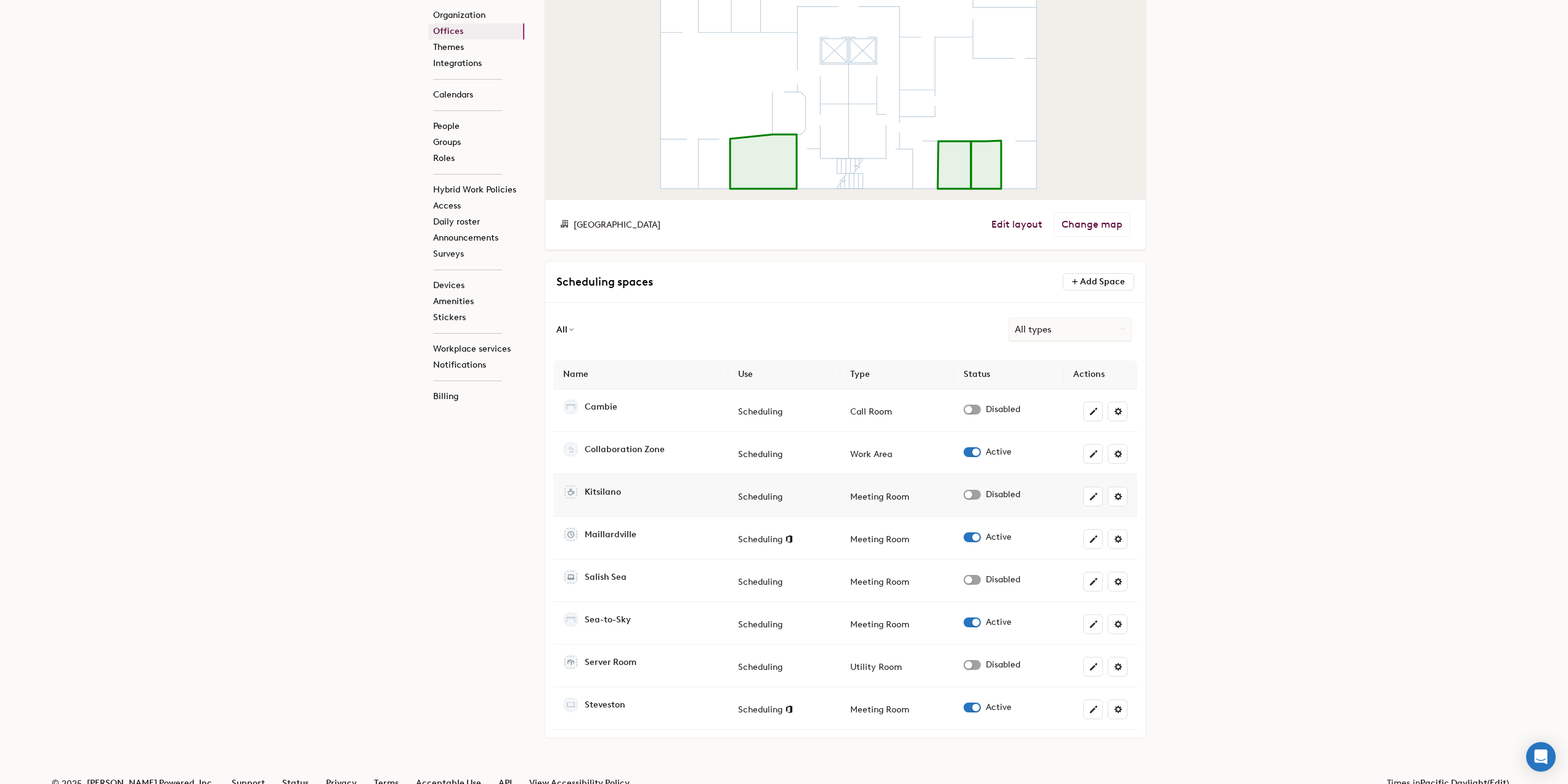
scroll to position [296, 0]
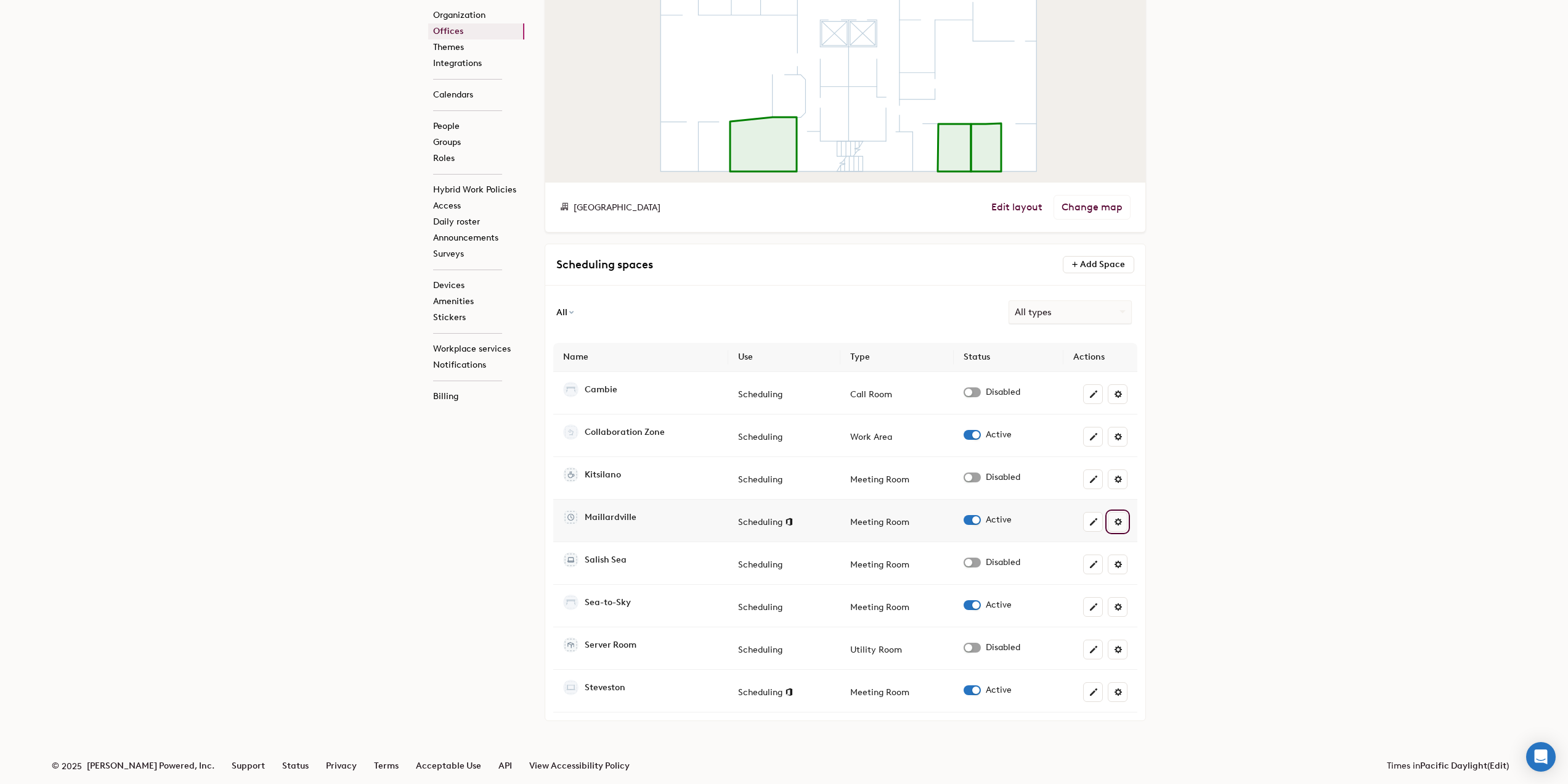
click at [1115, 525] on span at bounding box center [1118, 521] width 9 height 9
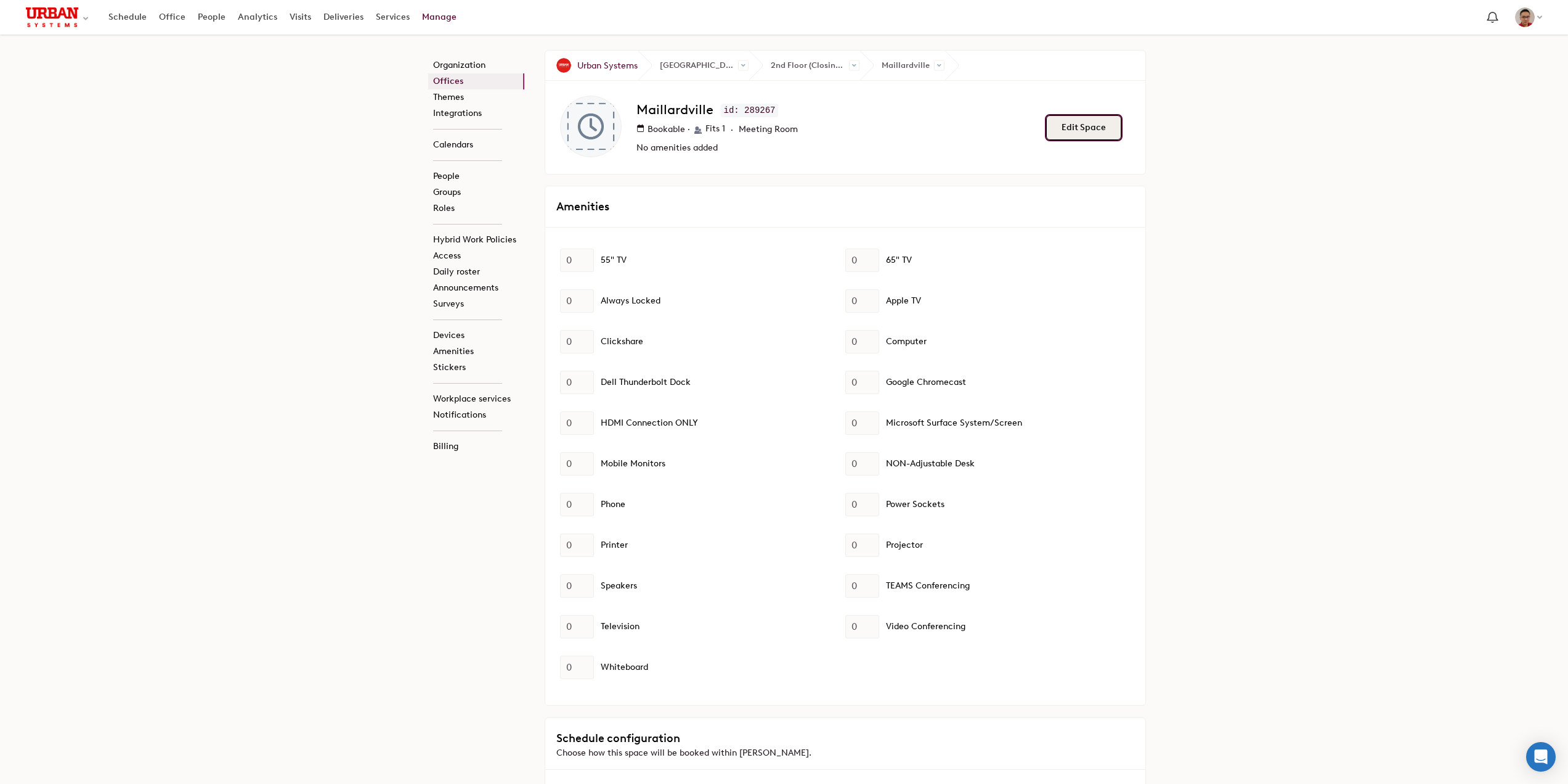
click at [1070, 135] on button "Edit Space" at bounding box center [1083, 128] width 75 height 25
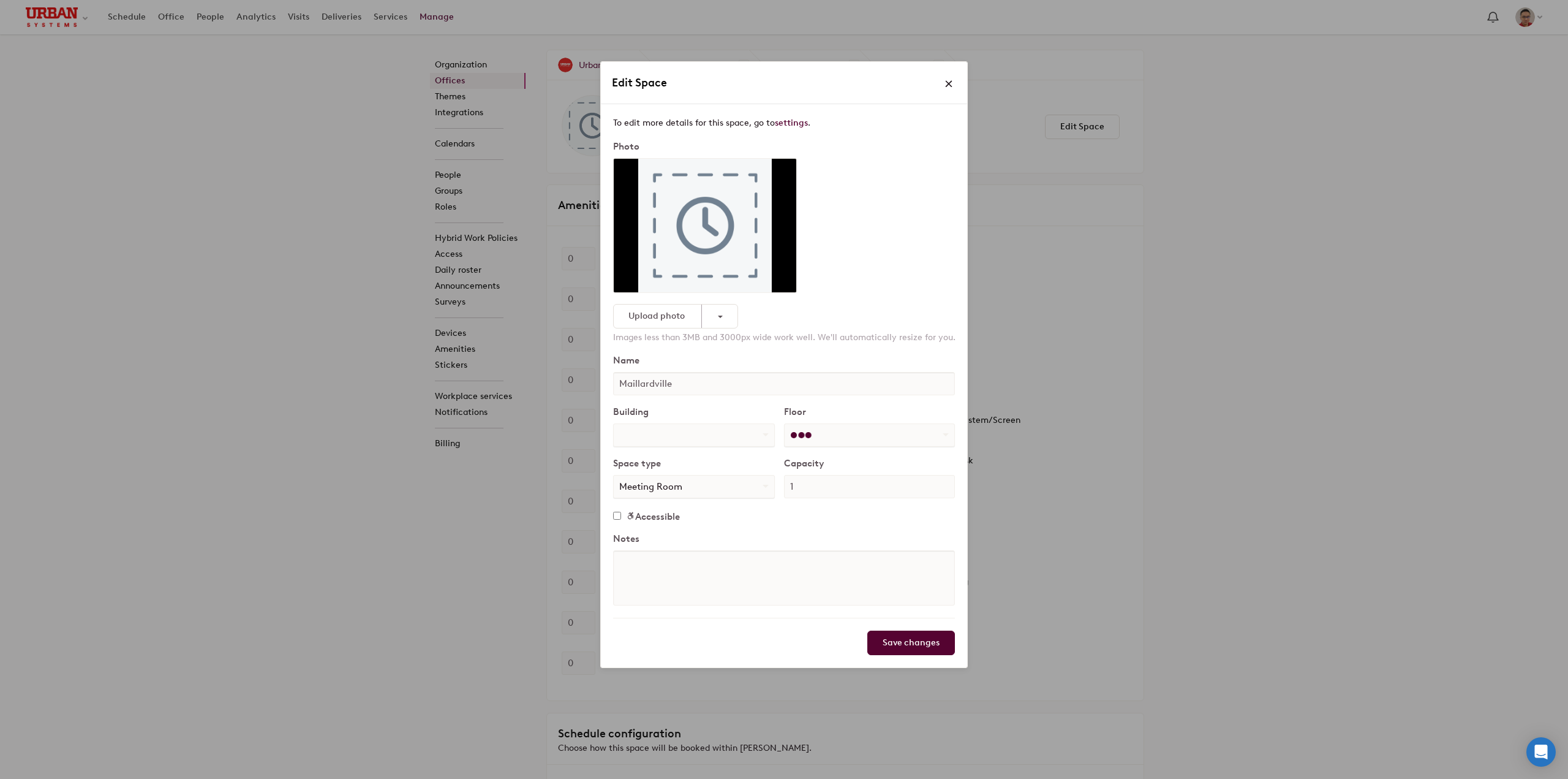
select select "number:21268"
click at [826, 440] on select "Unassigned 2nd Floor (Closing August 29) 5th Floor Cosette Parking Under Constr…" at bounding box center [870, 435] width 169 height 22
select select "number:342122"
click at [785, 424] on select "Unassigned 2nd Floor (Closing August 29) 5th Floor Cosette Parking Under Constr…" at bounding box center [870, 435] width 169 height 22
click at [899, 651] on input "Save changes" at bounding box center [911, 642] width 87 height 25
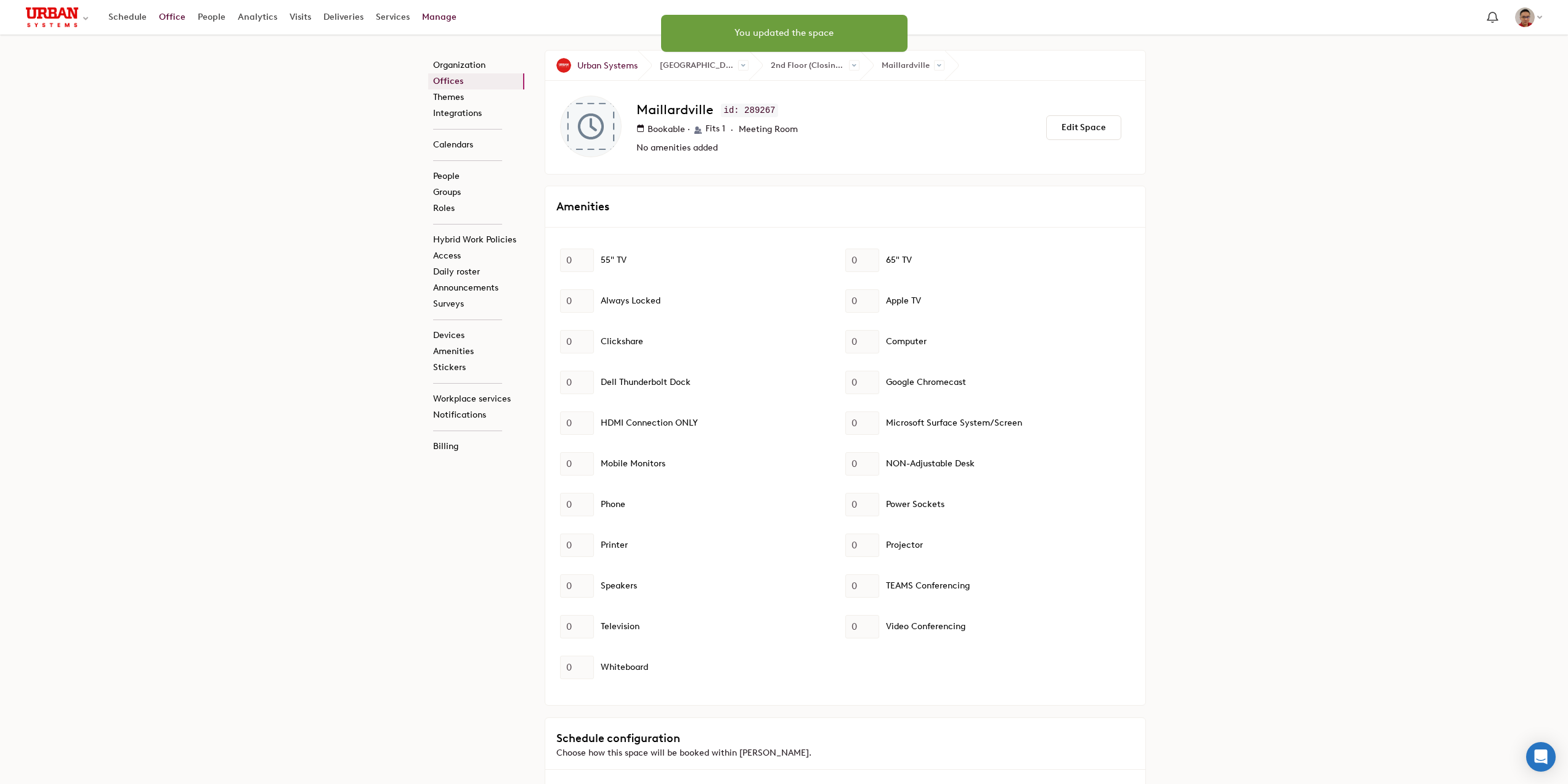
click at [167, 18] on link "Office" at bounding box center [171, 17] width 39 height 22
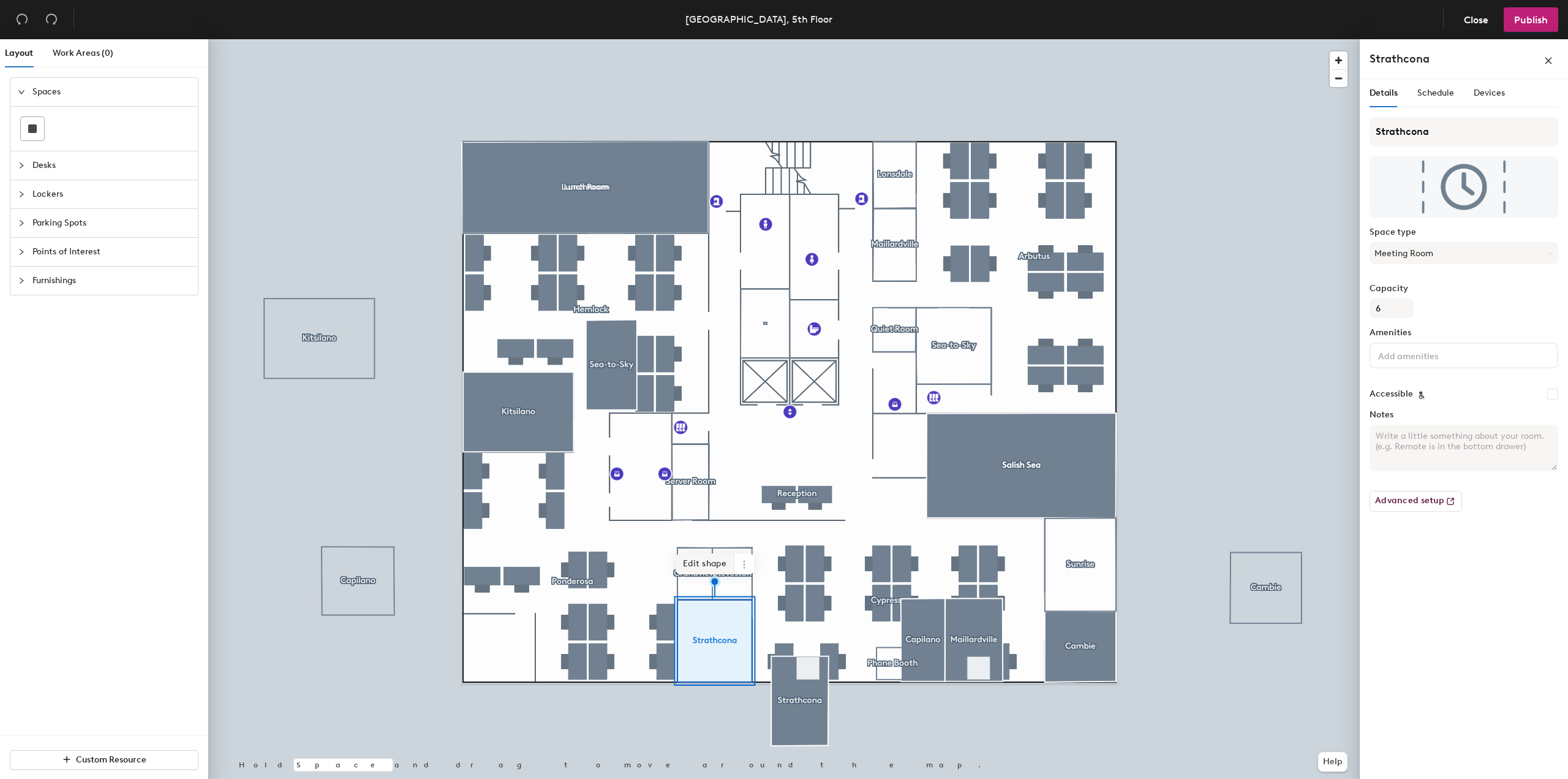
click at [712, 567] on span "Edit shape" at bounding box center [704, 563] width 59 height 21
click at [708, 580] on span "Remove" at bounding box center [697, 579] width 49 height 21
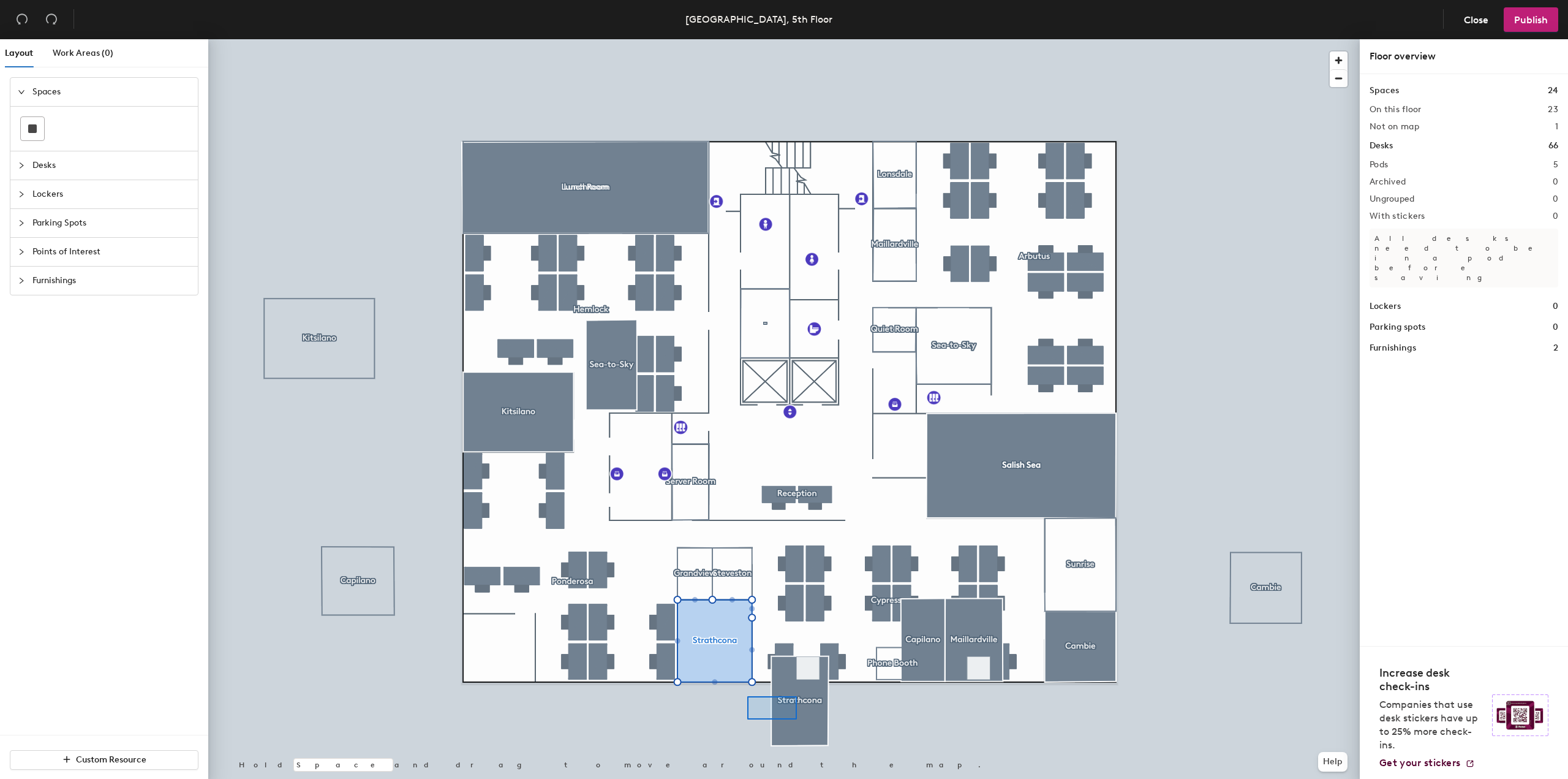
click at [747, 39] on div at bounding box center [783, 39] width 1151 height 0
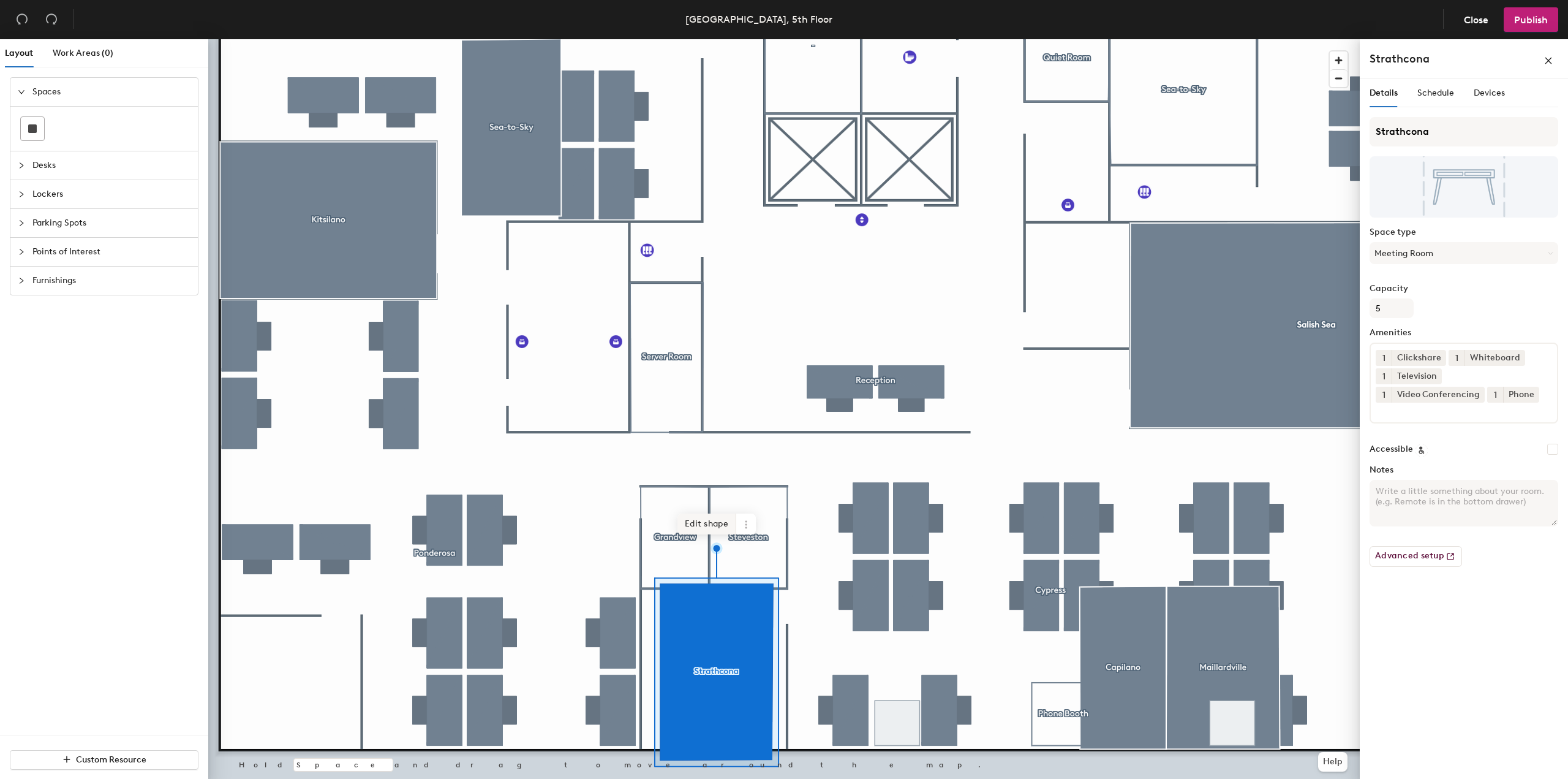
click at [710, 523] on span "Edit shape" at bounding box center [707, 524] width 59 height 21
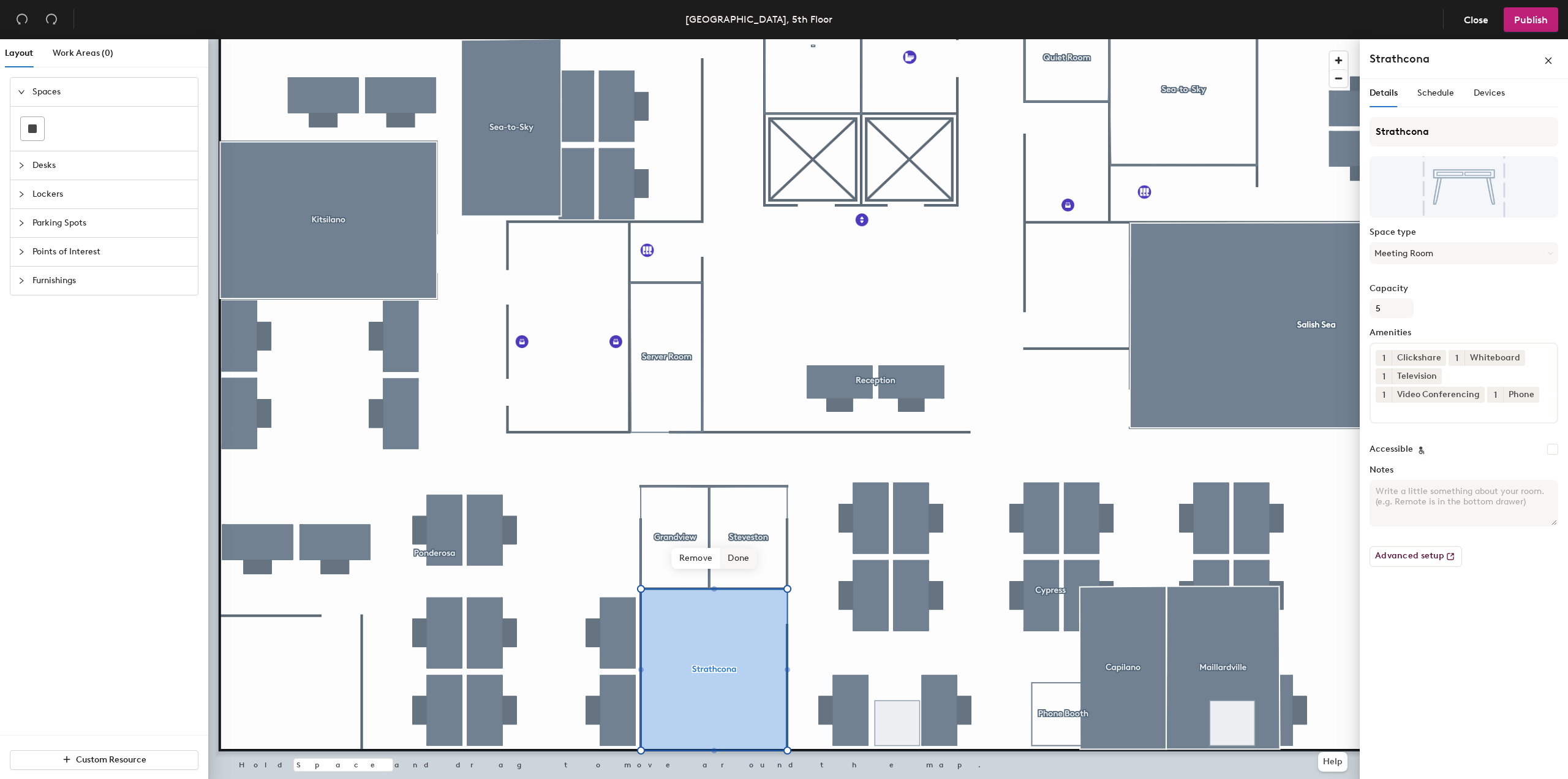
click at [738, 562] on span "Done" at bounding box center [739, 558] width 36 height 21
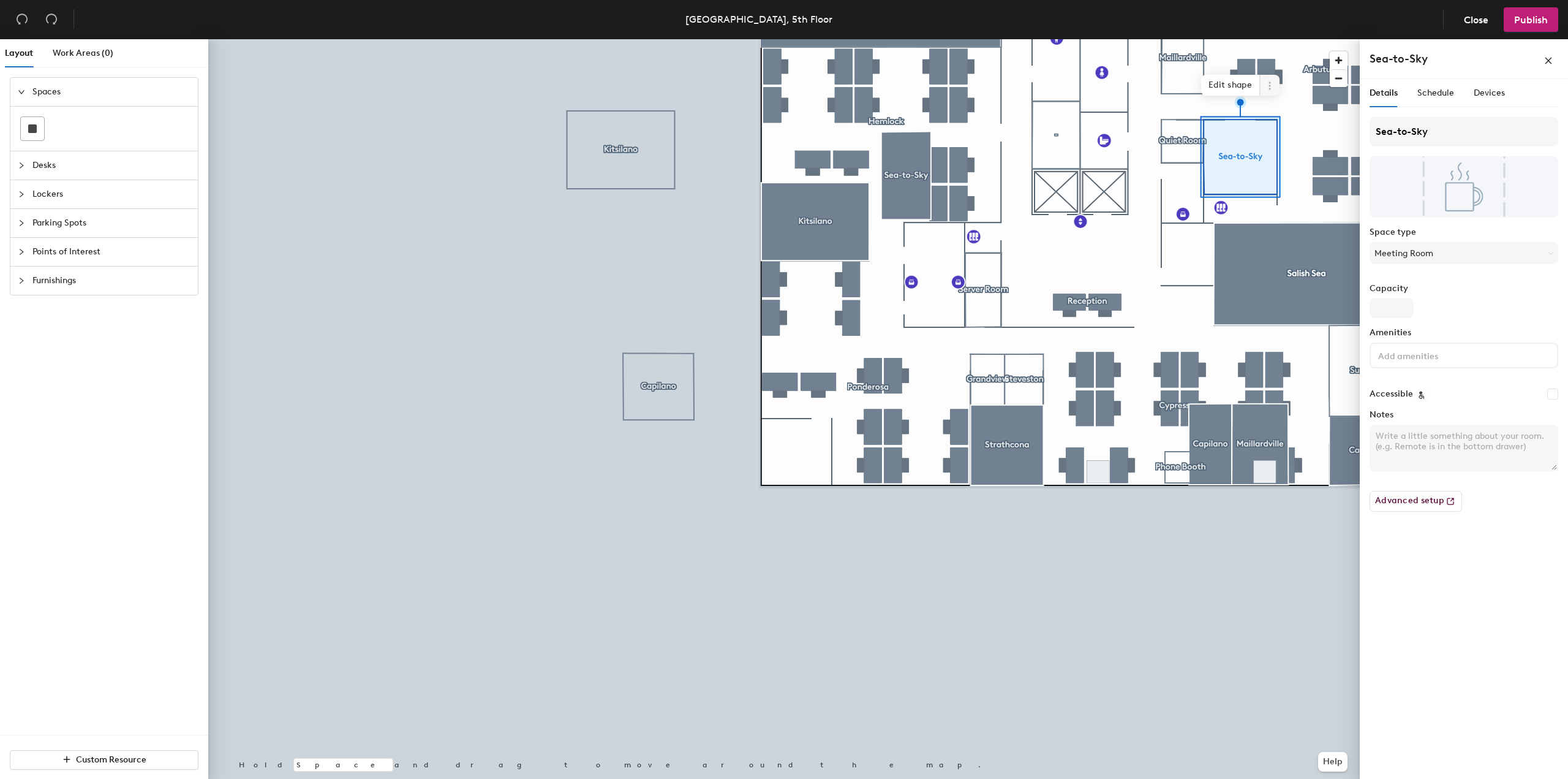
click at [1274, 84] on icon at bounding box center [1269, 85] width 9 height 9
click at [1278, 118] on span "Remove from map" at bounding box center [1313, 114] width 109 height 21
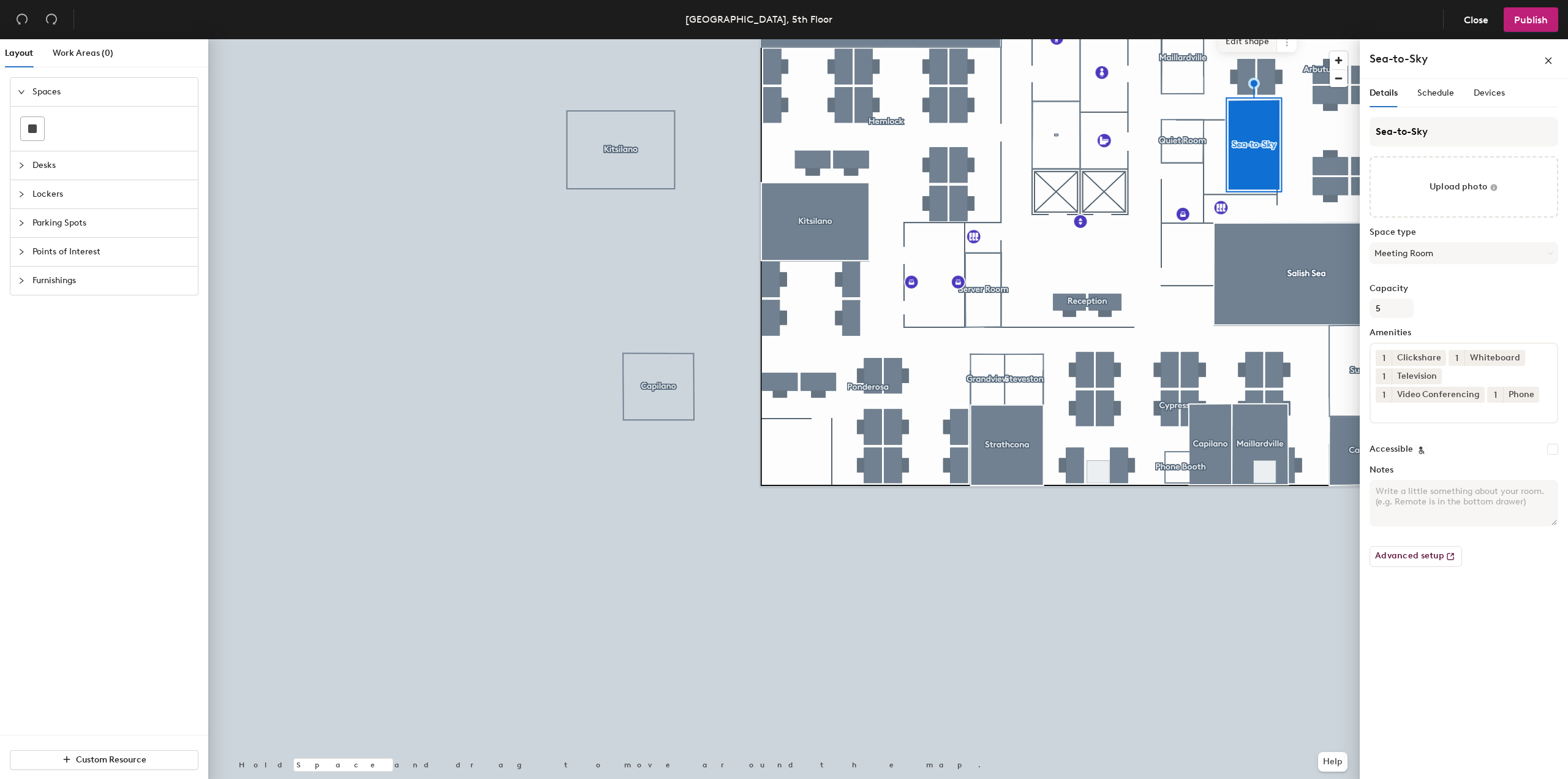
click at [1257, 49] on span "Edit shape" at bounding box center [1247, 41] width 59 height 21
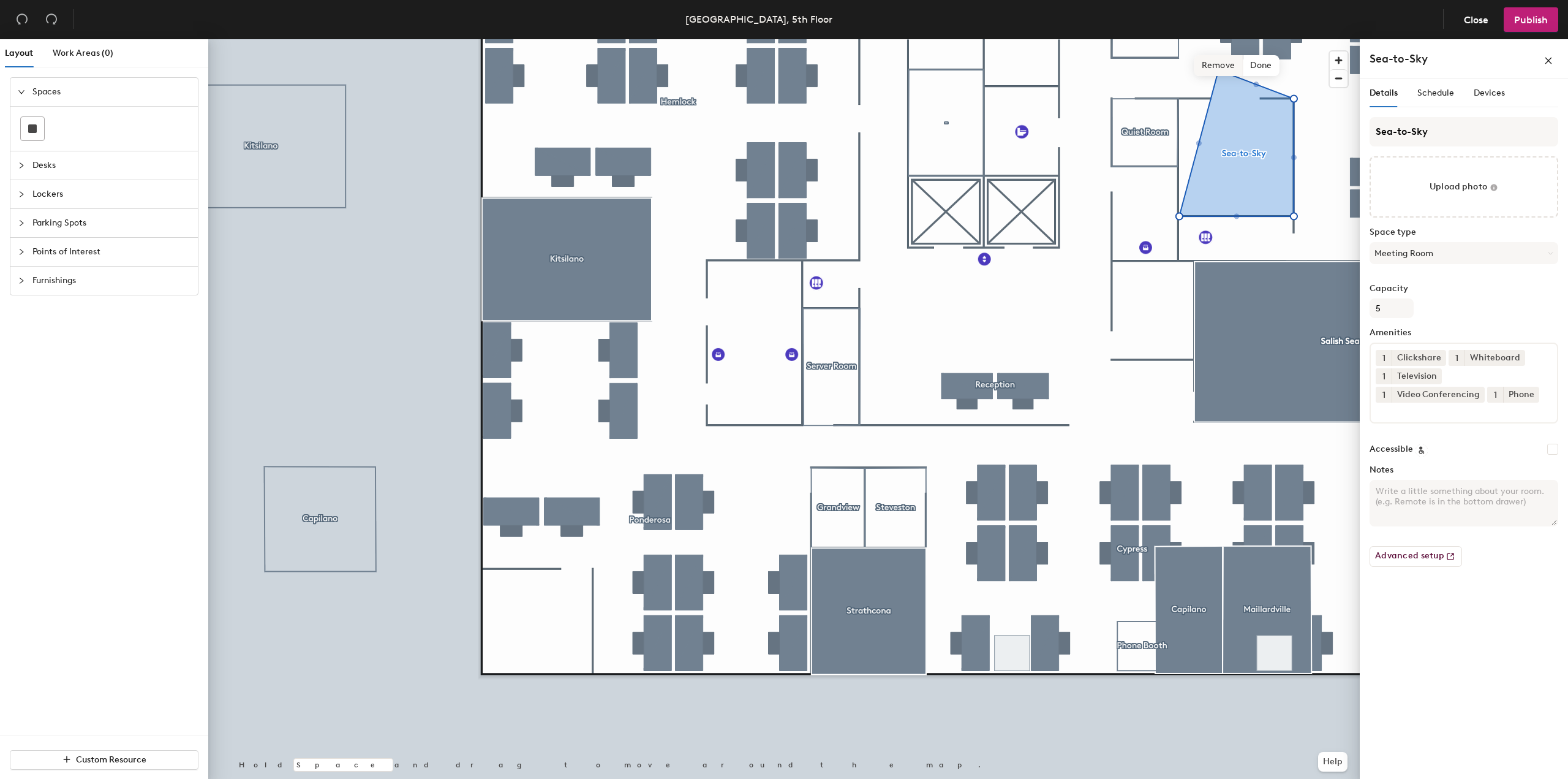
click at [1224, 74] on span "Remove" at bounding box center [1219, 65] width 49 height 21
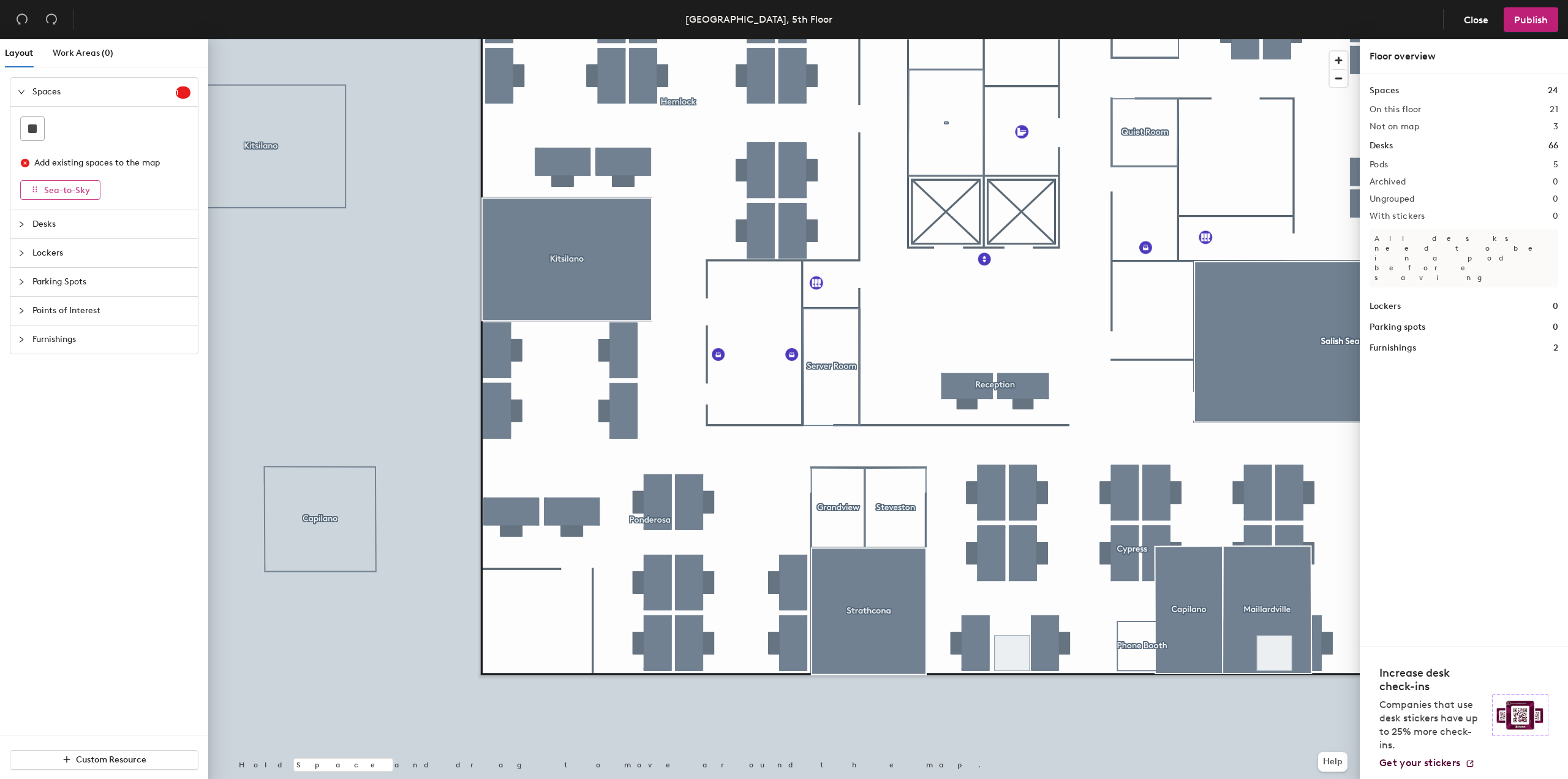
click at [80, 195] on span "Sea-to-Sky" at bounding box center [68, 190] width 46 height 10
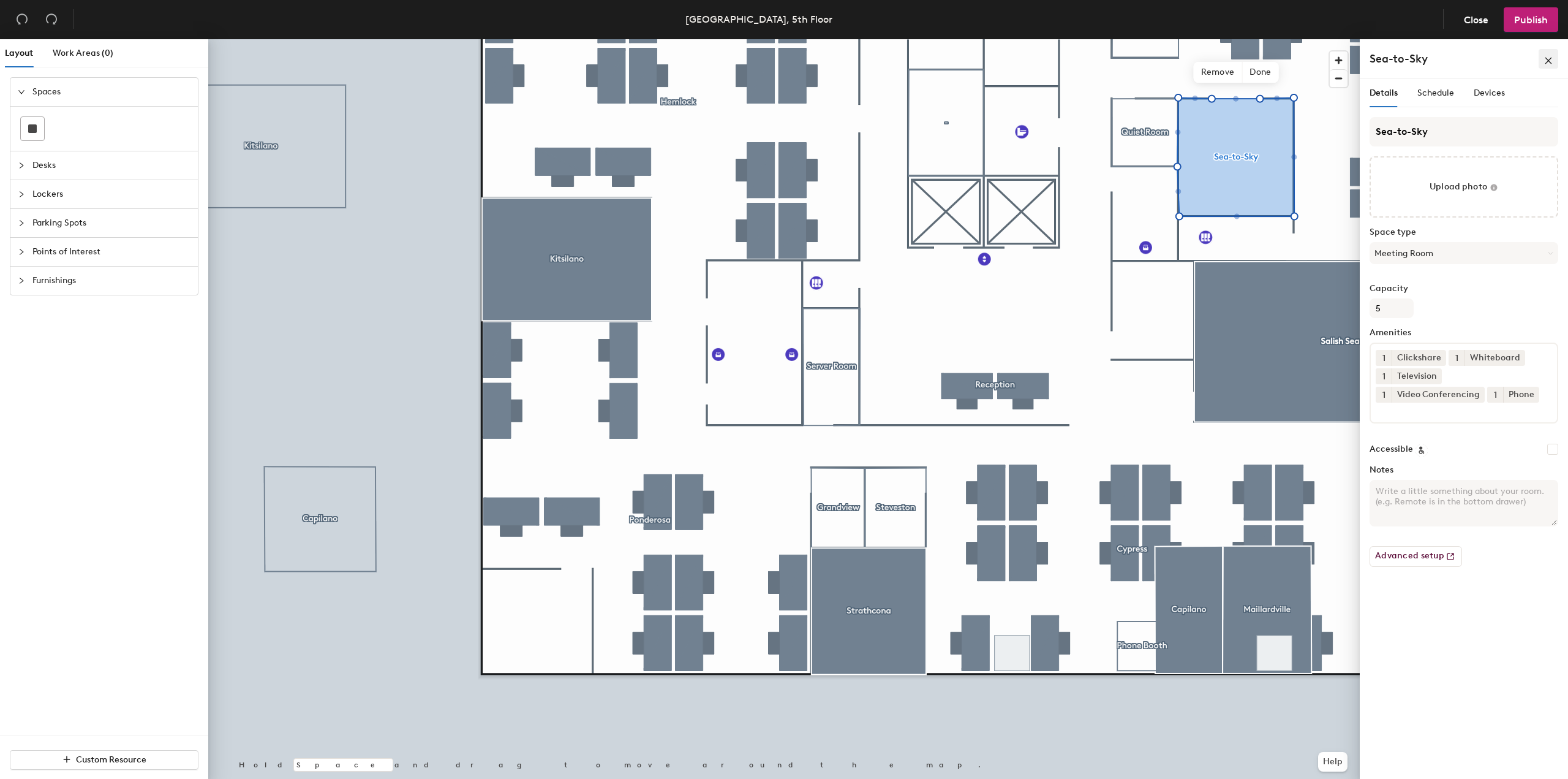
click at [1548, 57] on icon "close" at bounding box center [1548, 61] width 9 height 9
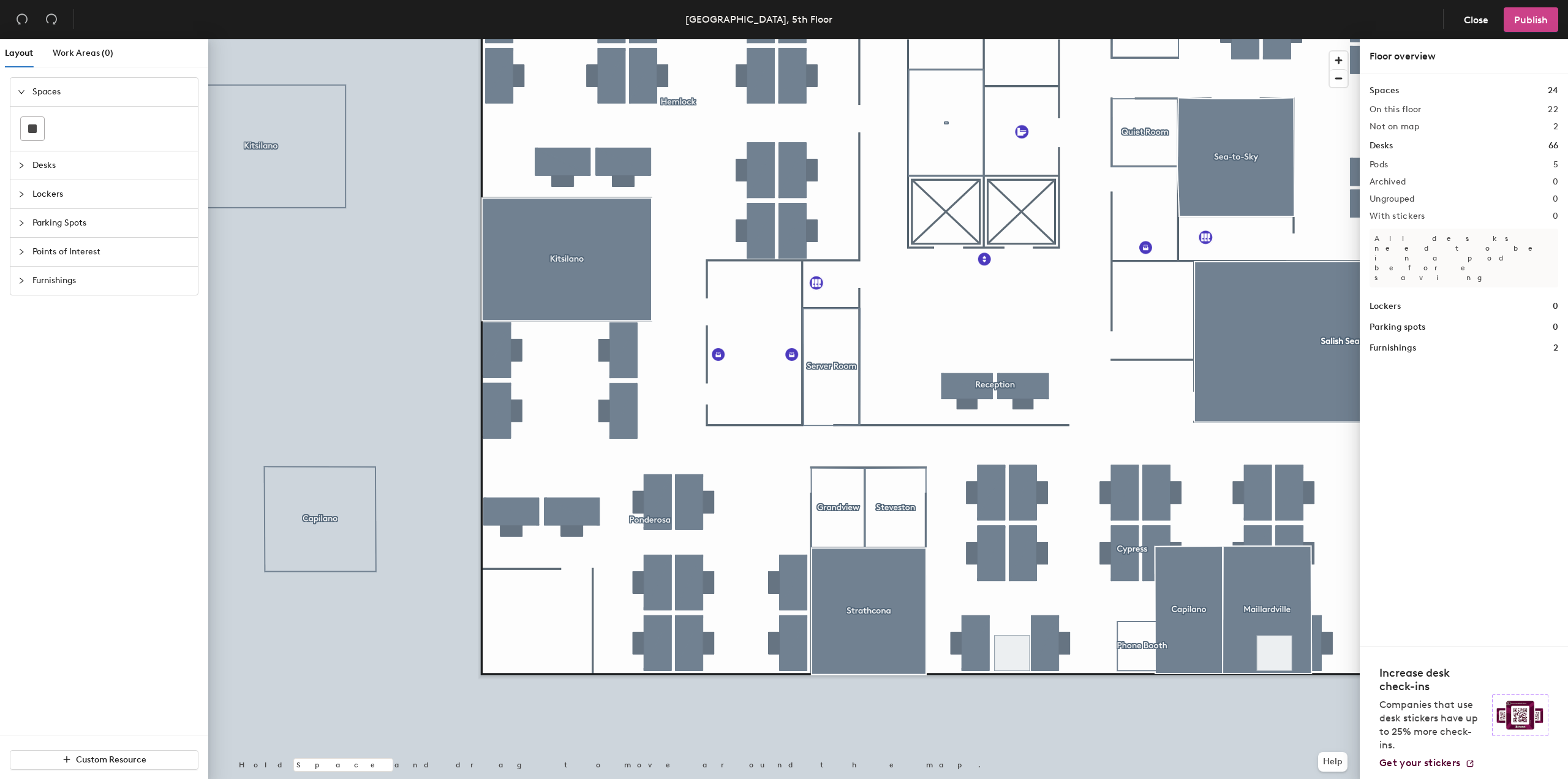
click at [1526, 21] on span "Publish" at bounding box center [1530, 20] width 33 height 12
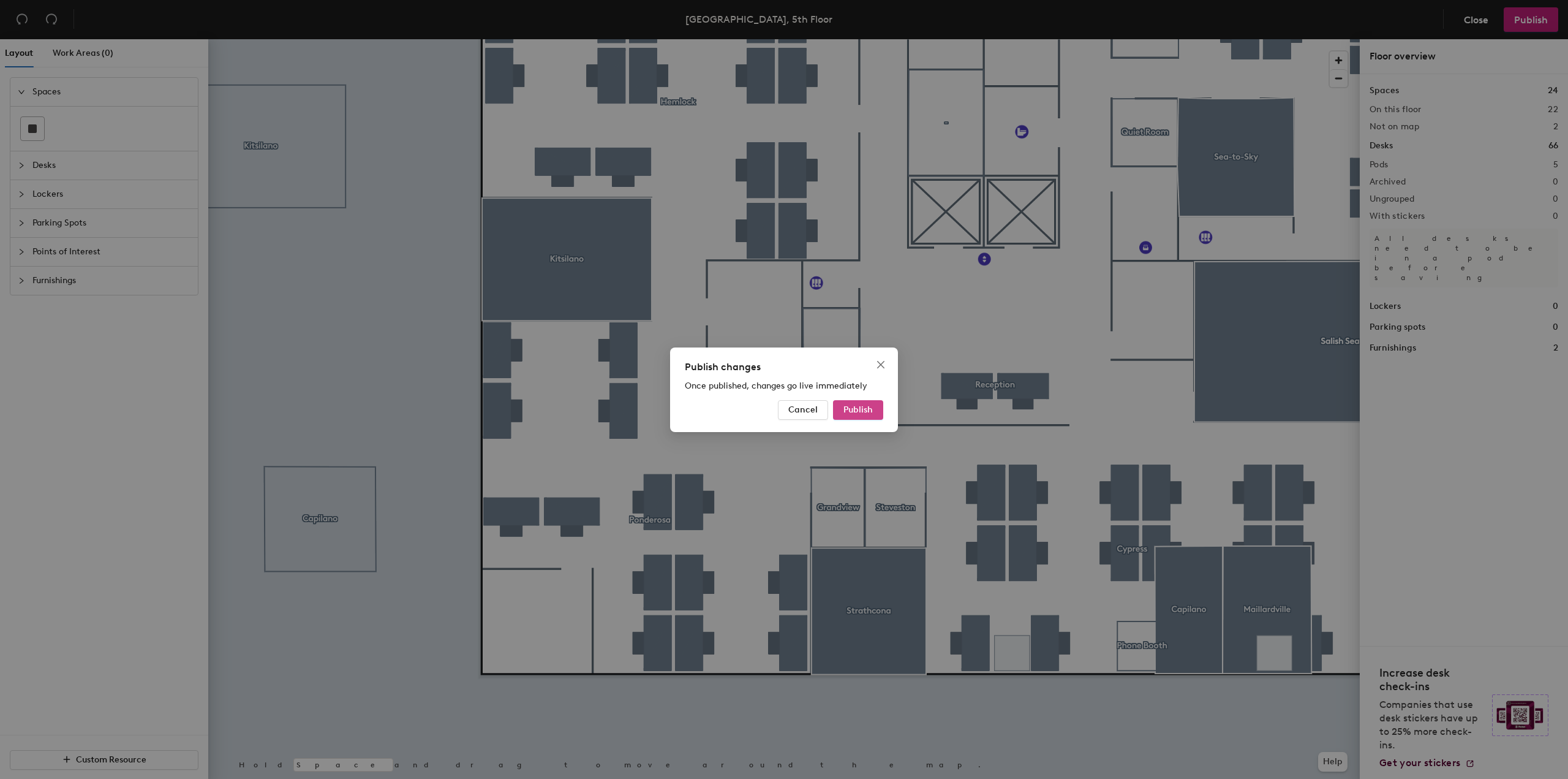
click at [857, 411] on span "Publish" at bounding box center [858, 409] width 29 height 10
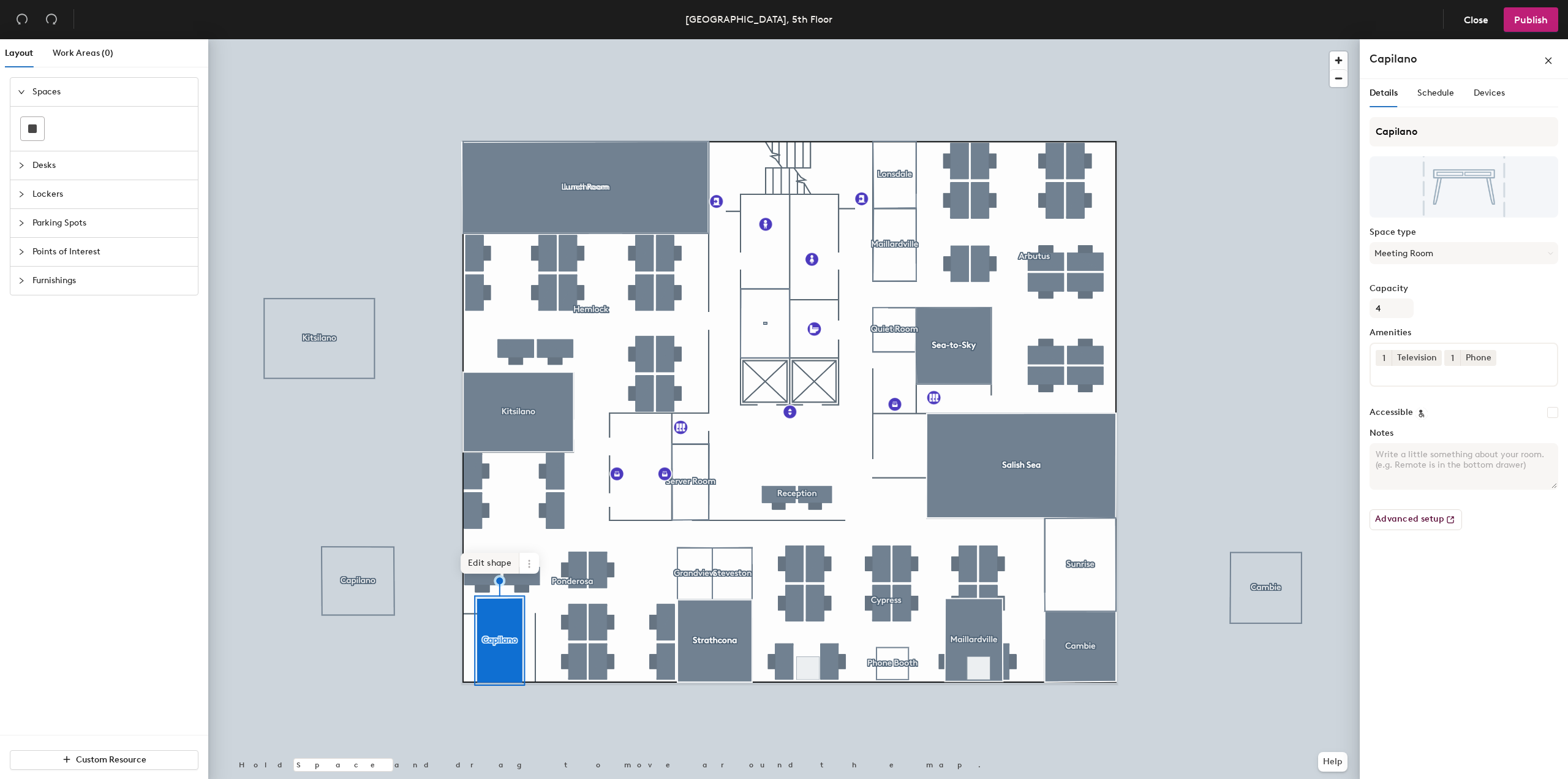
click at [497, 568] on span "Edit shape" at bounding box center [490, 563] width 59 height 21
click at [520, 590] on span "Done" at bounding box center [523, 592] width 36 height 21
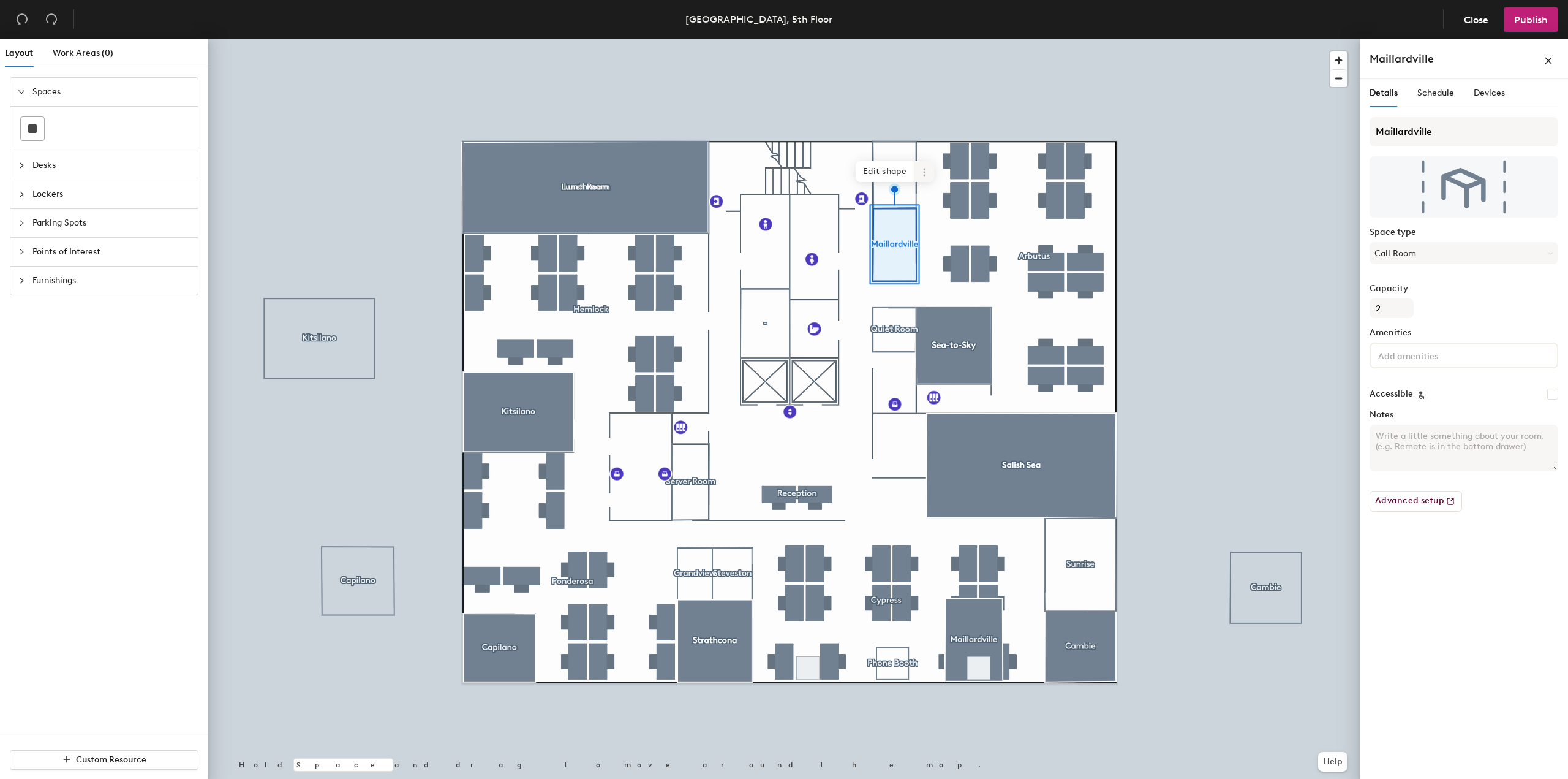
click at [925, 175] on icon at bounding box center [924, 171] width 9 height 9
click at [943, 201] on span "Remove from map" at bounding box center [968, 200] width 109 height 21
click at [900, 169] on span "Edit shape" at bounding box center [891, 164] width 59 height 21
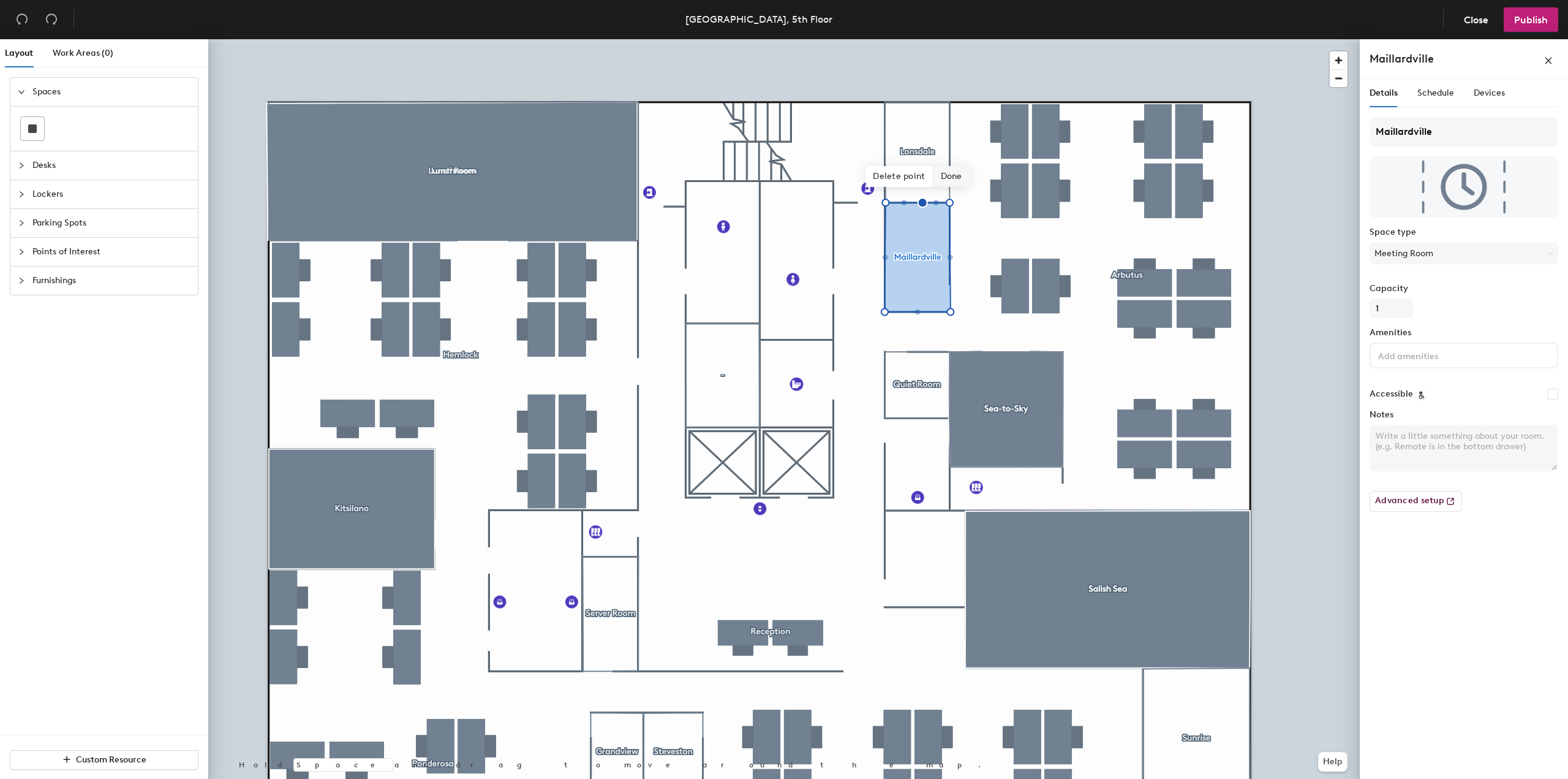
click at [954, 172] on span "Done" at bounding box center [952, 176] width 36 height 21
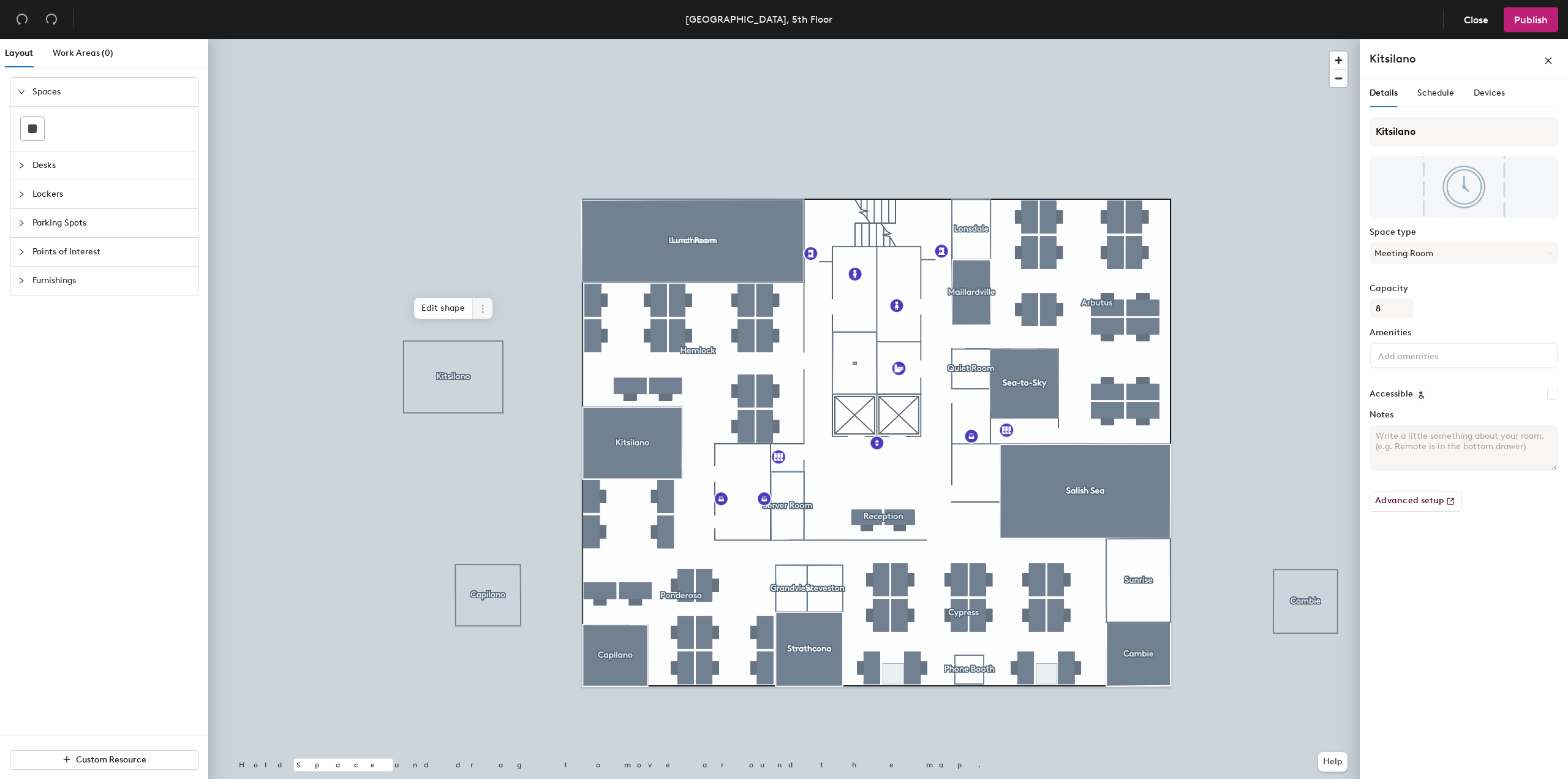
click at [478, 308] on icon at bounding box center [482, 308] width 9 height 9
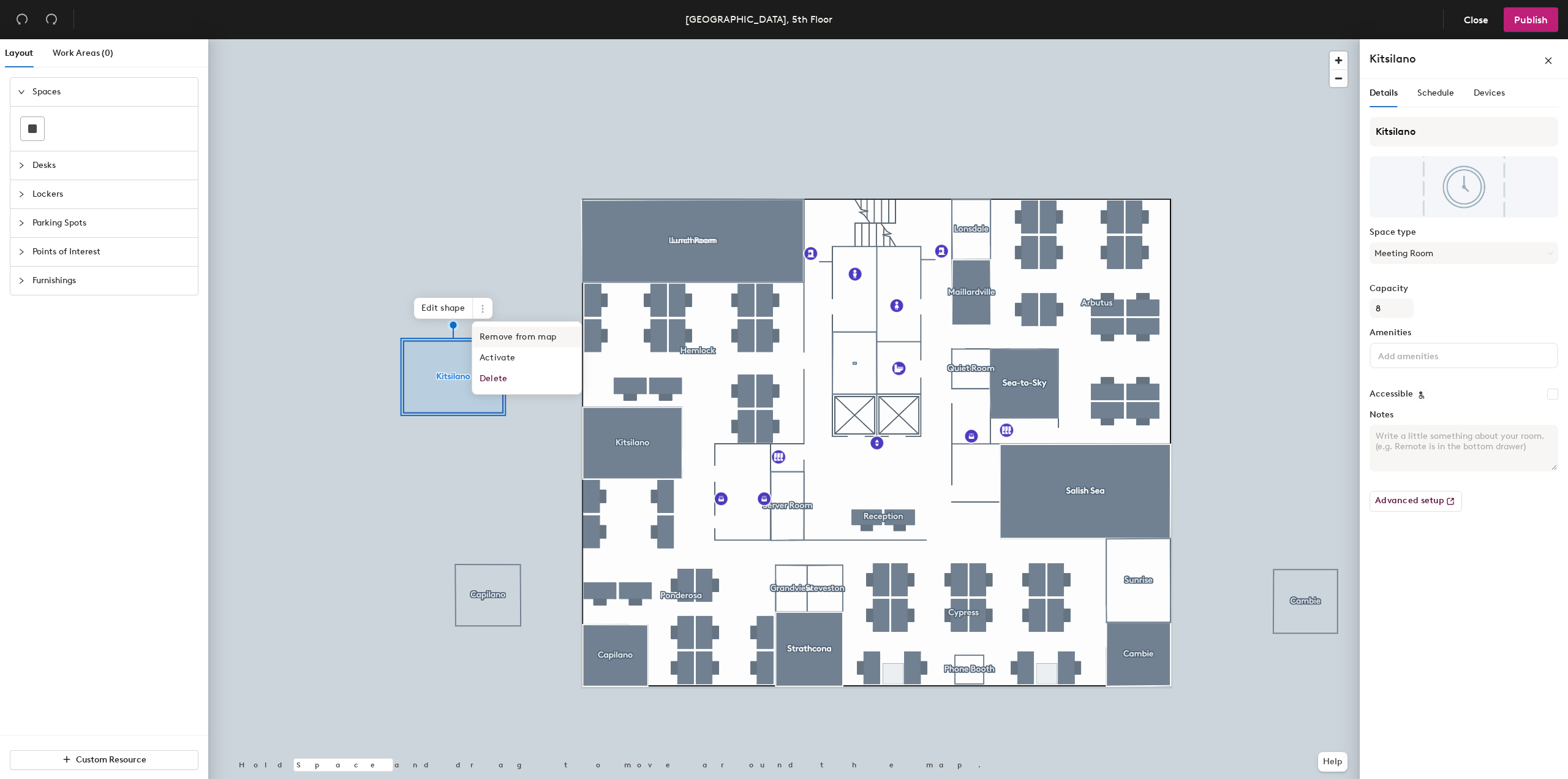
click at [491, 335] on span "Remove from map" at bounding box center [526, 336] width 109 height 21
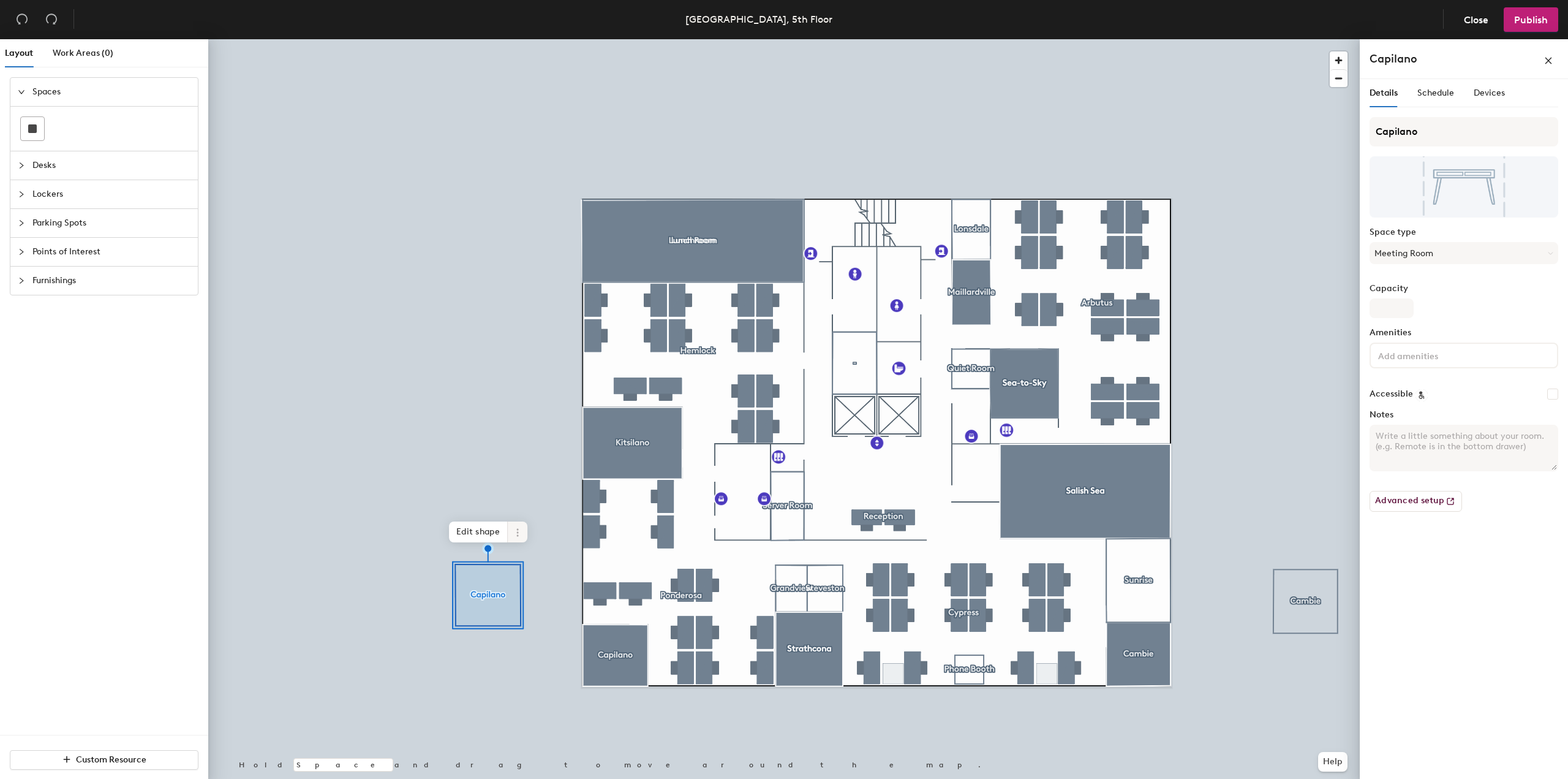
click at [514, 531] on icon at bounding box center [517, 532] width 9 height 9
click at [529, 555] on span "Remove from map" at bounding box center [561, 561] width 109 height 21
click at [1333, 535] on icon at bounding box center [1334, 537] width 9 height 9
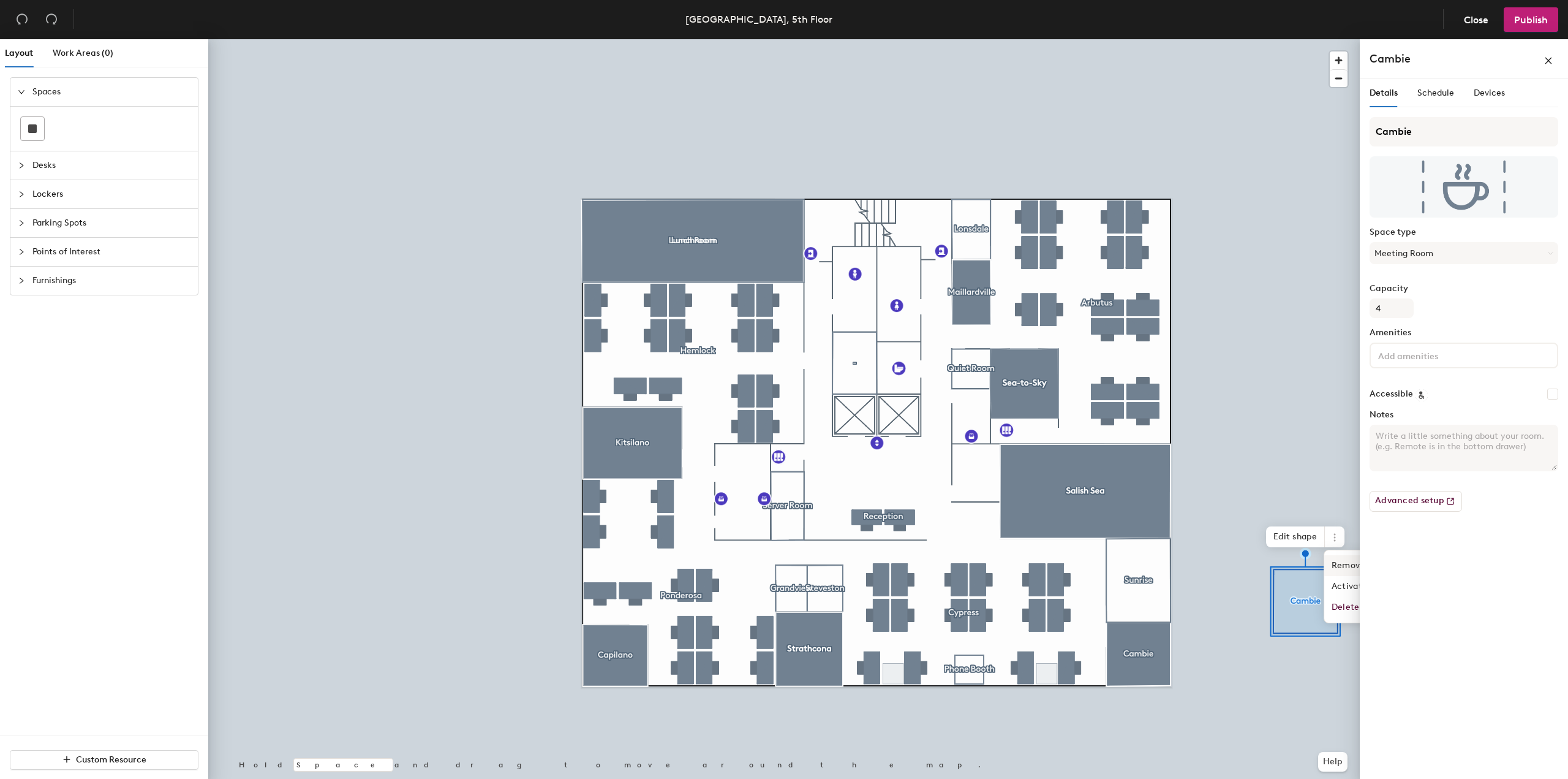
click at [1343, 560] on span "Remove from map" at bounding box center [1378, 565] width 109 height 21
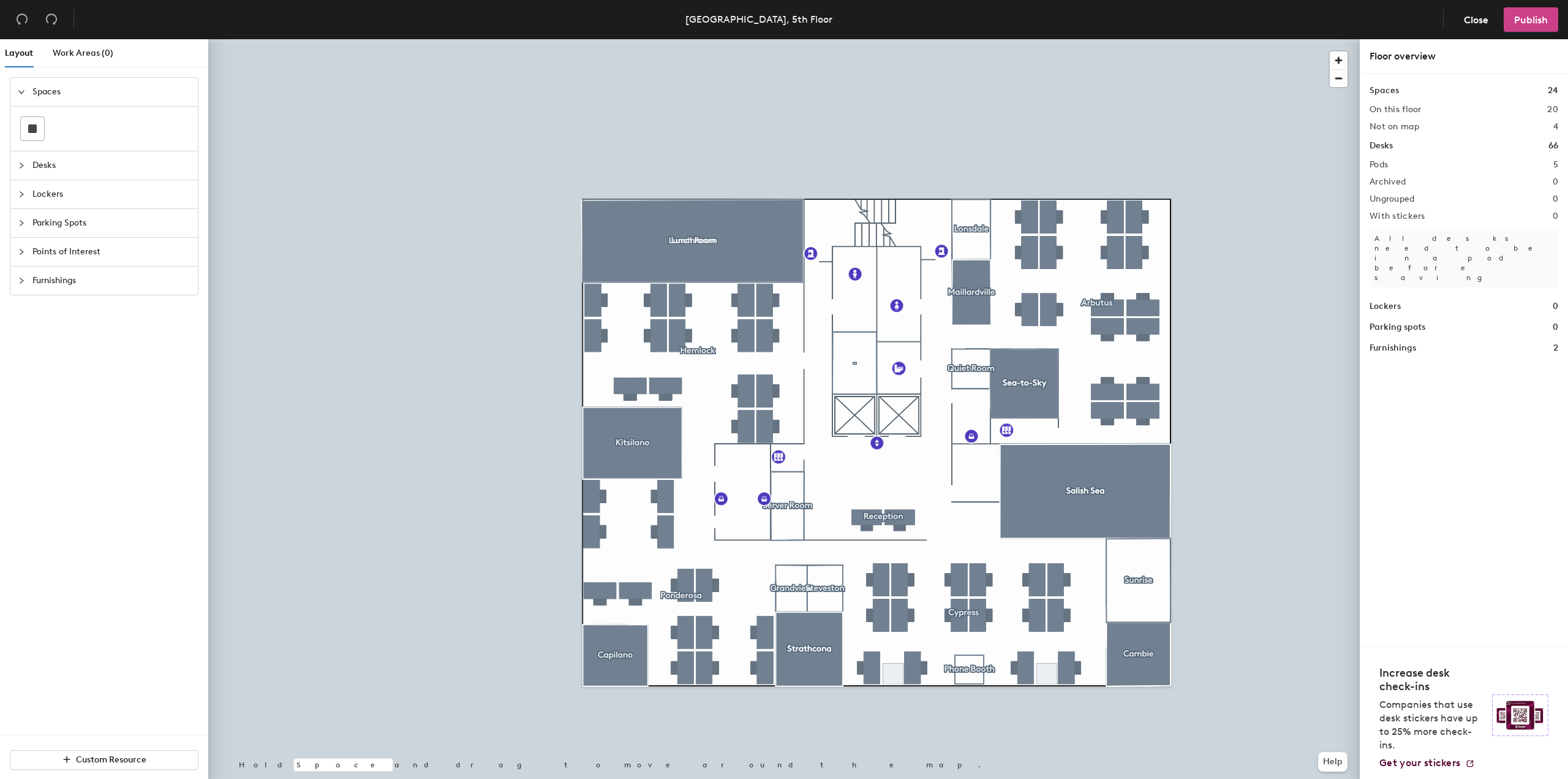
click at [1538, 14] on span "Publish" at bounding box center [1530, 20] width 33 height 12
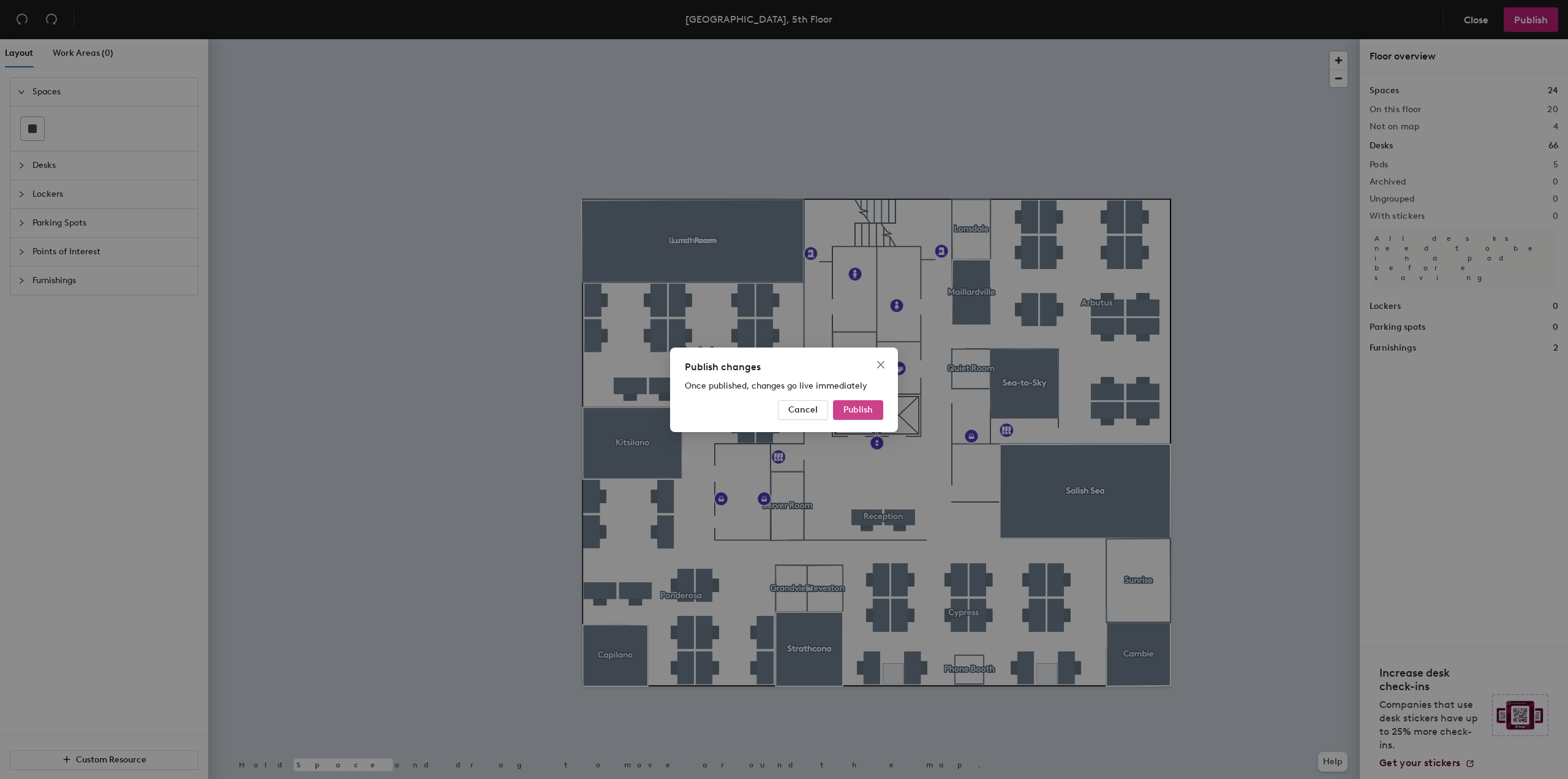
click at [849, 418] on button "Publish" at bounding box center [858, 409] width 50 height 20
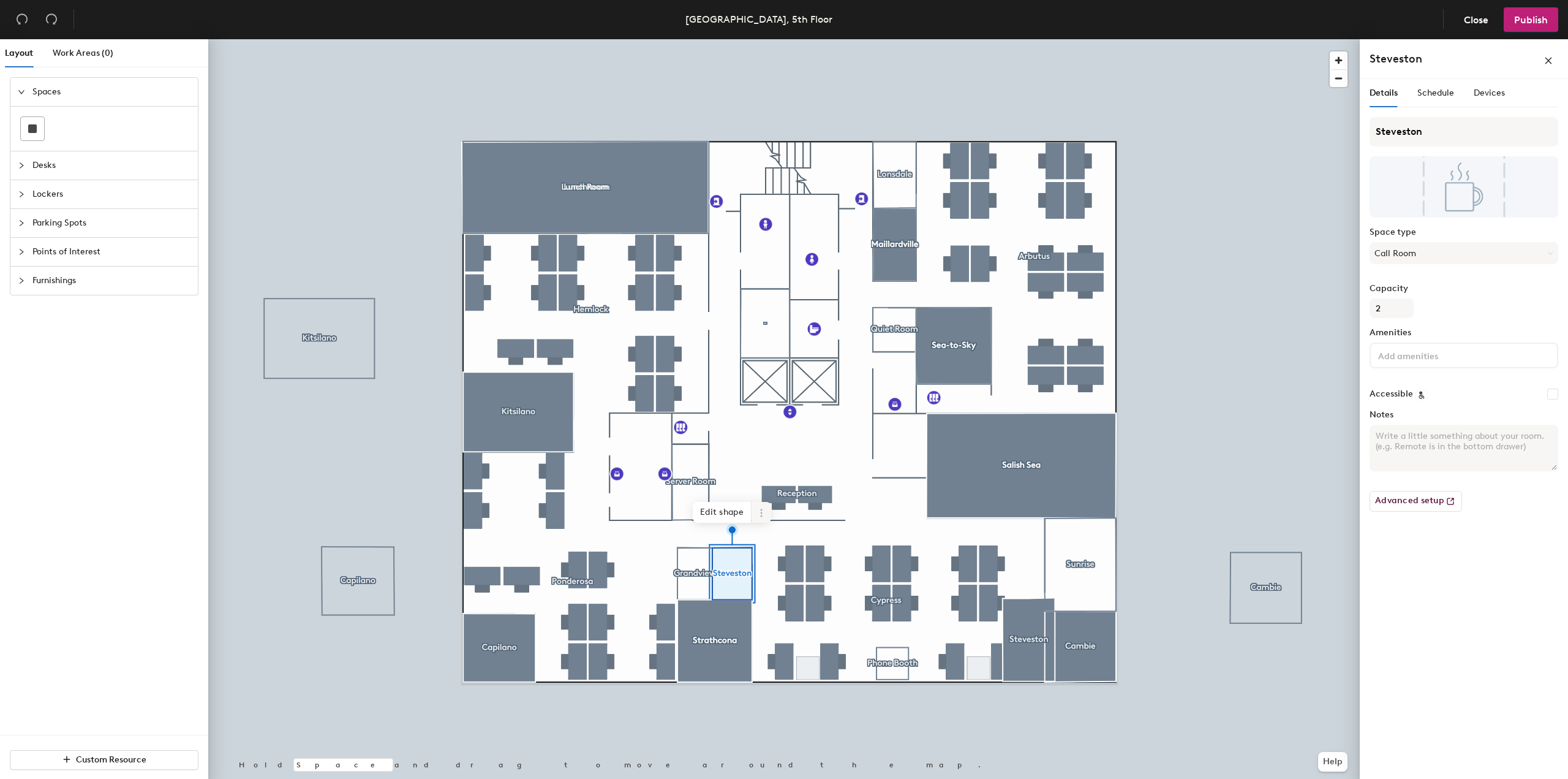
click at [761, 511] on icon at bounding box center [761, 512] width 9 height 9
click at [774, 539] on span "Remove from map" at bounding box center [805, 541] width 109 height 21
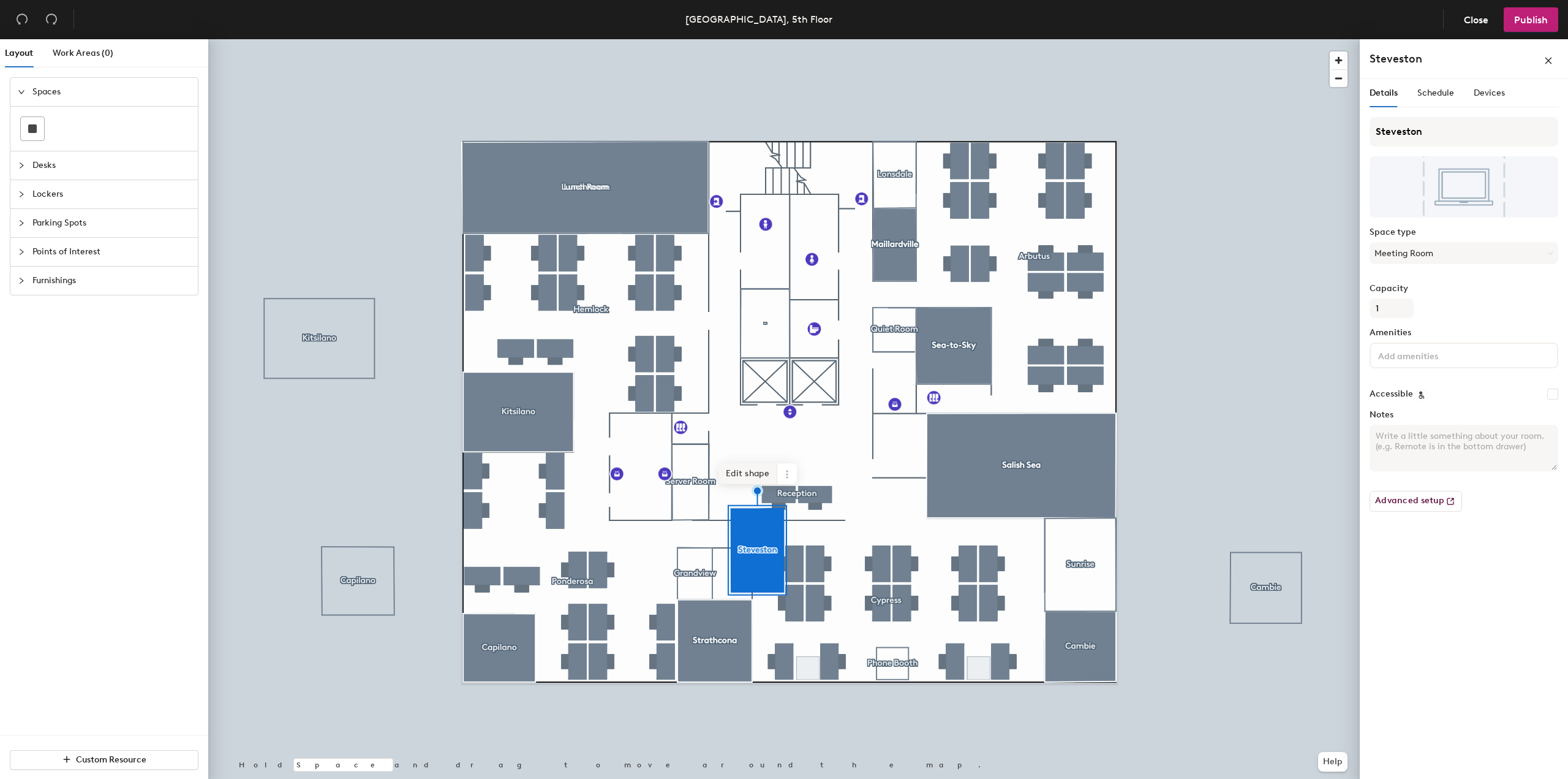
click at [739, 478] on span "Edit shape" at bounding box center [747, 473] width 59 height 21
click at [760, 522] on span "Done" at bounding box center [757, 526] width 36 height 21
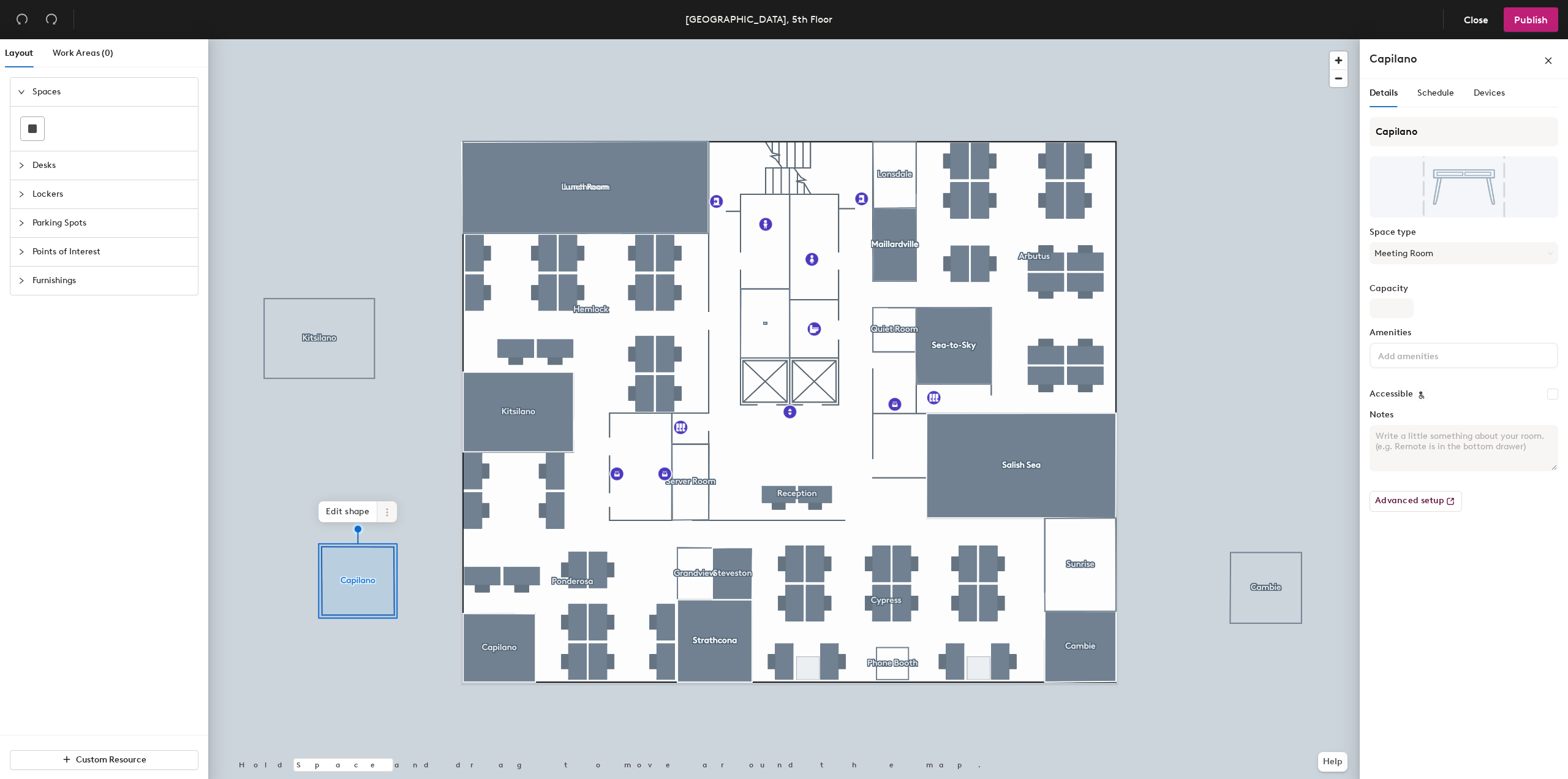
click at [387, 516] on icon at bounding box center [387, 512] width 9 height 9
click at [409, 539] on span "Remove from map" at bounding box center [431, 540] width 109 height 21
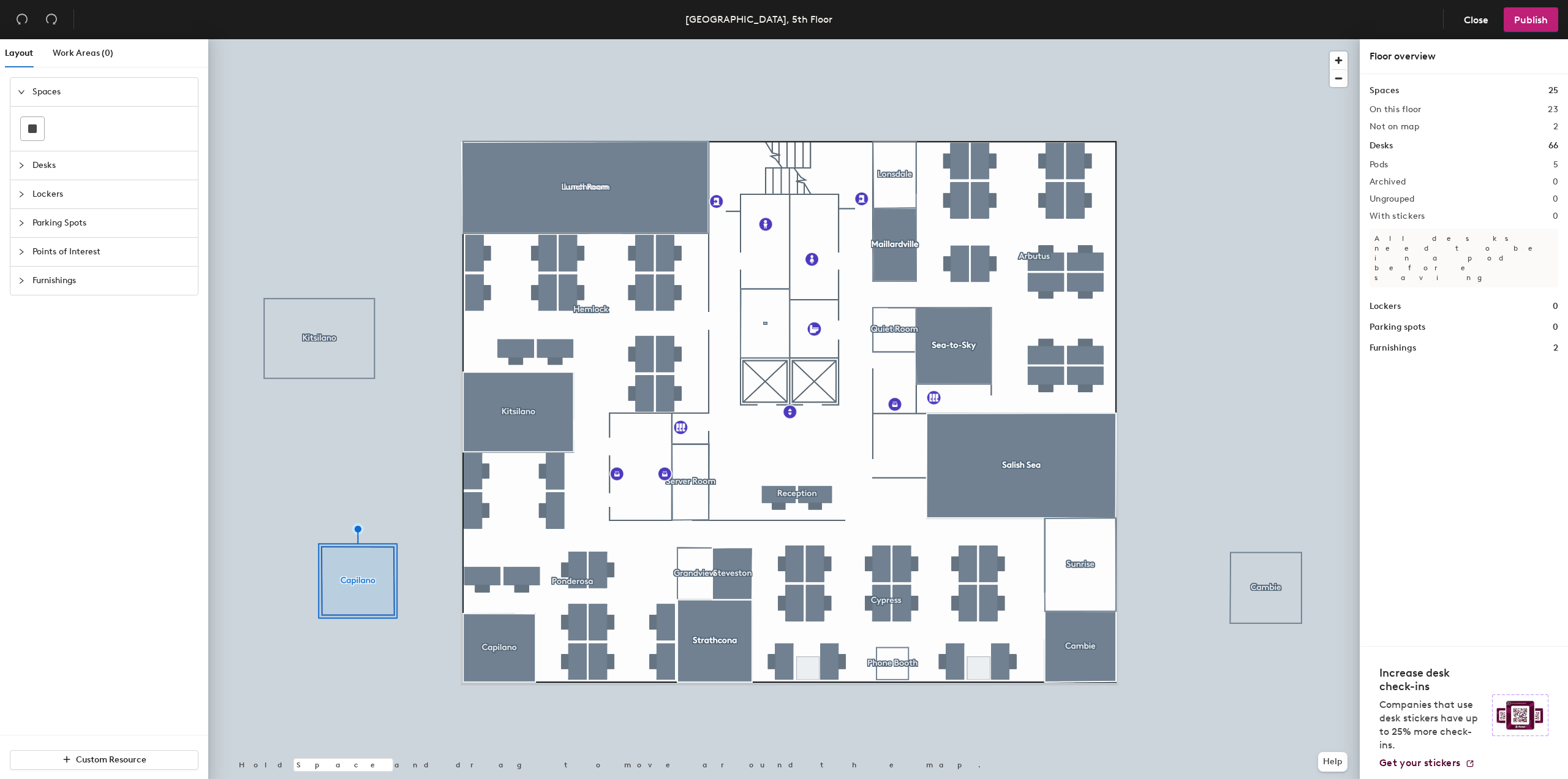
click at [346, 39] on div at bounding box center [783, 39] width 1151 height 0
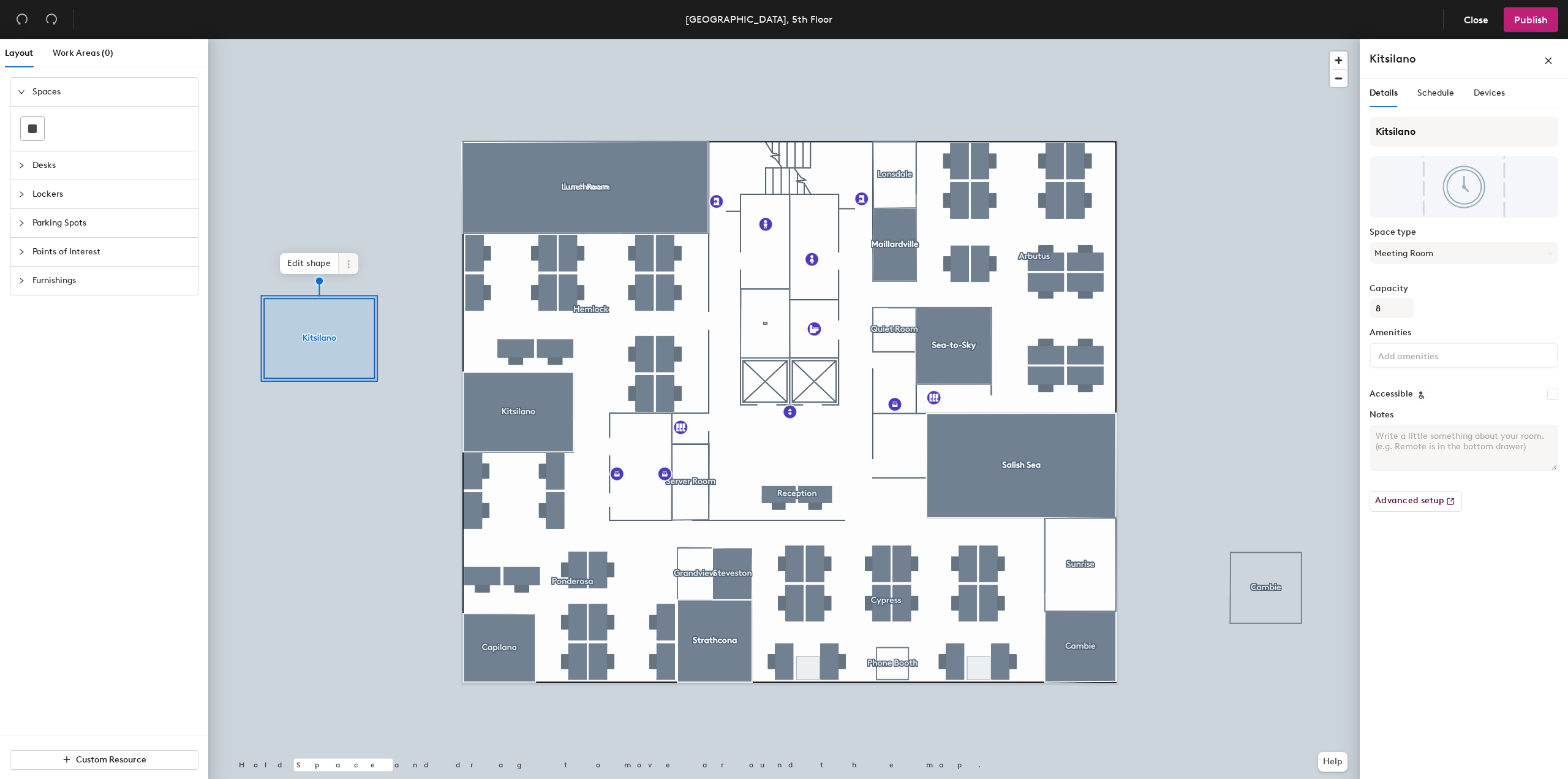
click at [348, 259] on icon at bounding box center [347, 264] width 9 height 9
click at [365, 288] on span "Remove from map" at bounding box center [392, 292] width 109 height 21
click at [1301, 520] on span at bounding box center [1295, 517] width 20 height 21
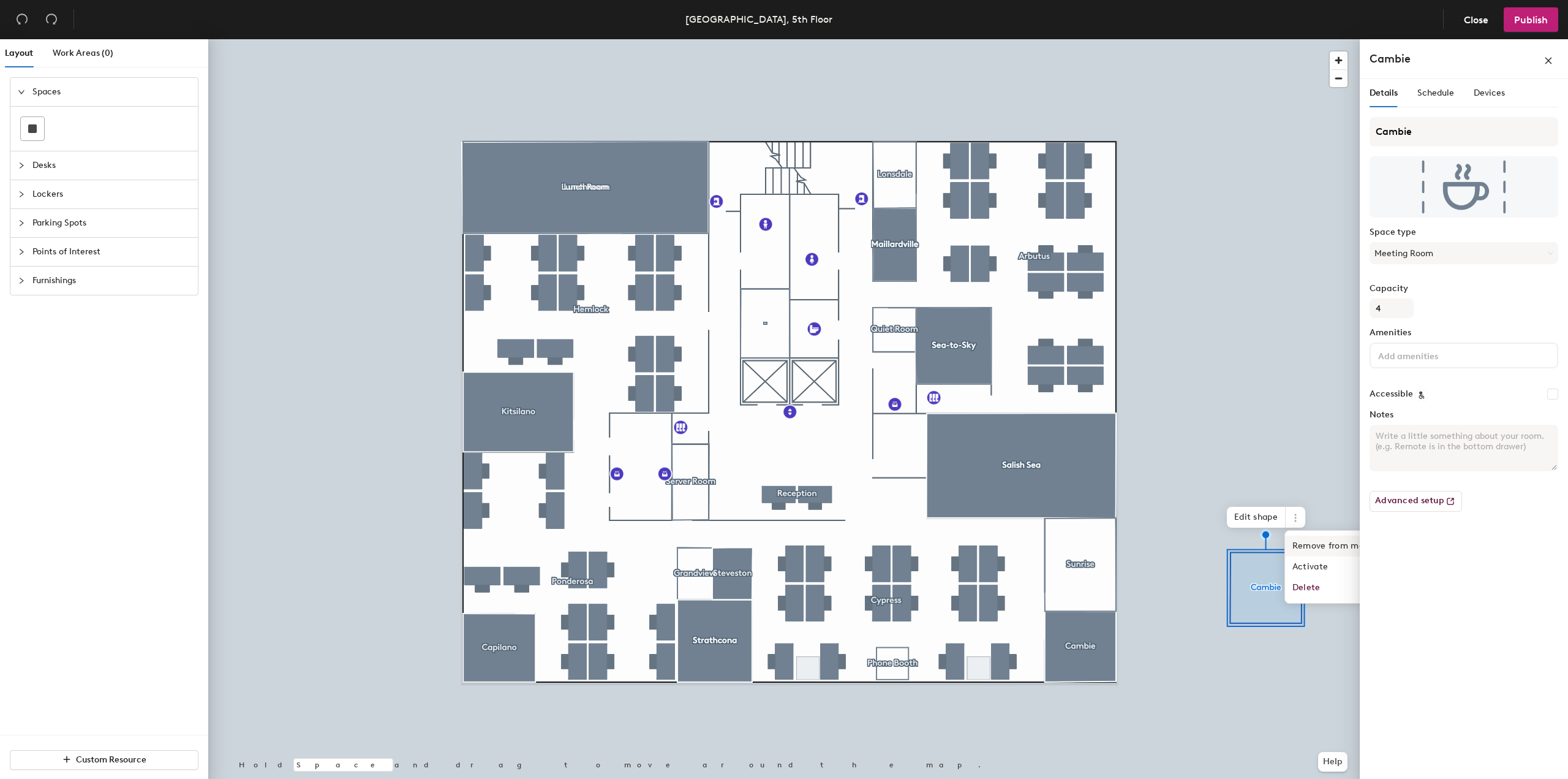
click at [1310, 544] on span "Remove from map" at bounding box center [1339, 546] width 109 height 21
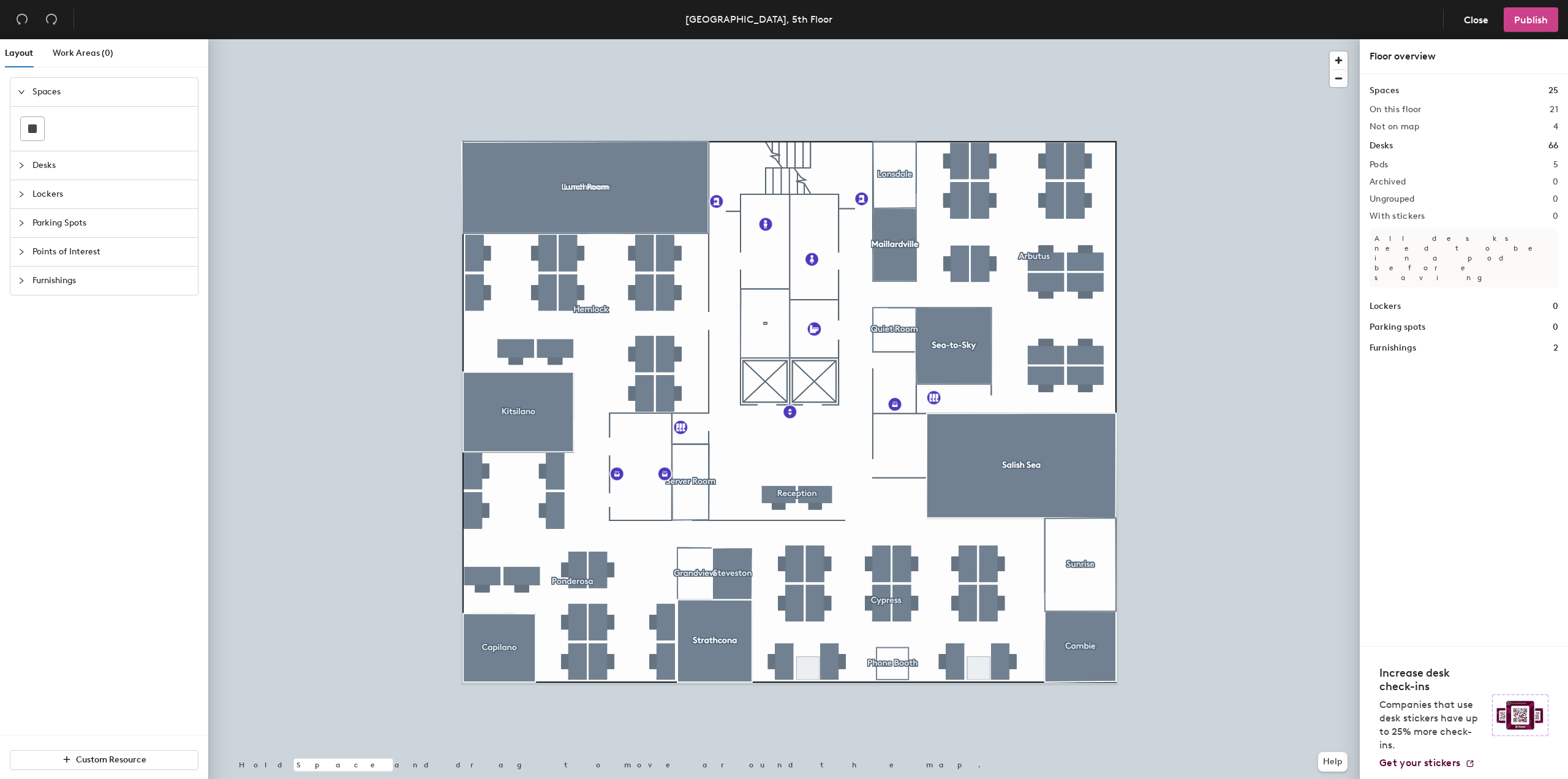
click at [1533, 18] on span "Publish" at bounding box center [1530, 20] width 33 height 12
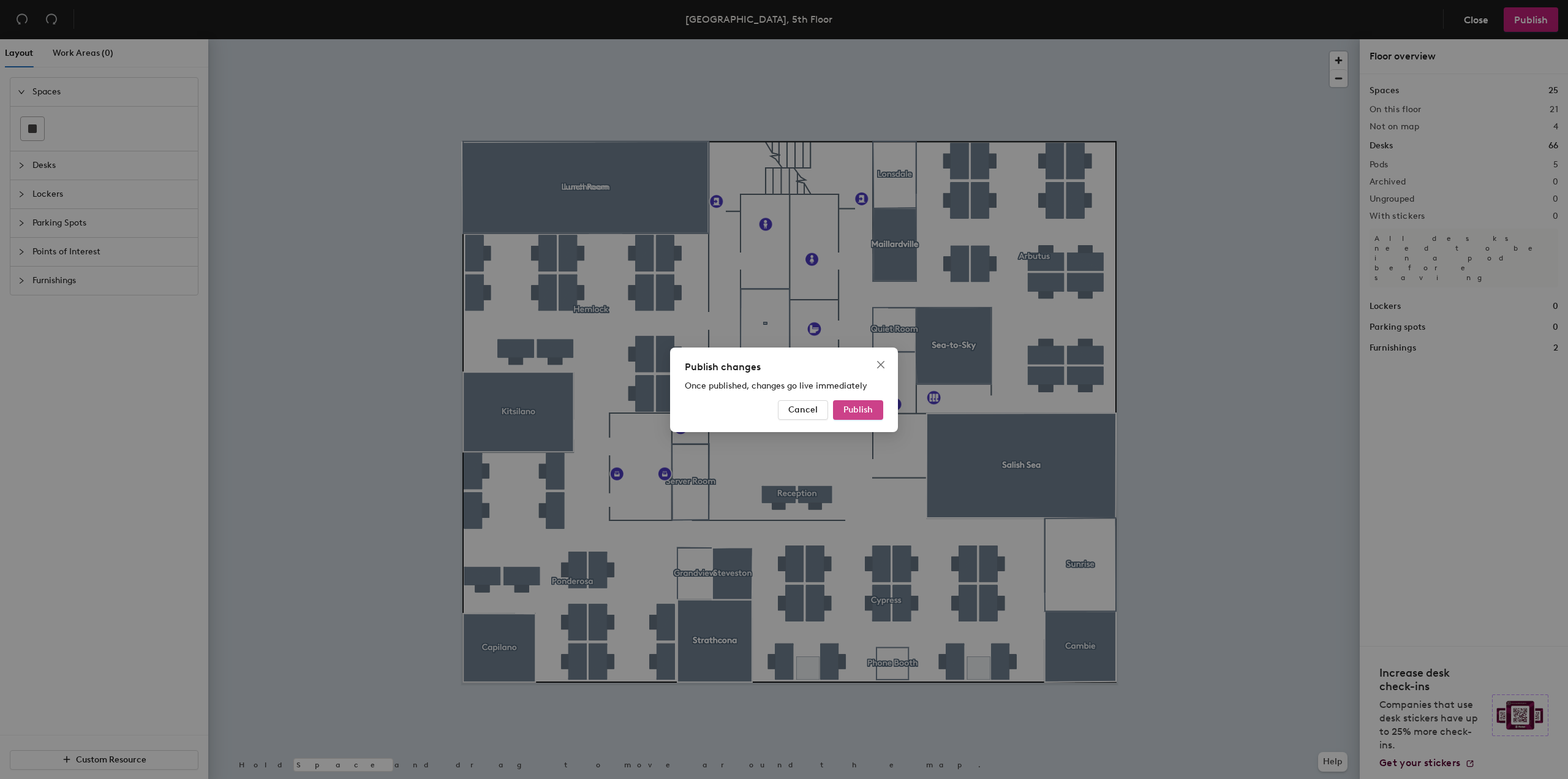
click at [868, 406] on span "Publish" at bounding box center [858, 409] width 29 height 10
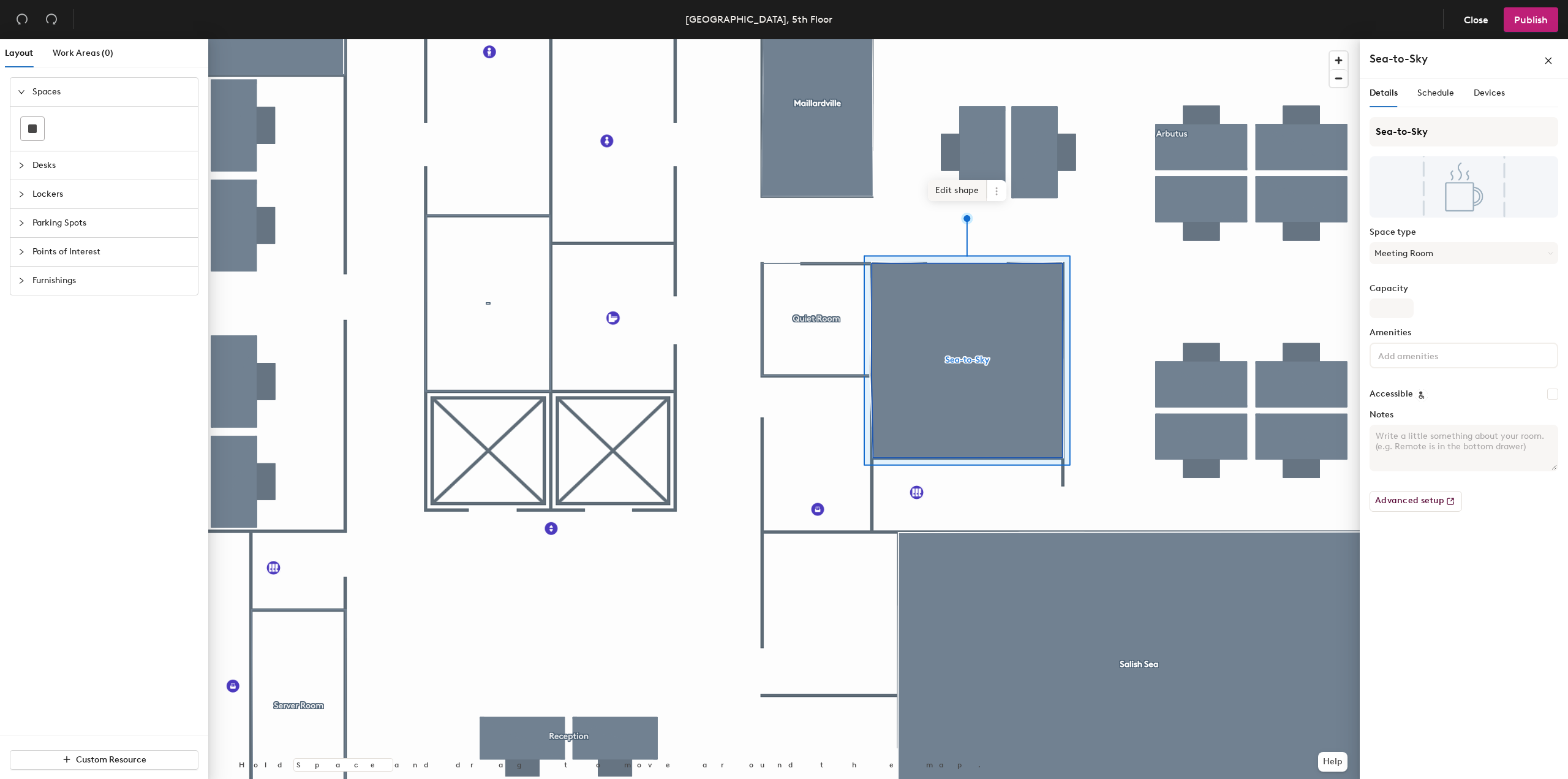
click at [977, 191] on span "Edit shape" at bounding box center [957, 190] width 59 height 21
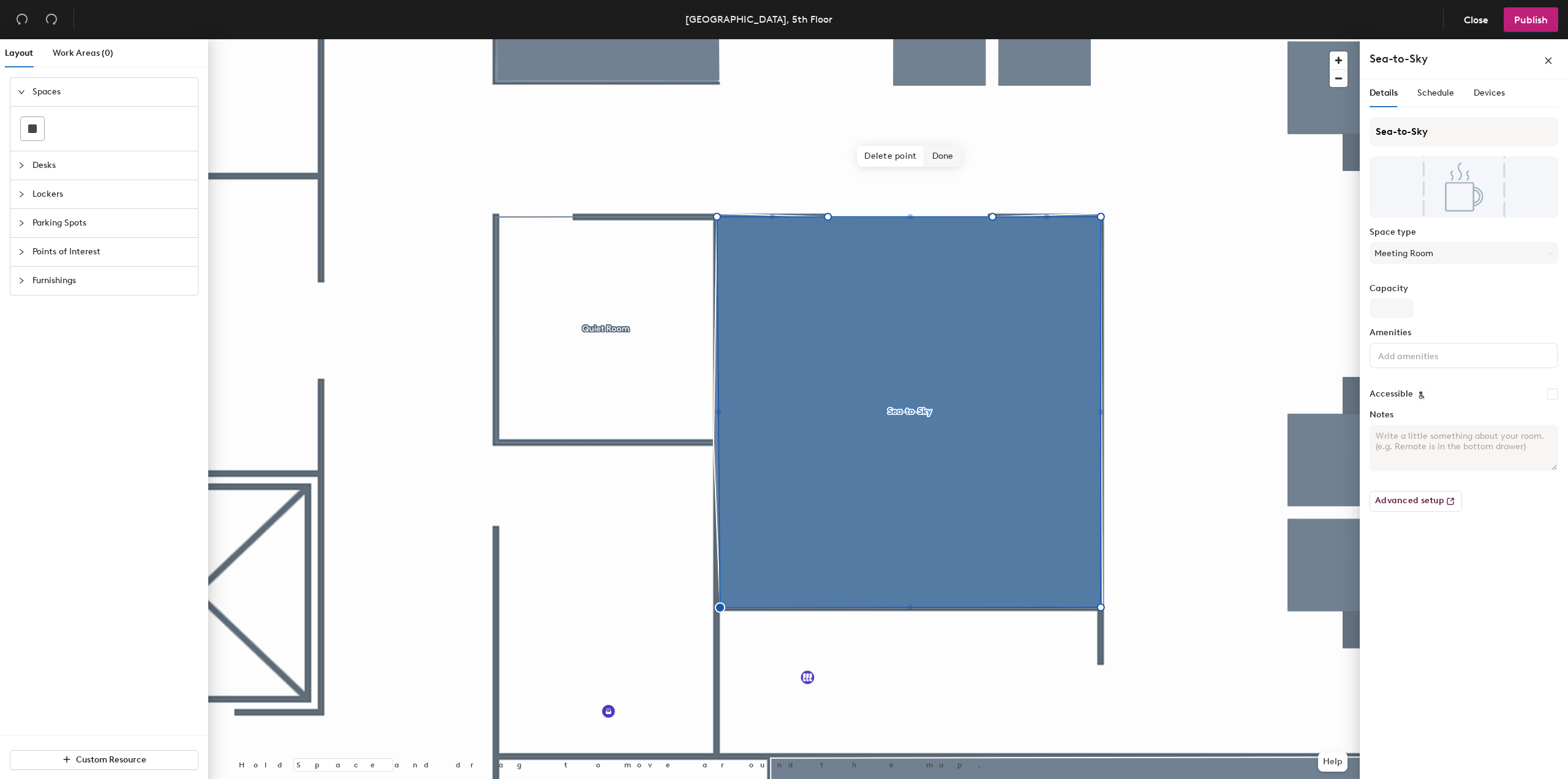
click at [952, 161] on span "Done" at bounding box center [943, 156] width 36 height 21
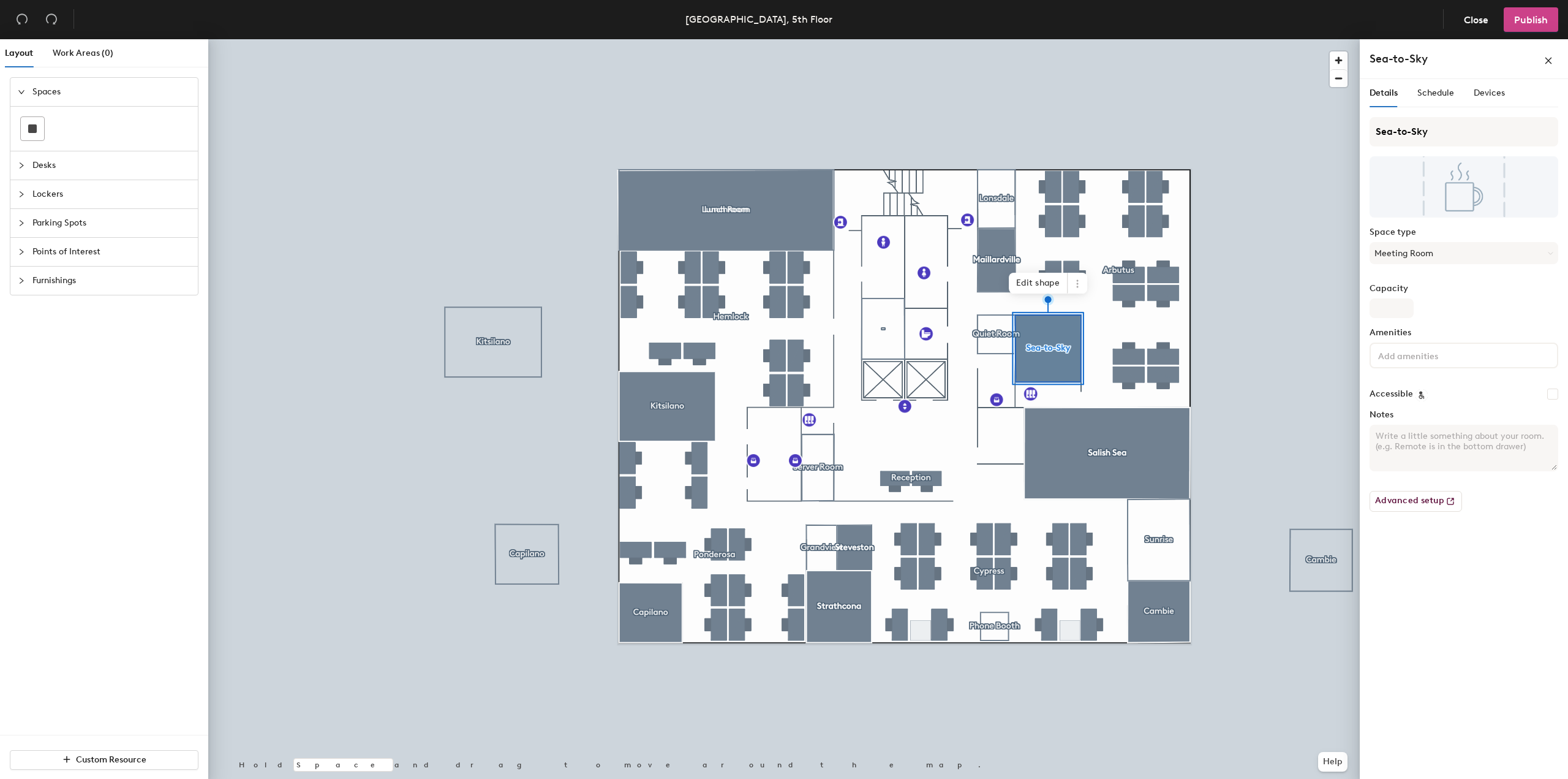
click at [1545, 22] on span "Publish" at bounding box center [1530, 20] width 33 height 12
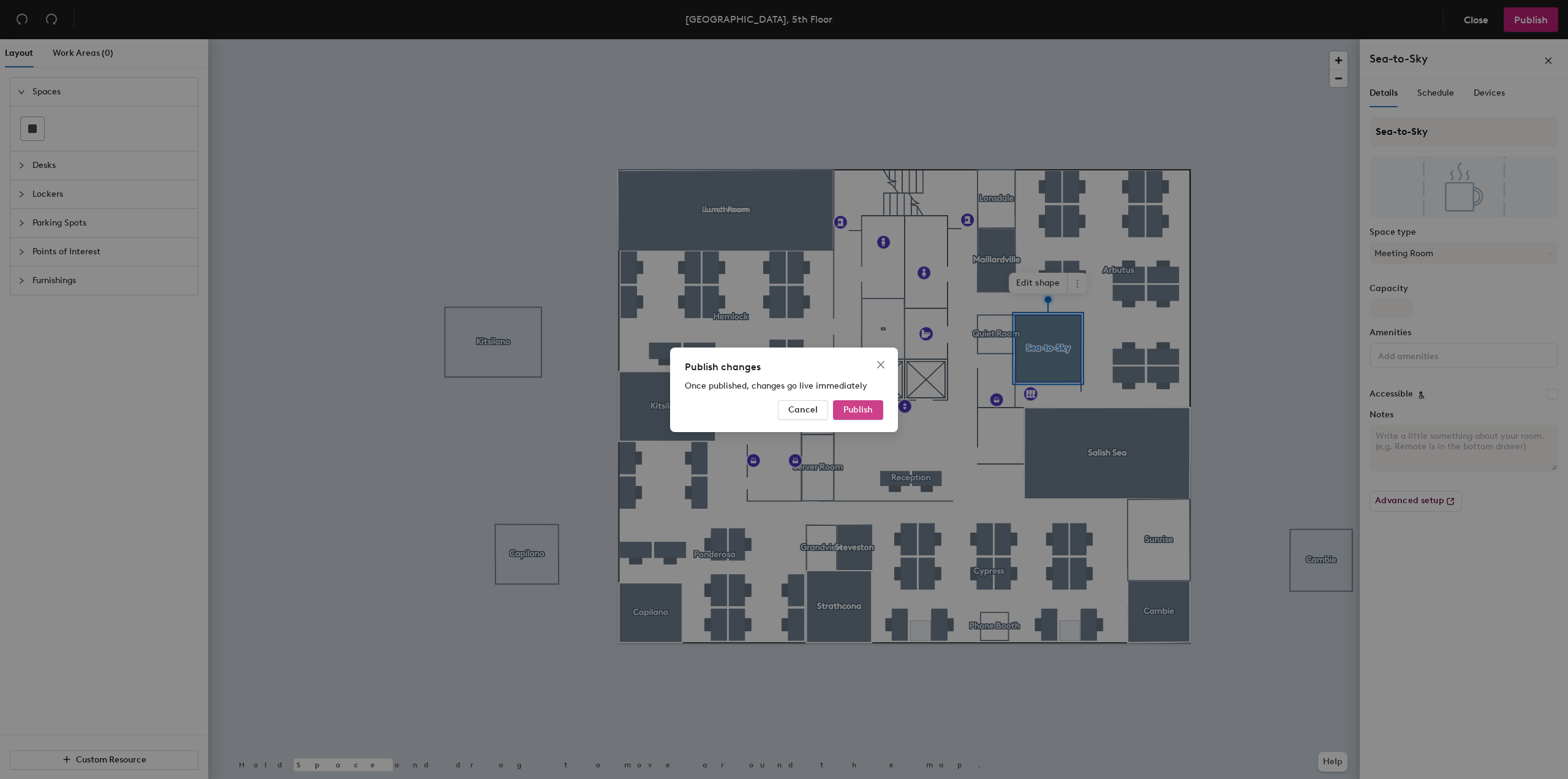
click at [861, 413] on span "Publish" at bounding box center [858, 409] width 29 height 10
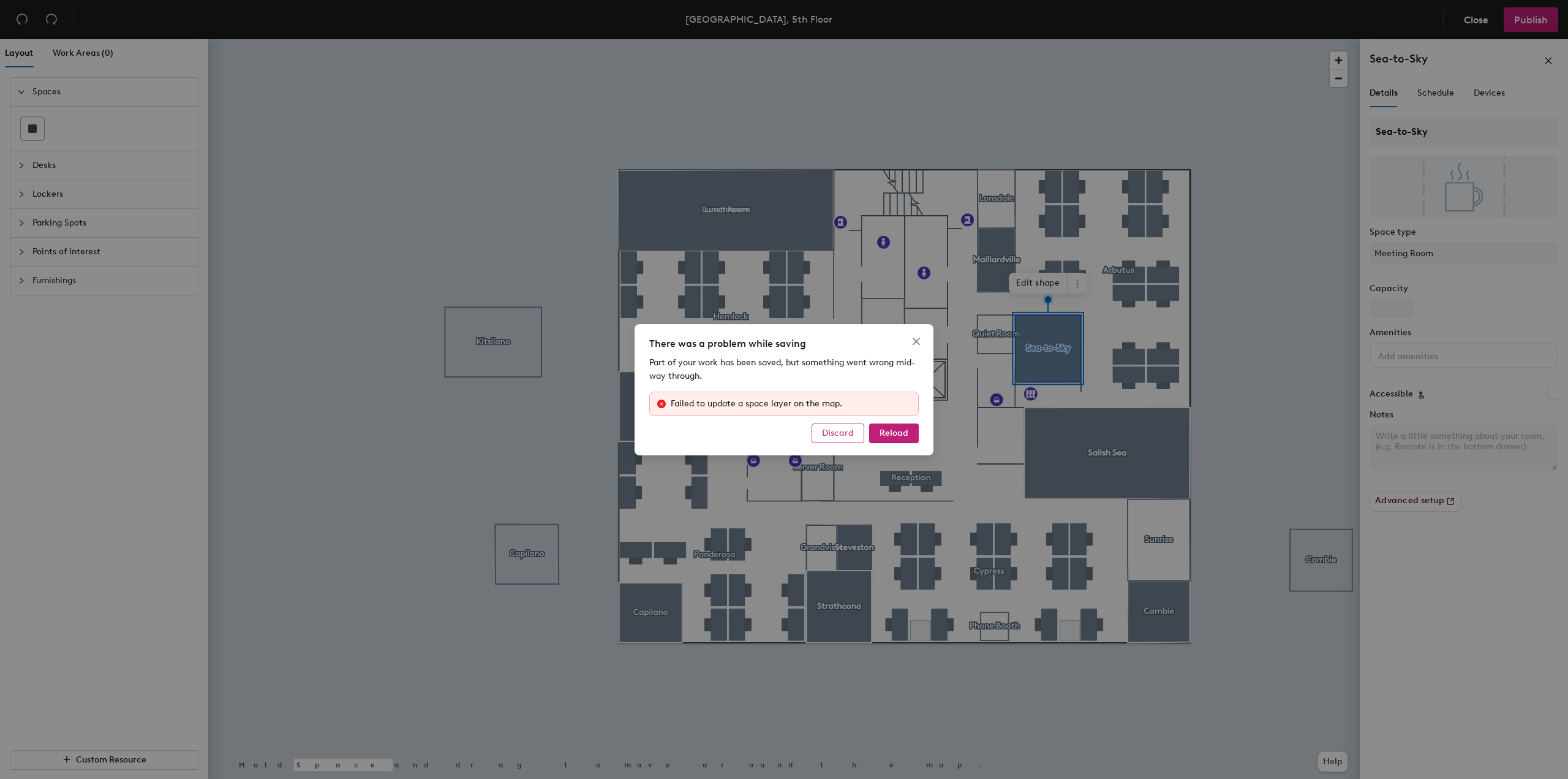
click at [846, 433] on span "Discard" at bounding box center [837, 433] width 32 height 10
